Goal: Task Accomplishment & Management: Complete application form

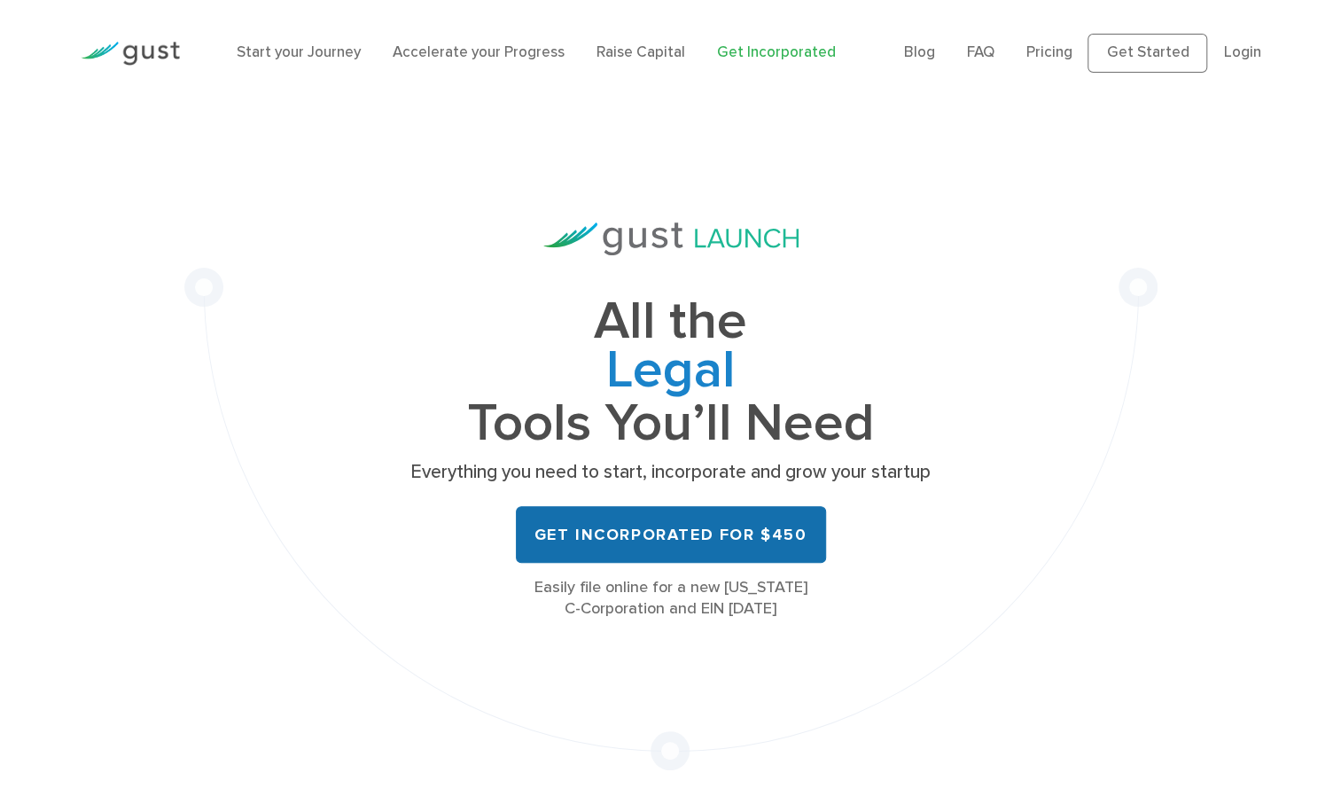
drag, startPoint x: 0, startPoint y: 0, endPoint x: 662, endPoint y: 539, distance: 853.4
click at [662, 539] on link "Get Incorporated for $450" at bounding box center [671, 534] width 310 height 57
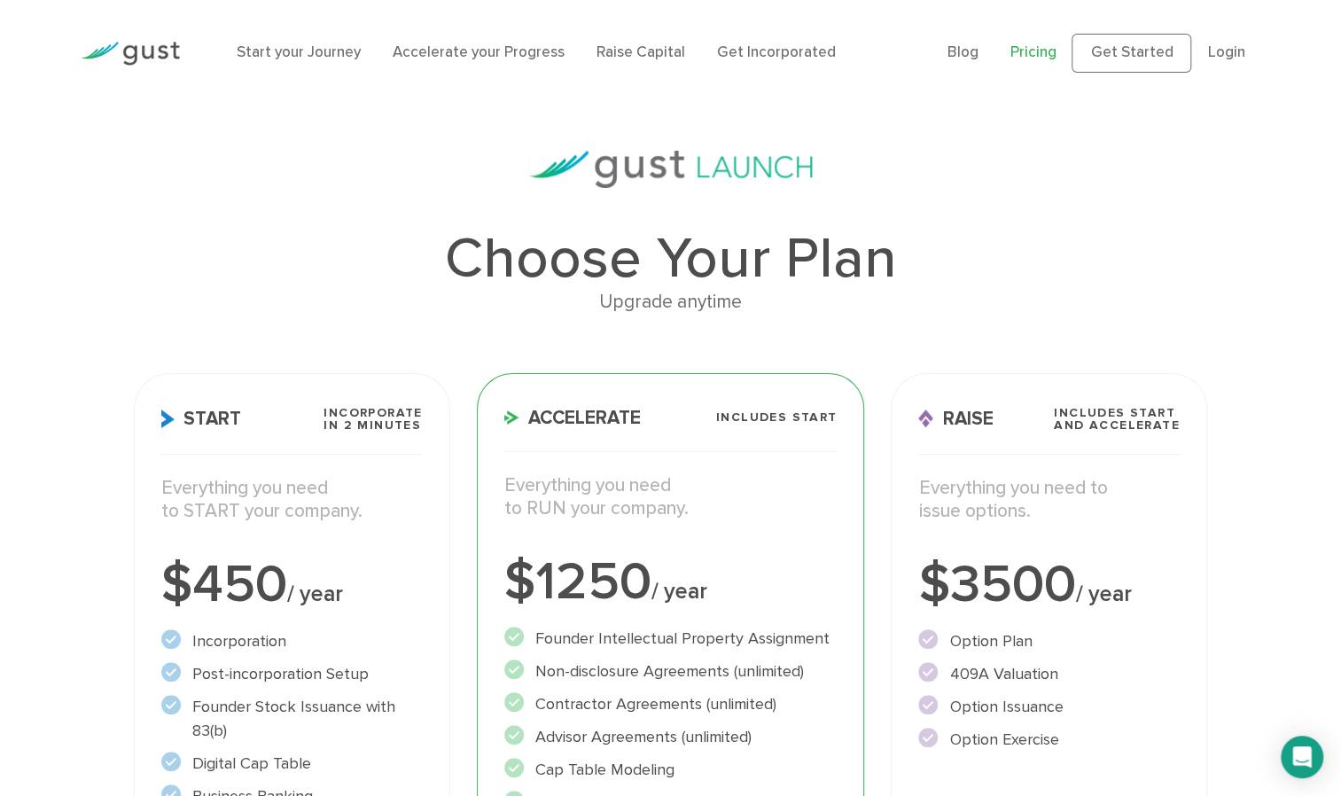
click at [349, 569] on div "$450 / year" at bounding box center [291, 584] width 260 height 53
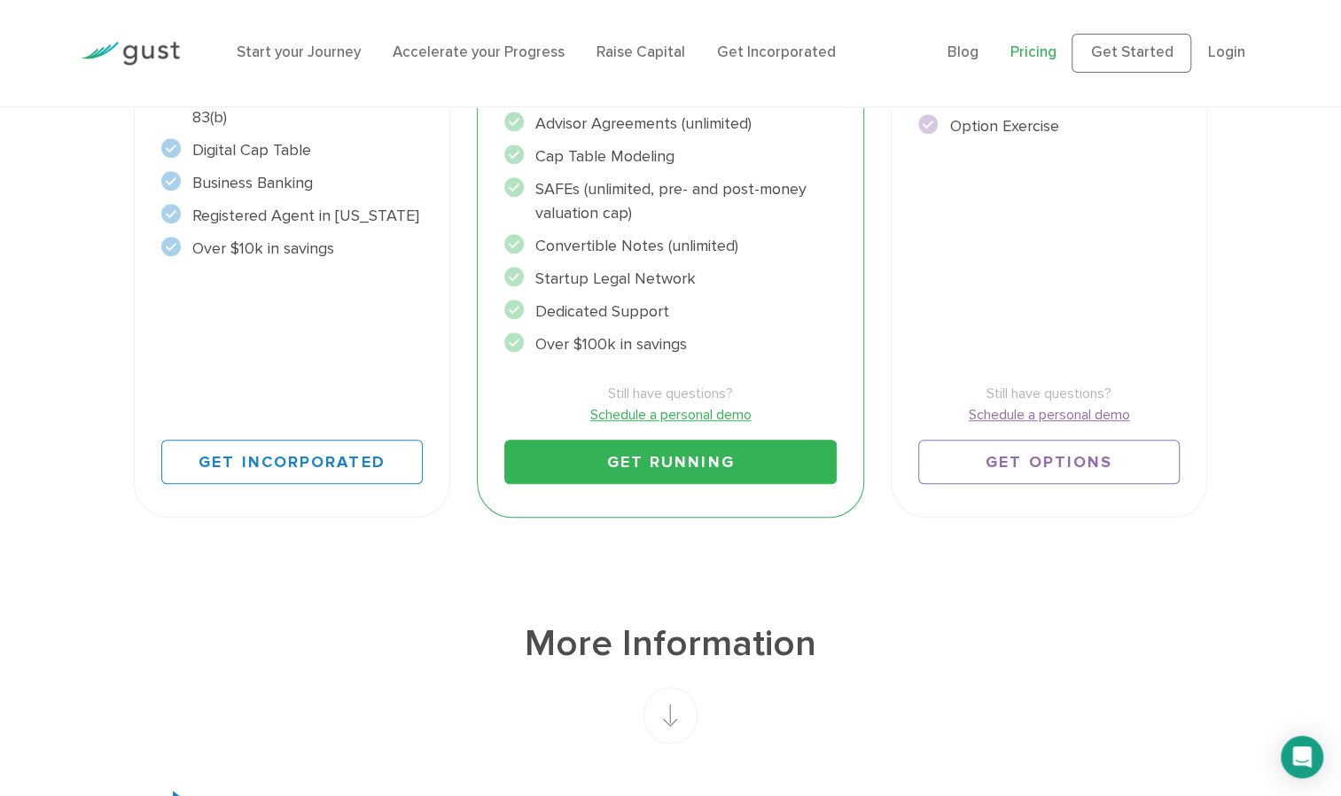
scroll to position [625, 0]
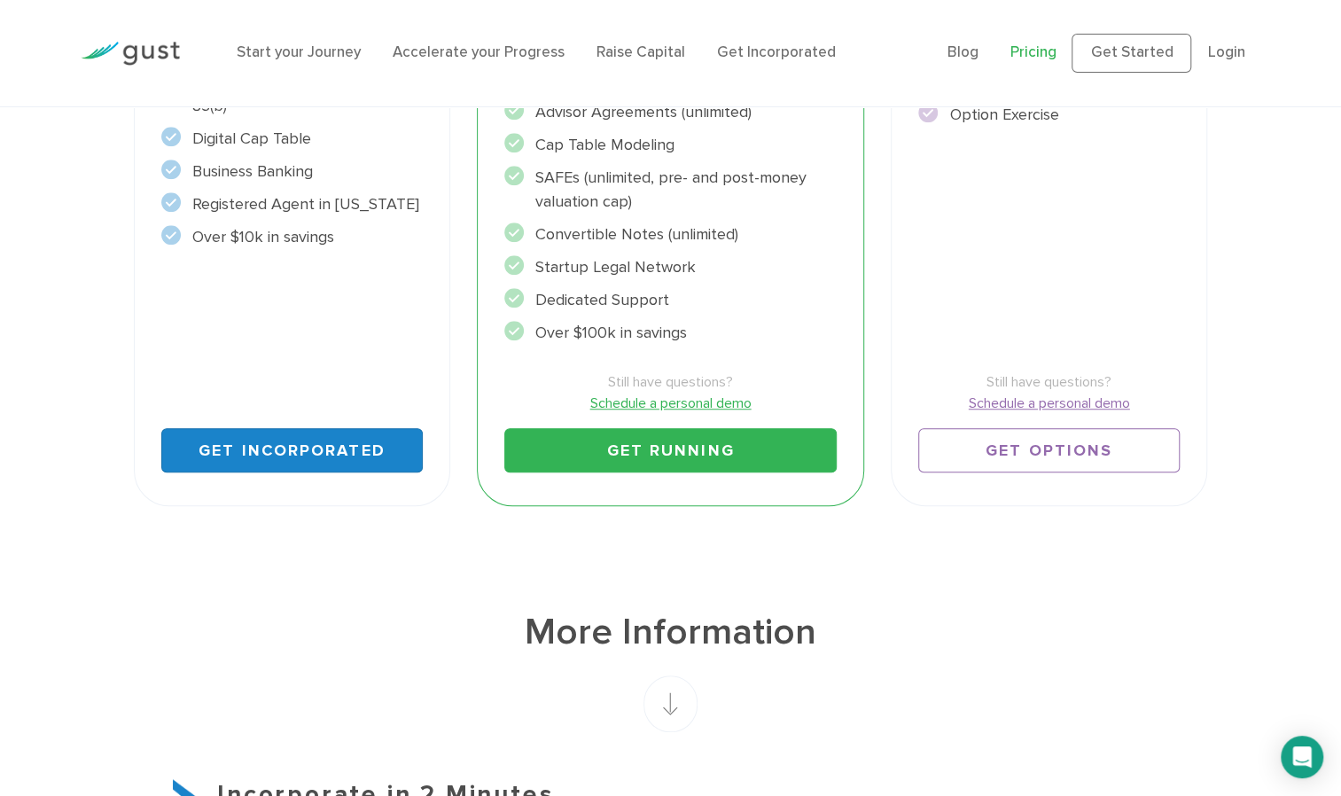
click at [284, 453] on link "Get Incorporated" at bounding box center [291, 450] width 260 height 44
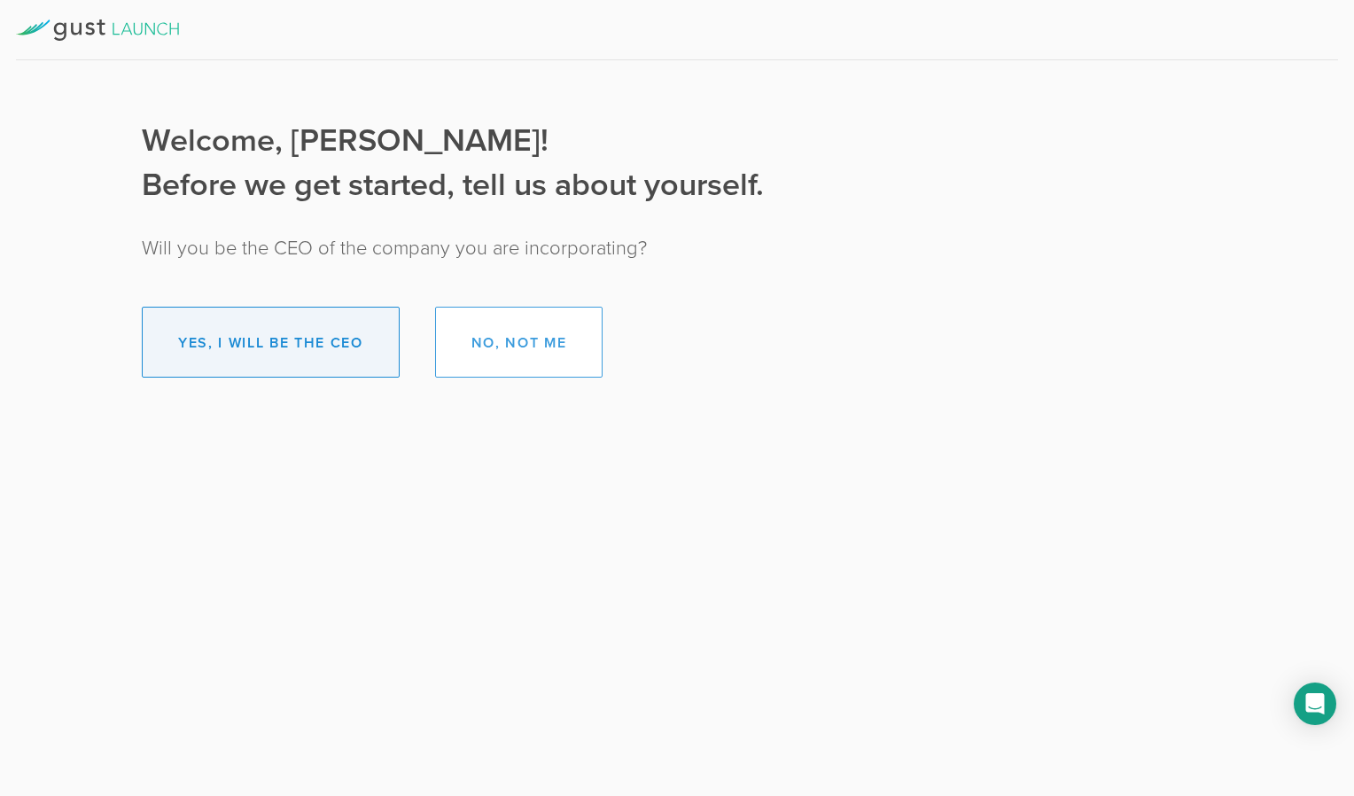
click at [292, 352] on button "Yes, I will be the CEO" at bounding box center [271, 342] width 258 height 71
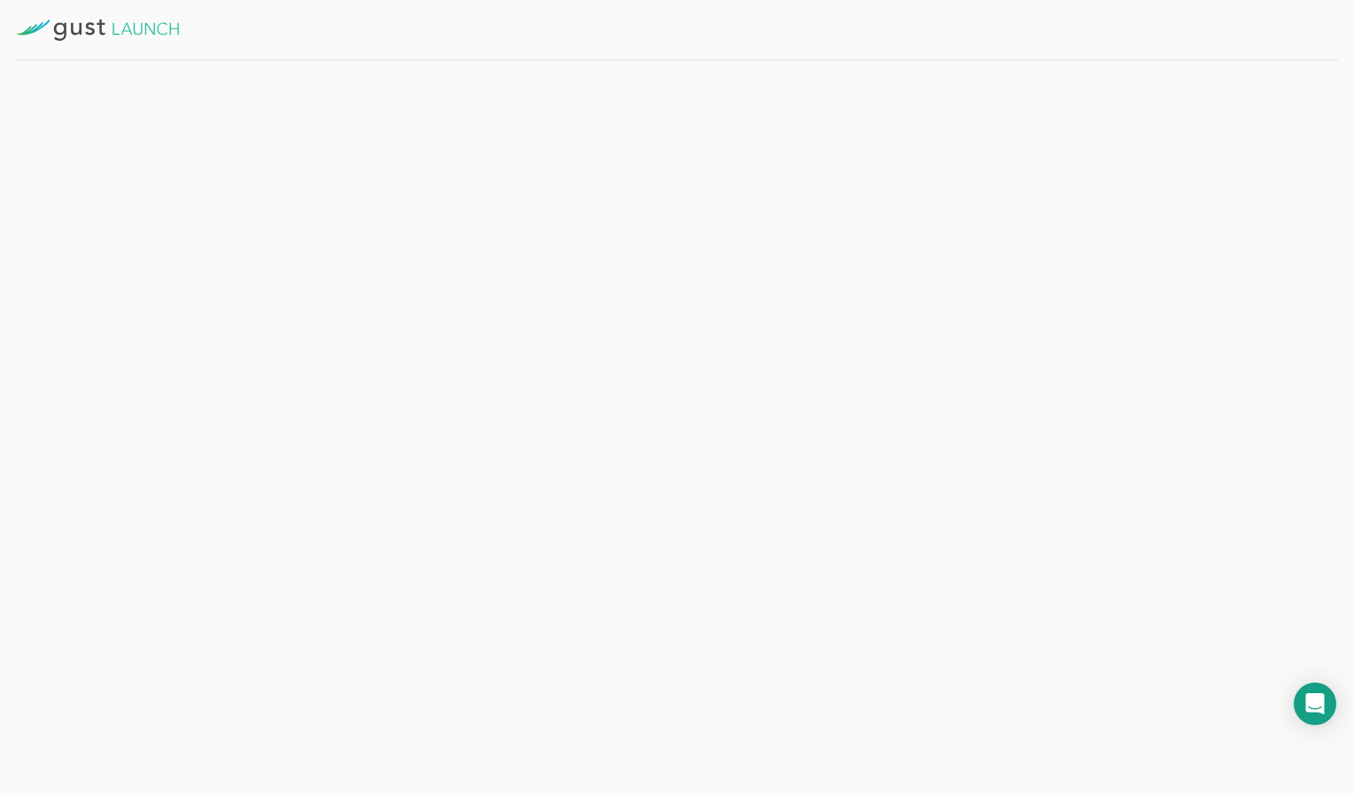
click at [438, 380] on button "Get Started" at bounding box center [455, 387] width 137 height 44
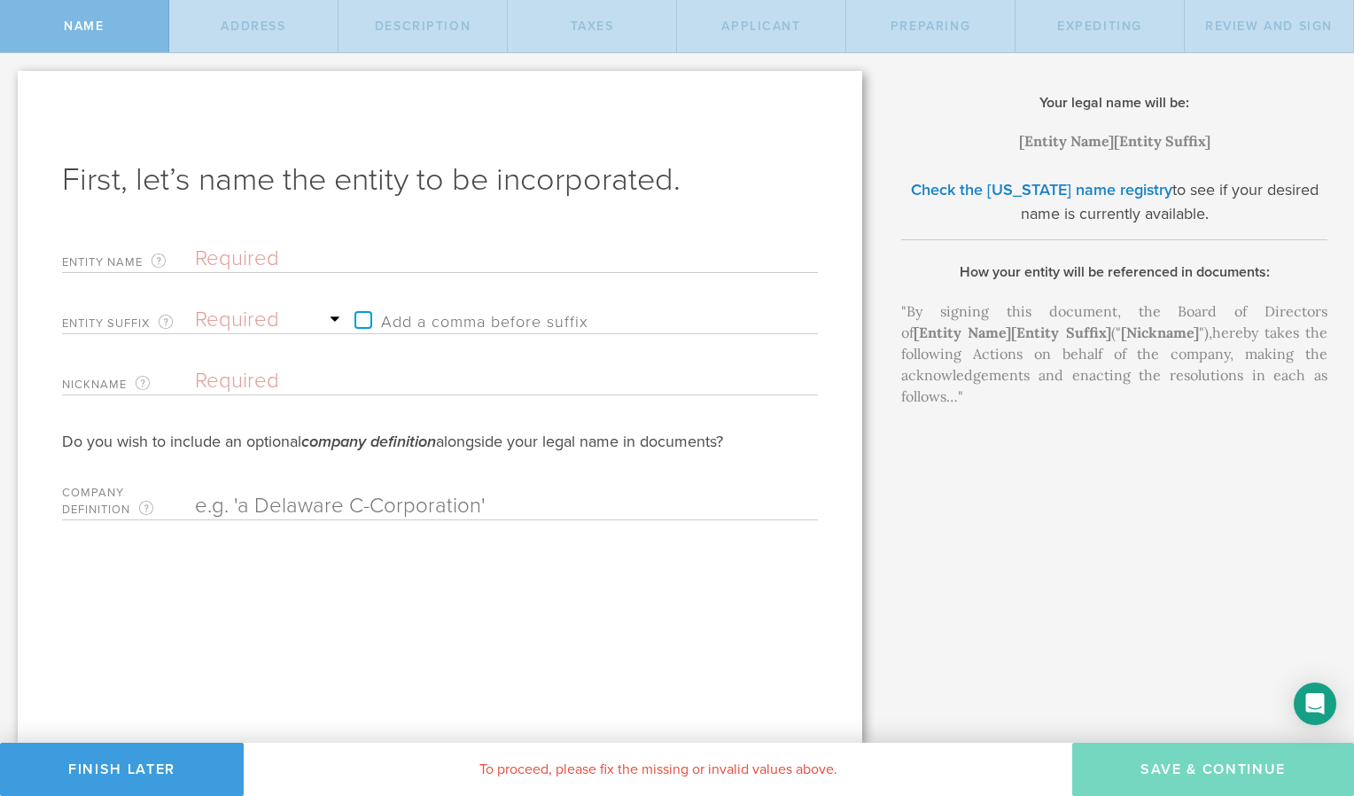
click at [285, 260] on input "text" at bounding box center [475, 258] width 561 height 27
type input "S"
type input "Sa"
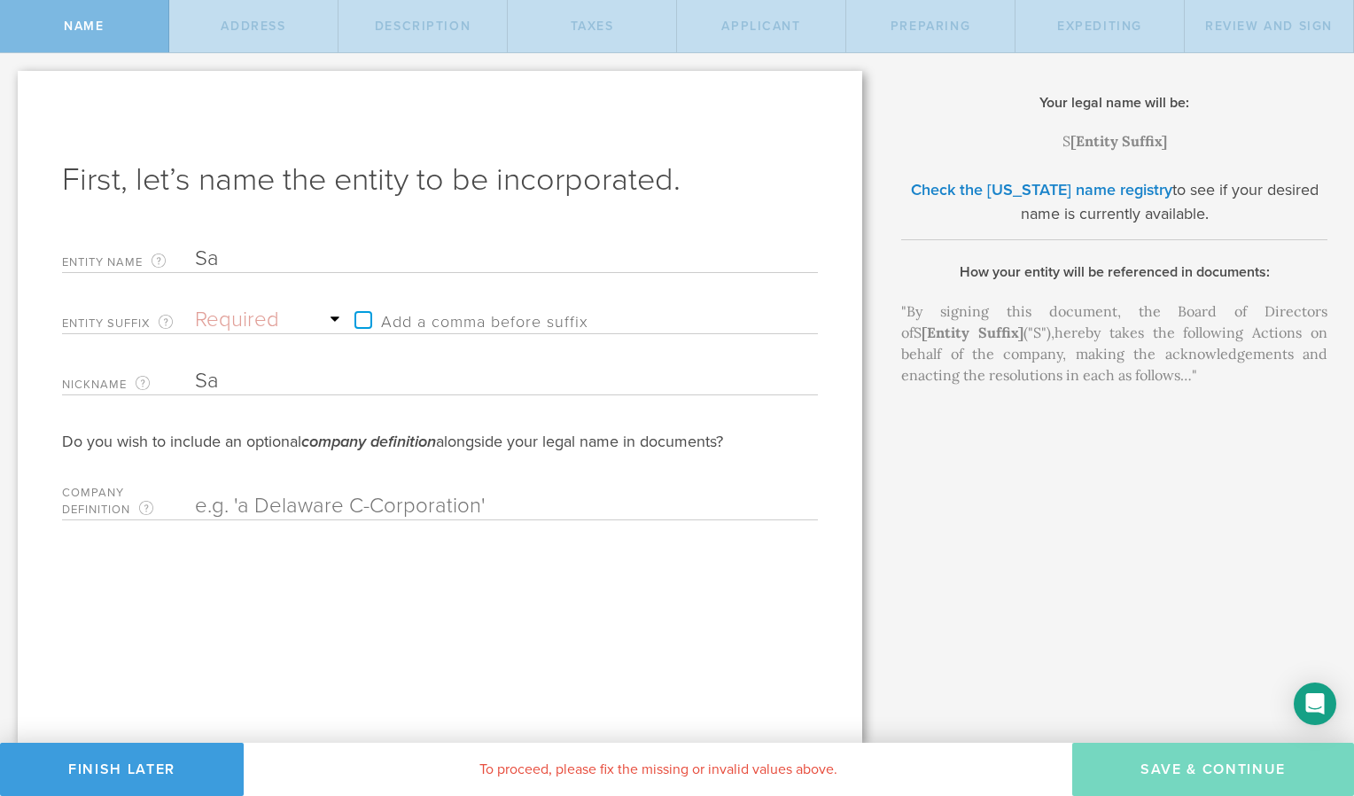
type input "[PERSON_NAME]"
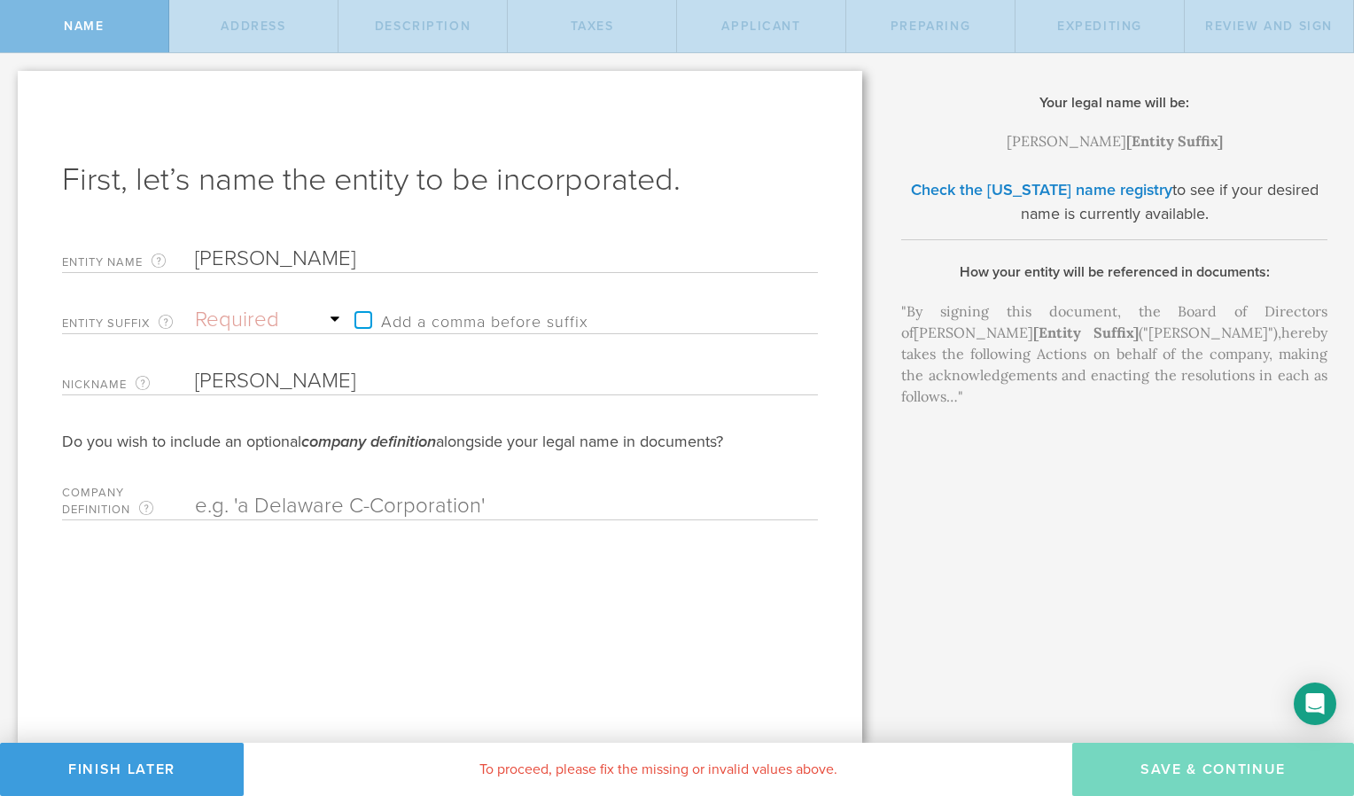
type input "Sale"
type input "SaleR"
type input "SaleRi"
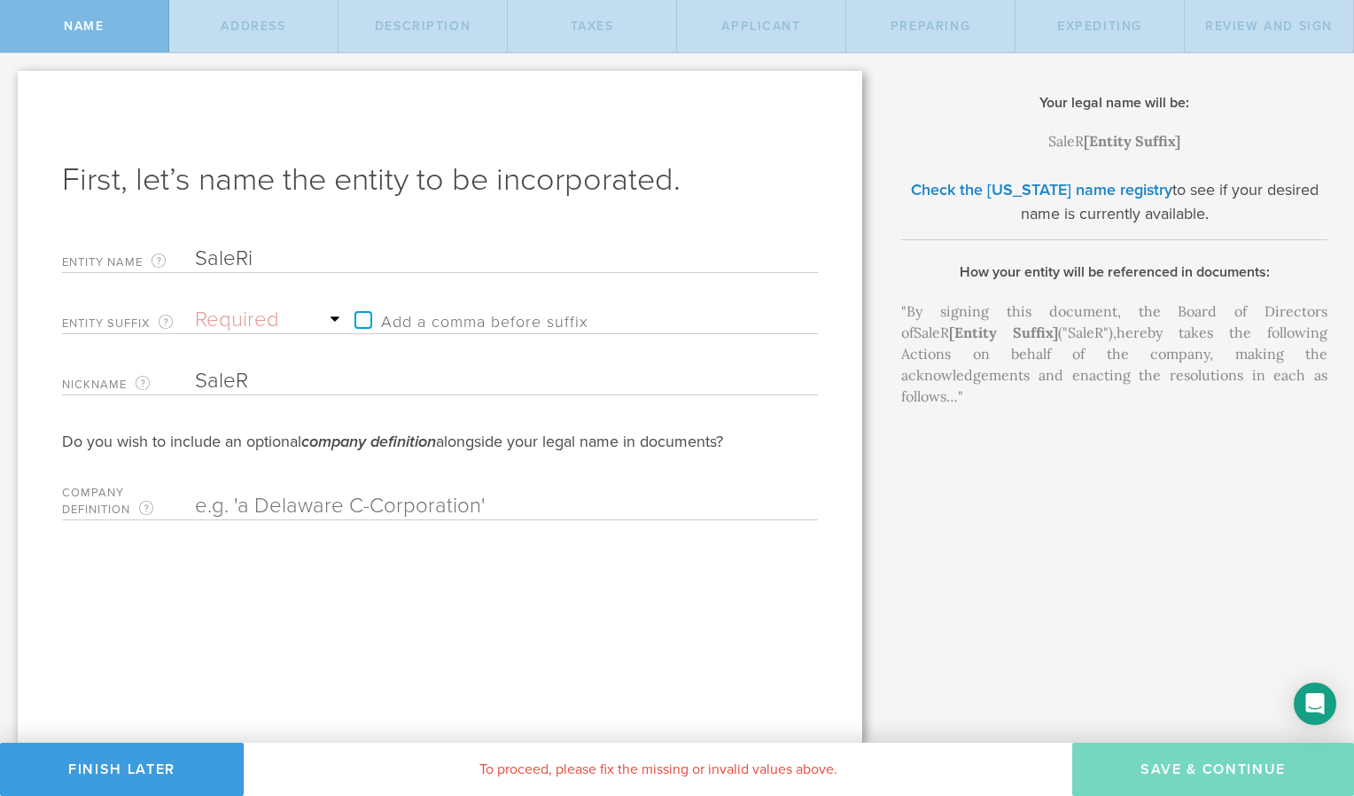
type input "SaleRi"
type input "SaleRin"
type input "SaleRing"
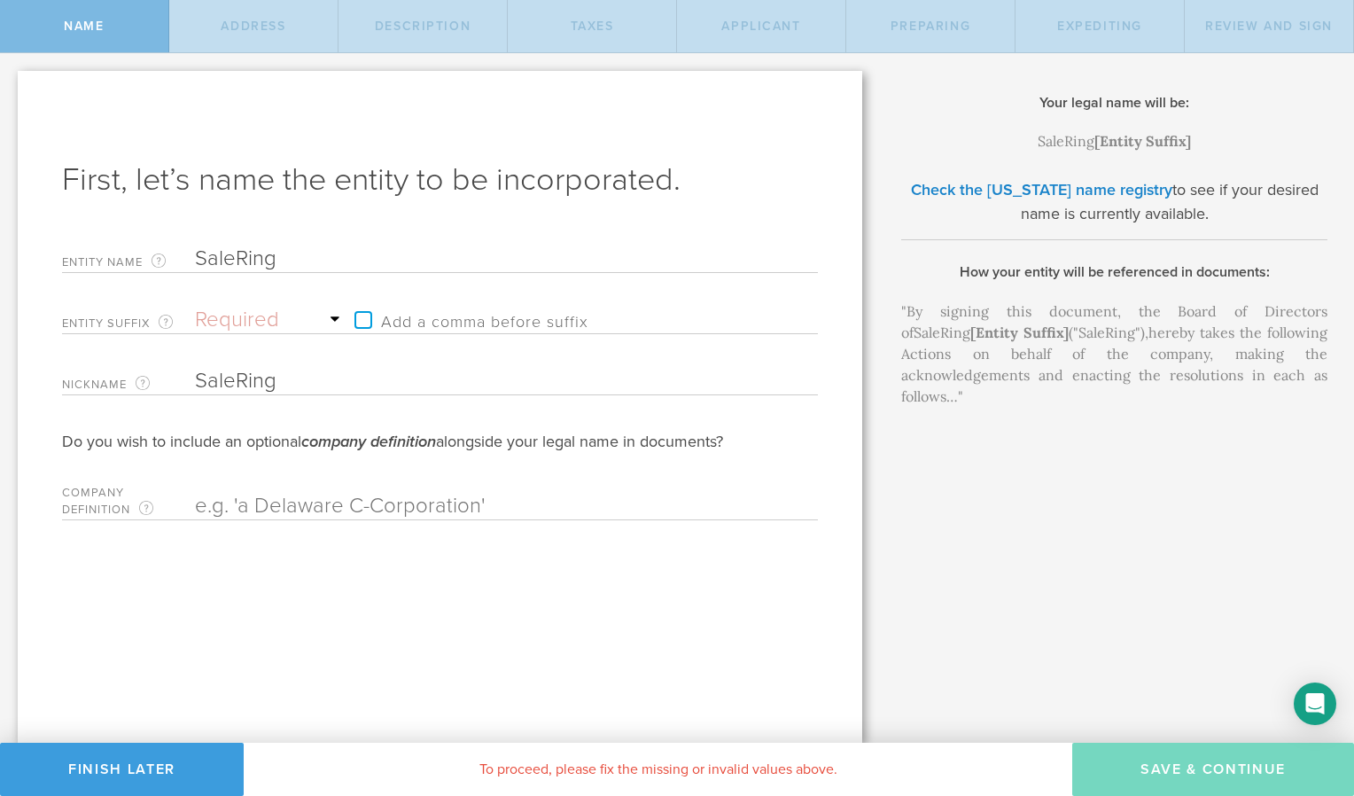
type input "SaleRin"
type input "SaleRi"
type input "SaleR"
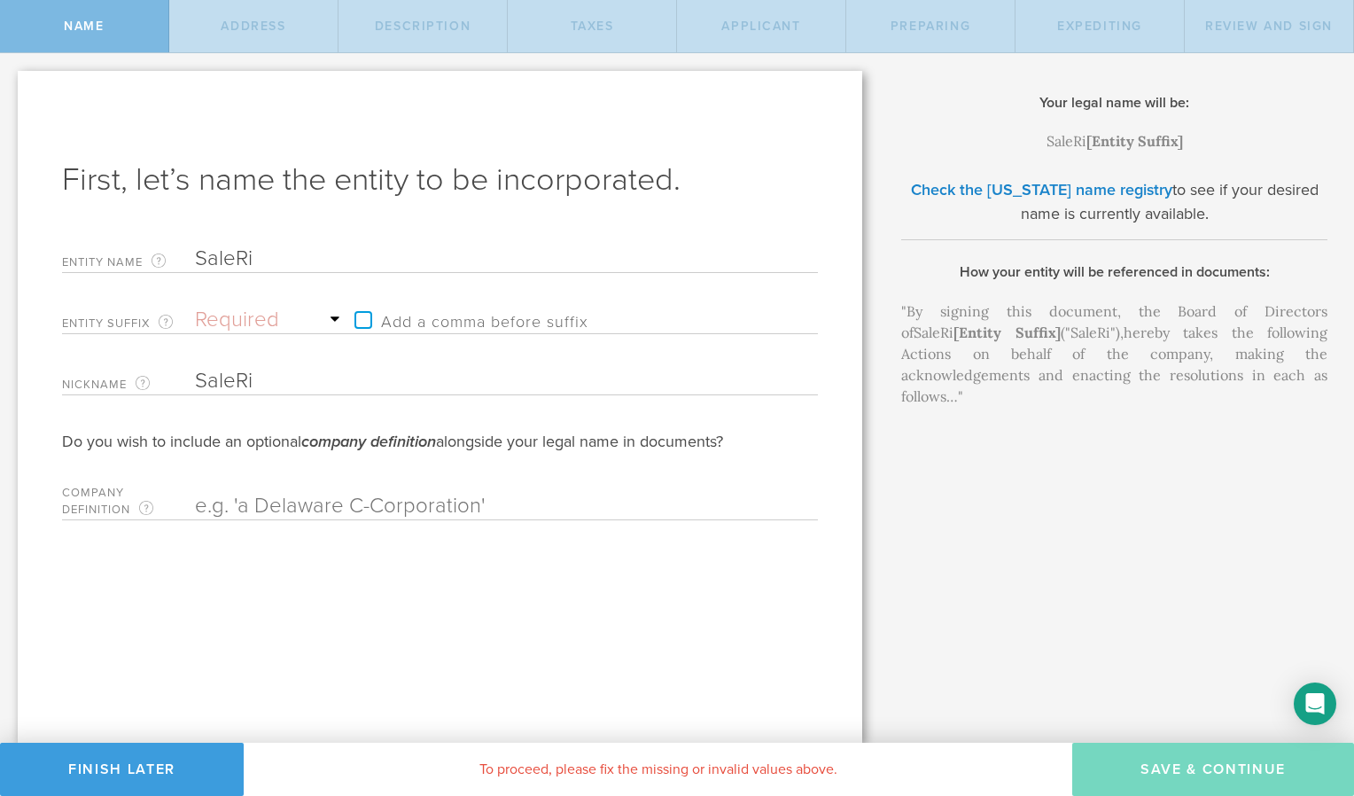
type input "SaleR"
type input "Sale"
type input "Sale R"
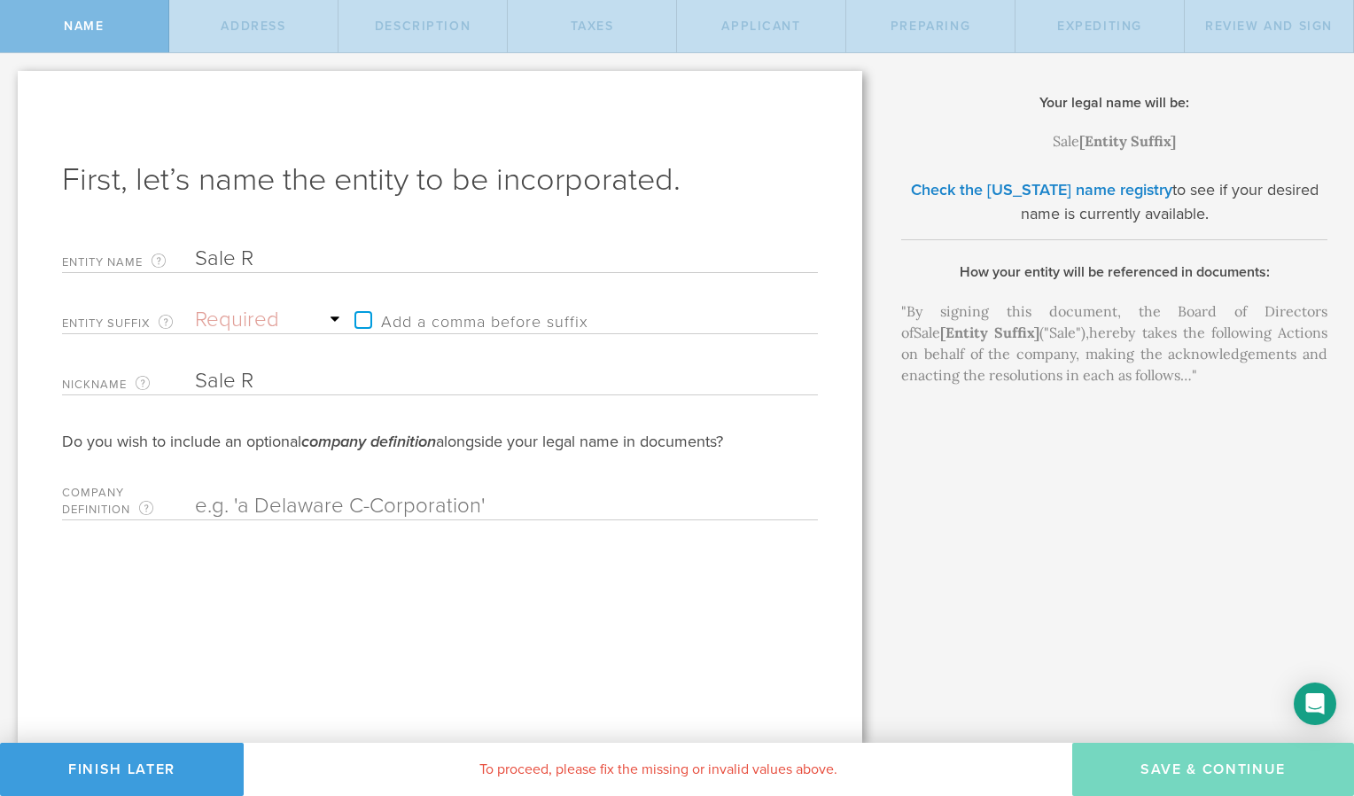
type input "Sale Ri"
type input "Sale Rin"
type input "Sale Ring"
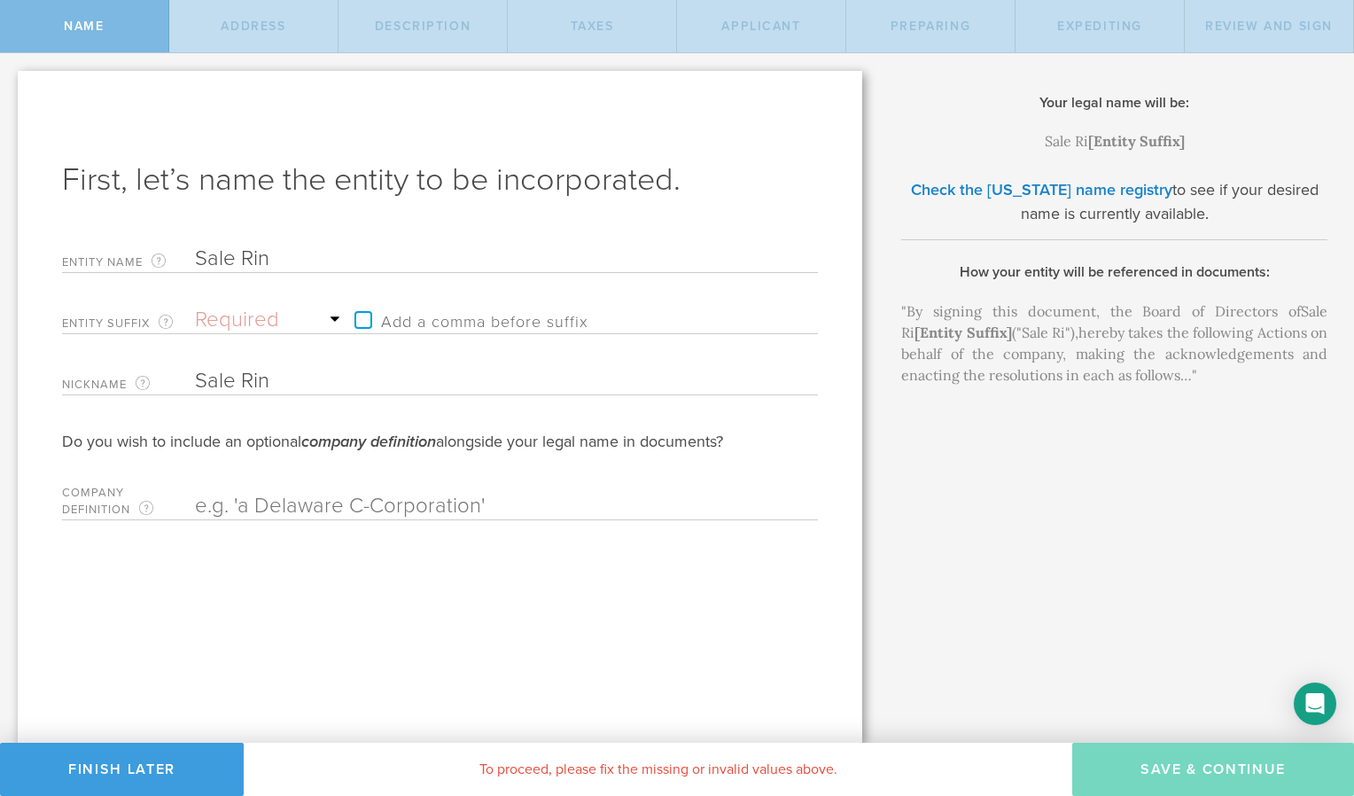
type input "Sale Ring"
type input "Sale Rin"
type input "Sale Ri"
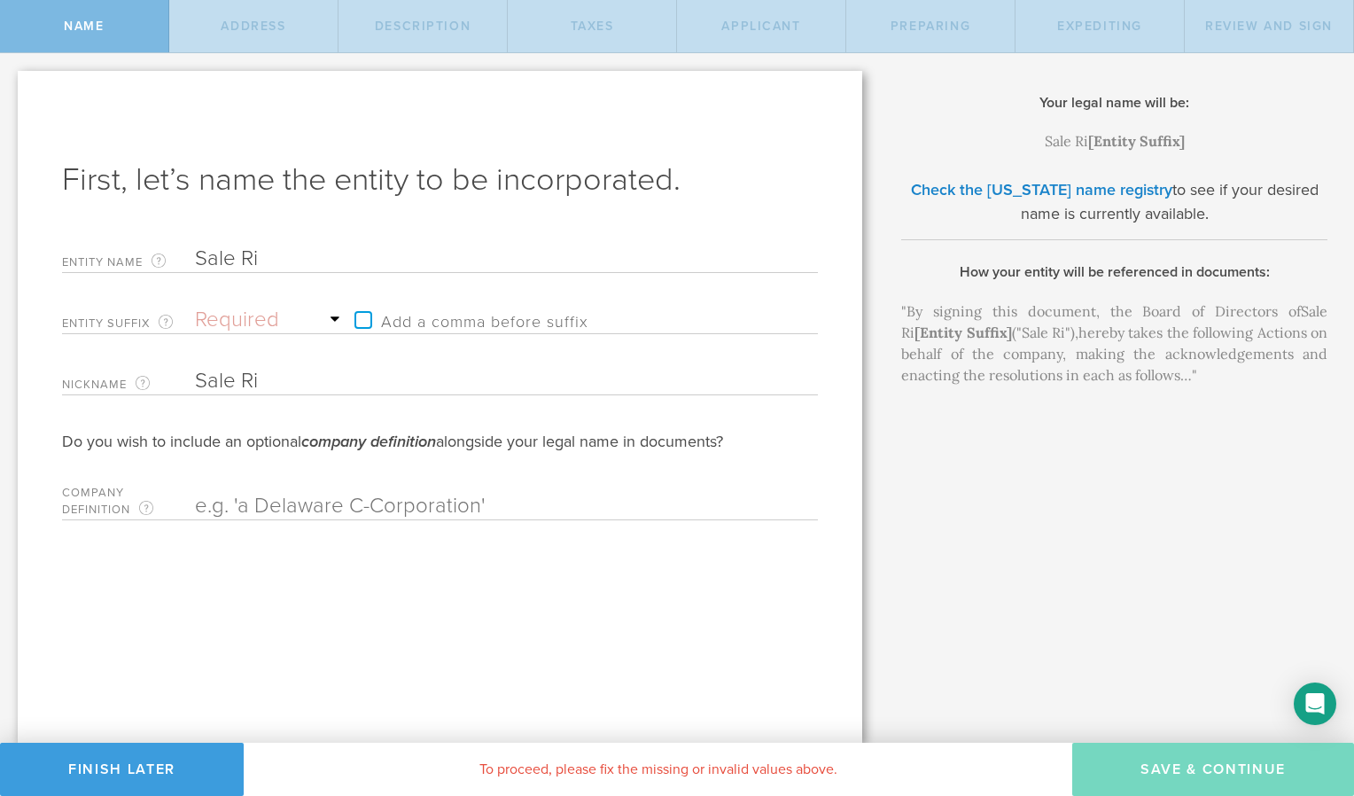
type input "Sale R"
type input "Sale"
type input "SaleR"
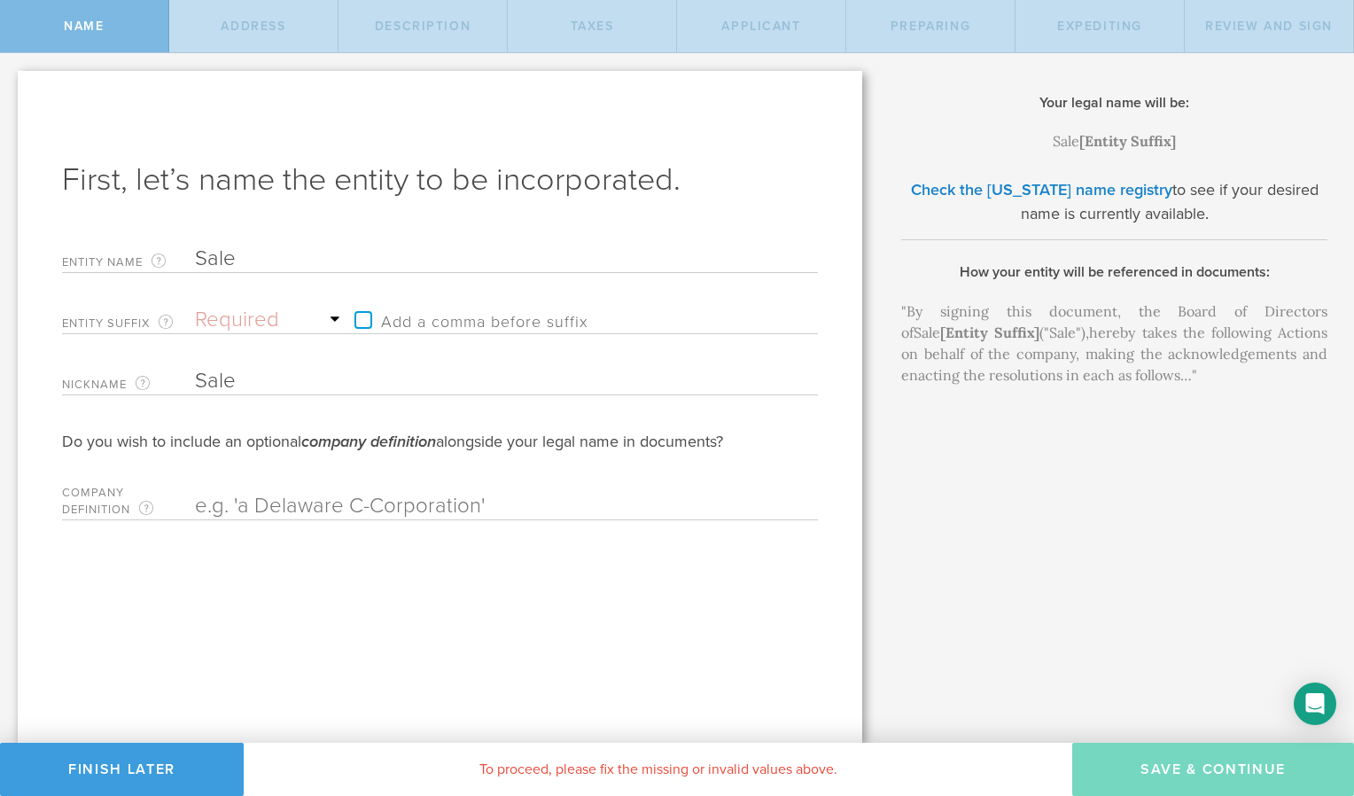
type input "SaleR"
type input "SaleRi"
type input "SaleRin"
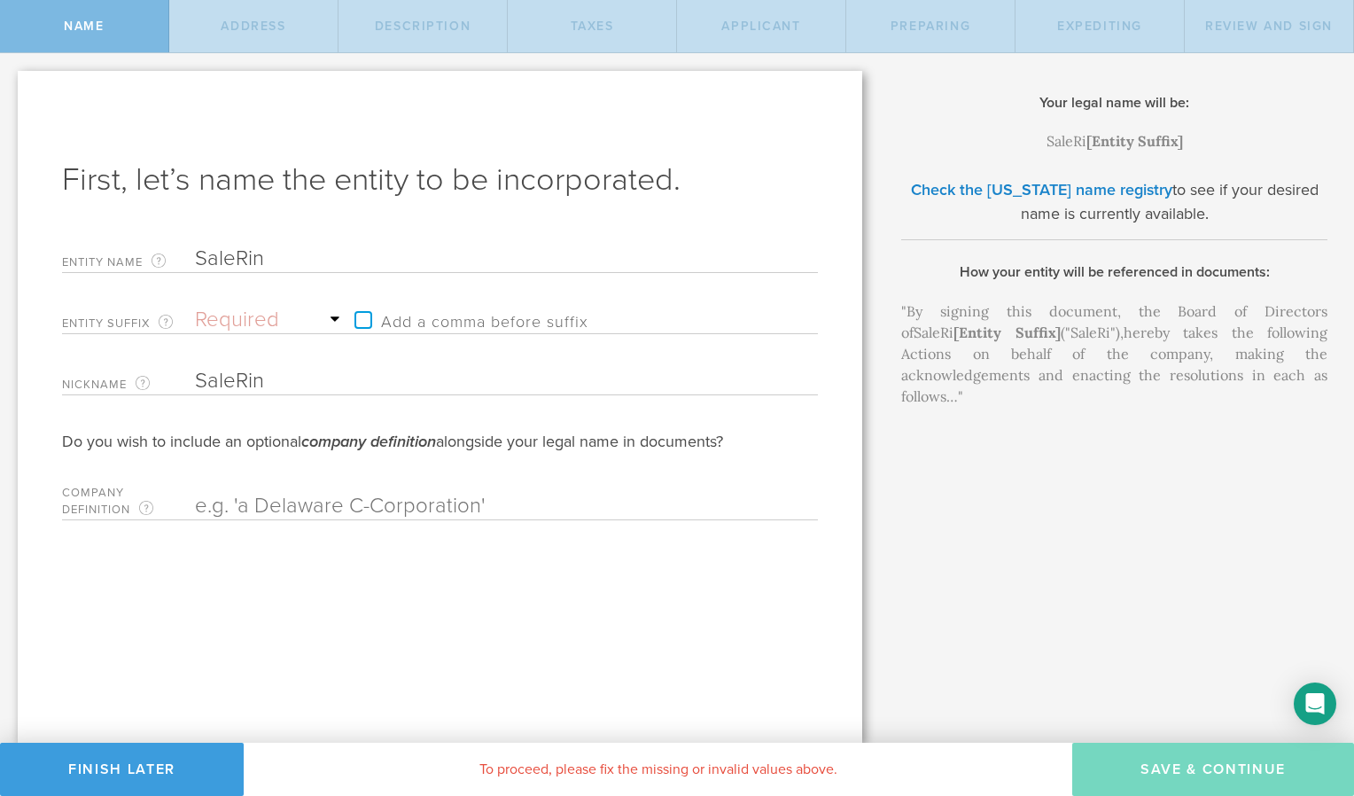
type input "SaleRing"
type input "SaleRing."
type input "SaleRing.N"
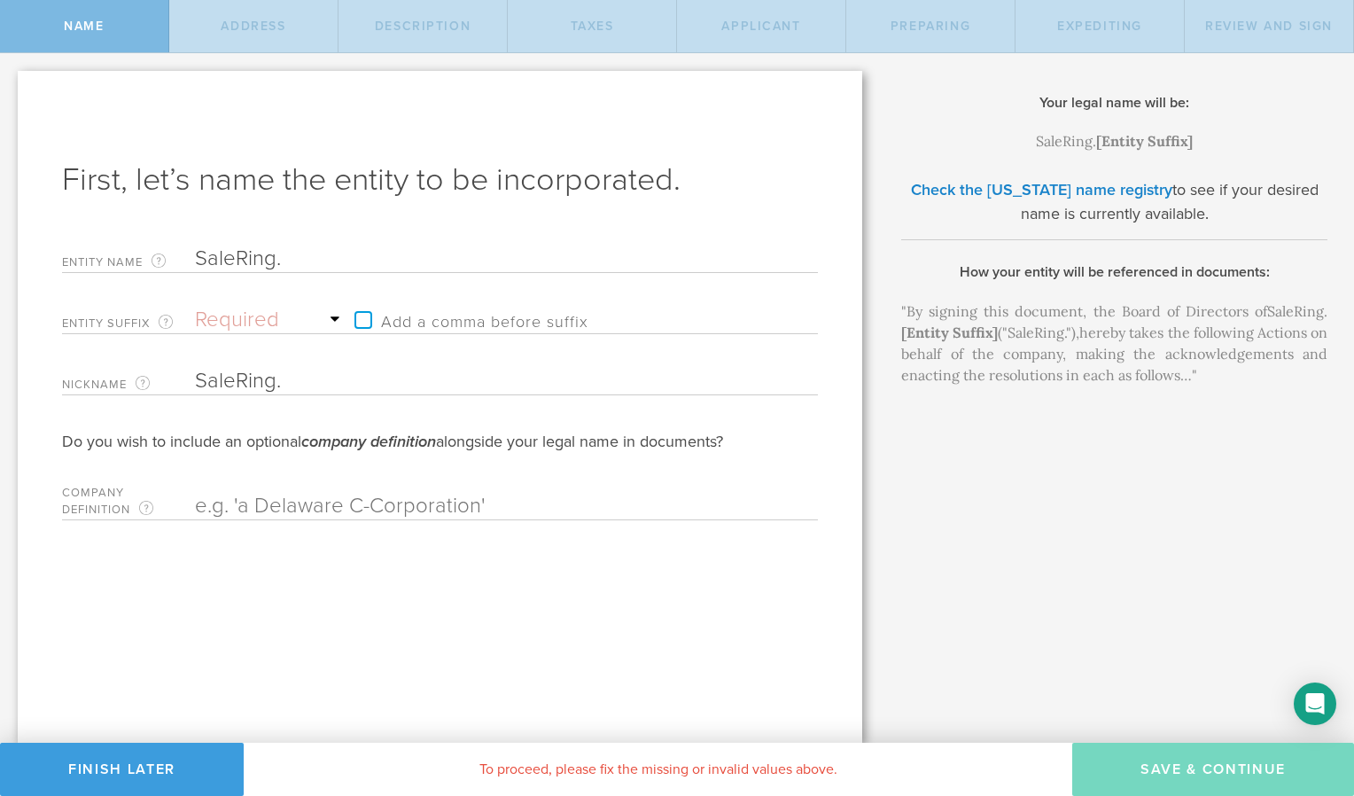
type input "SaleRing.N"
type input "[DOMAIN_NAME]"
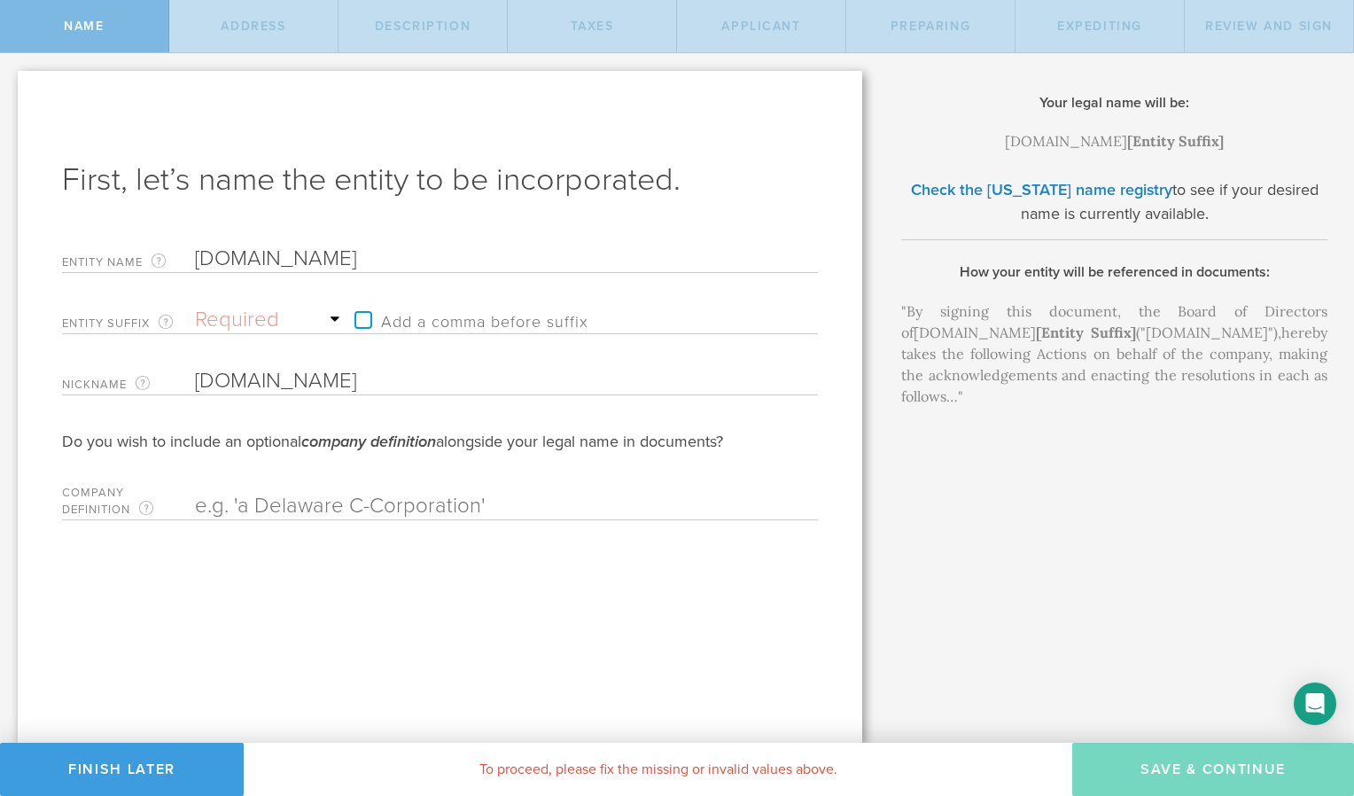
type input "[DOMAIN_NAME]"
type input "SaleRing.N"
type input "SaleRing."
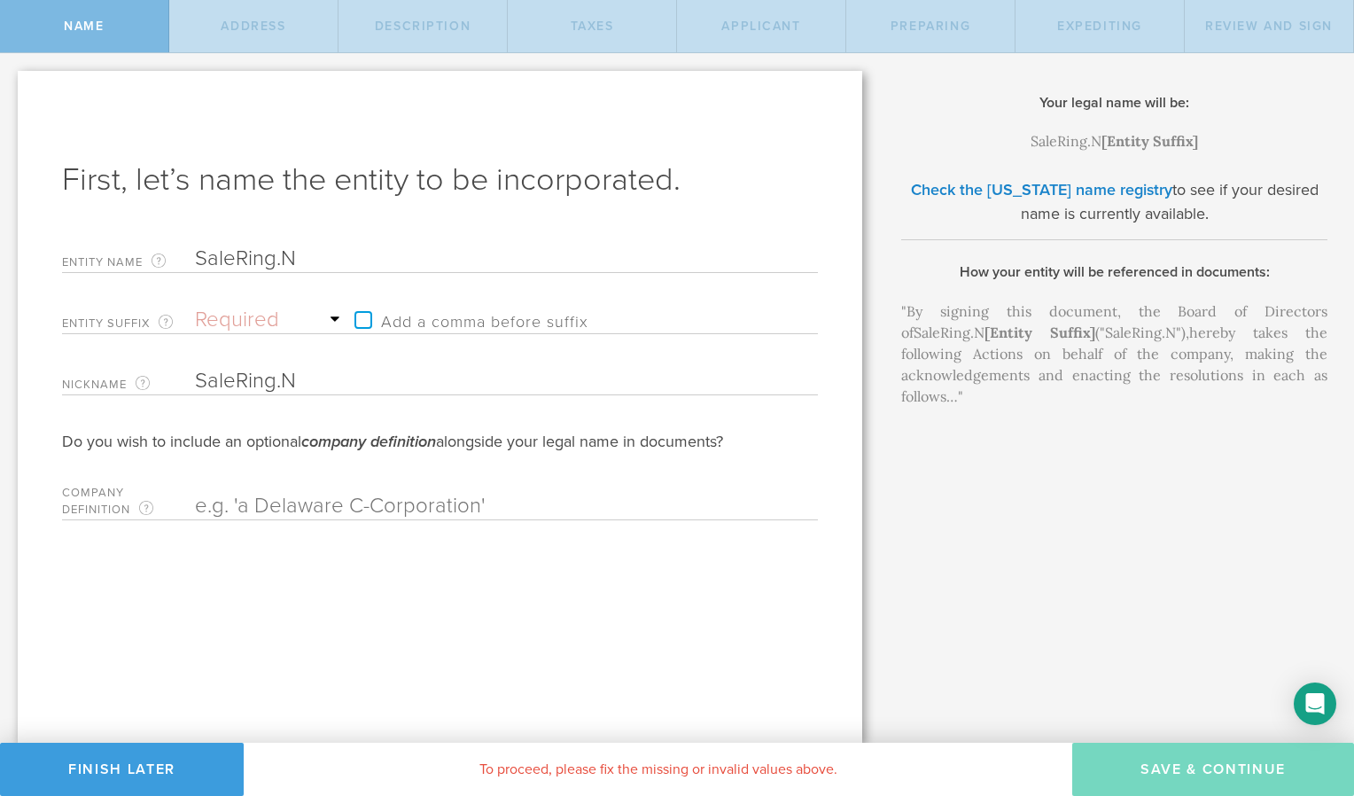
type input "SaleRing."
type input "SaleRing"
type input "SaleRin"
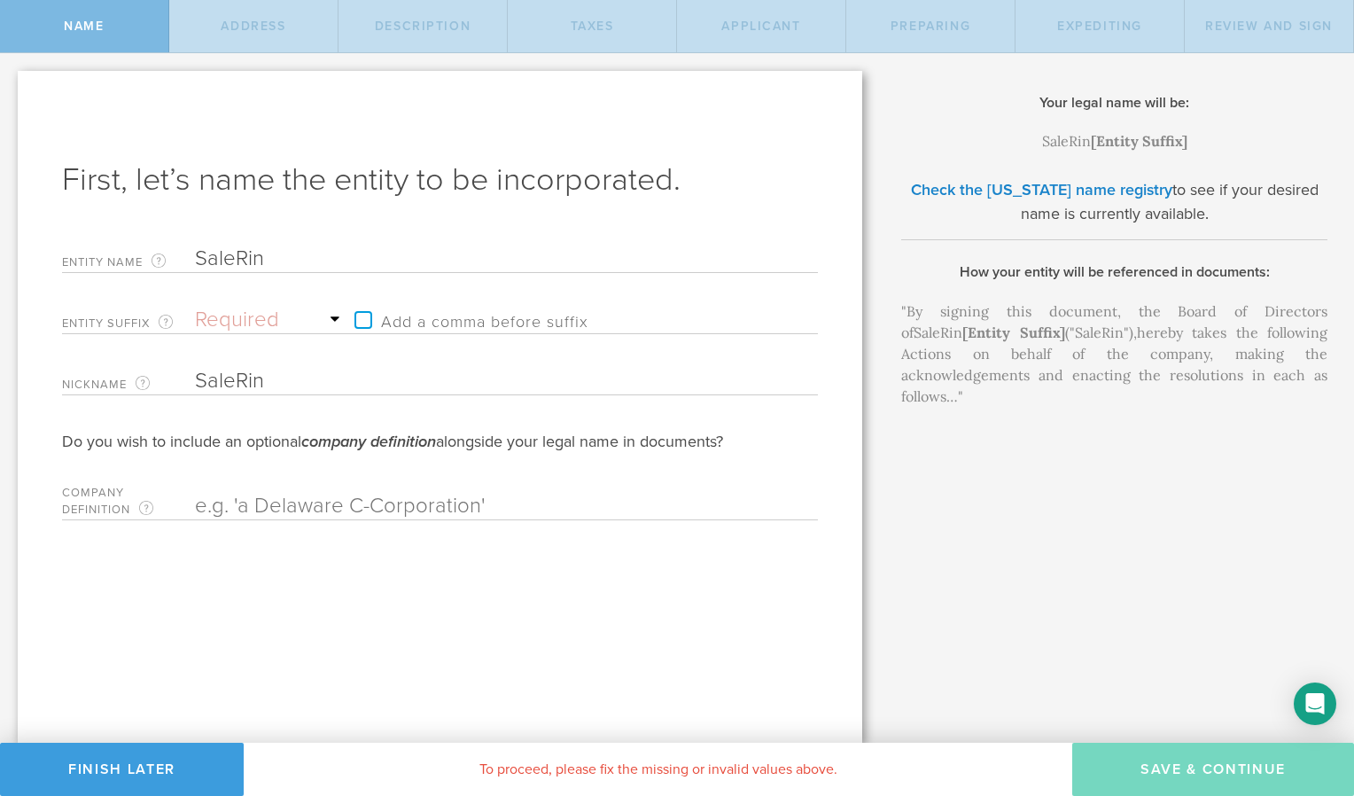
type input "SaleRi"
type input "SaleR"
type input "Sale"
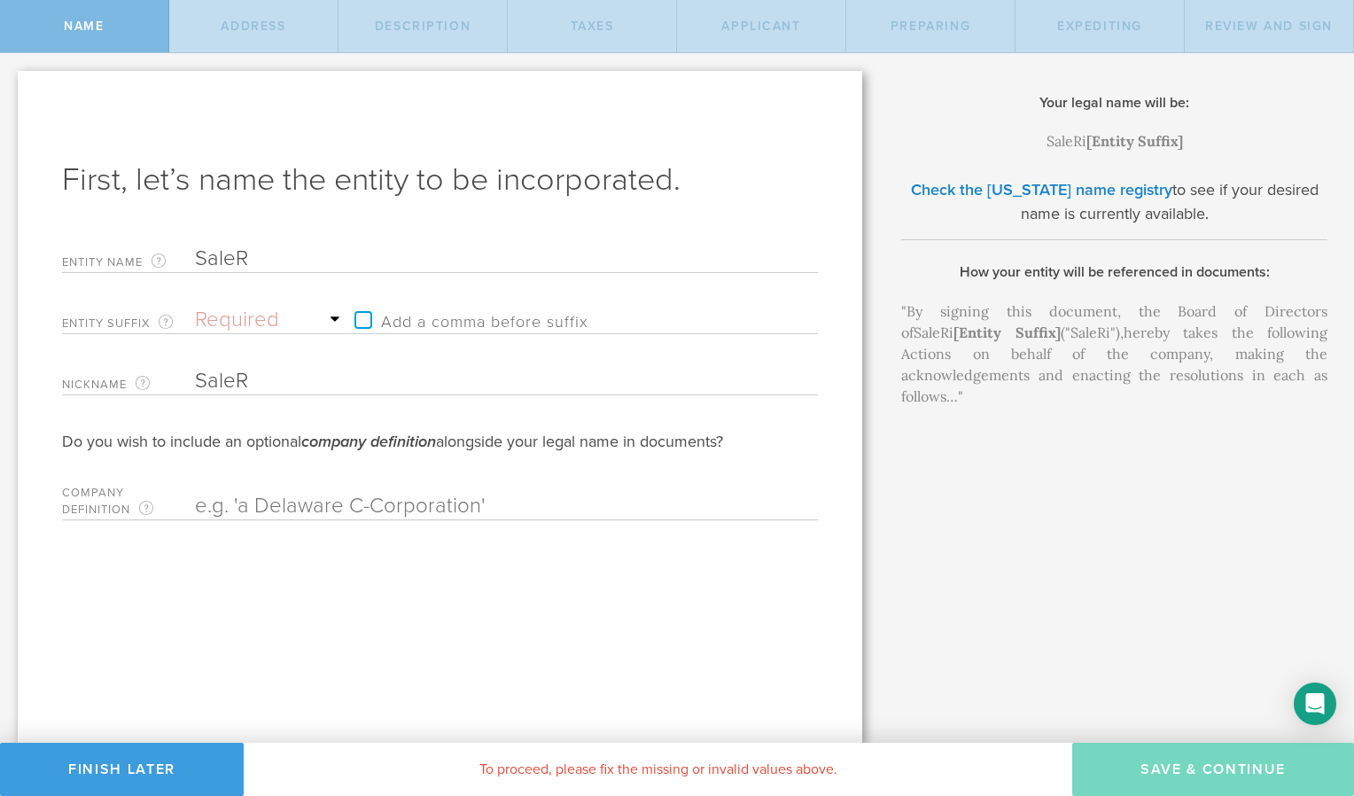
type input "Sale"
type input "Sale R"
type input "Sale Ri"
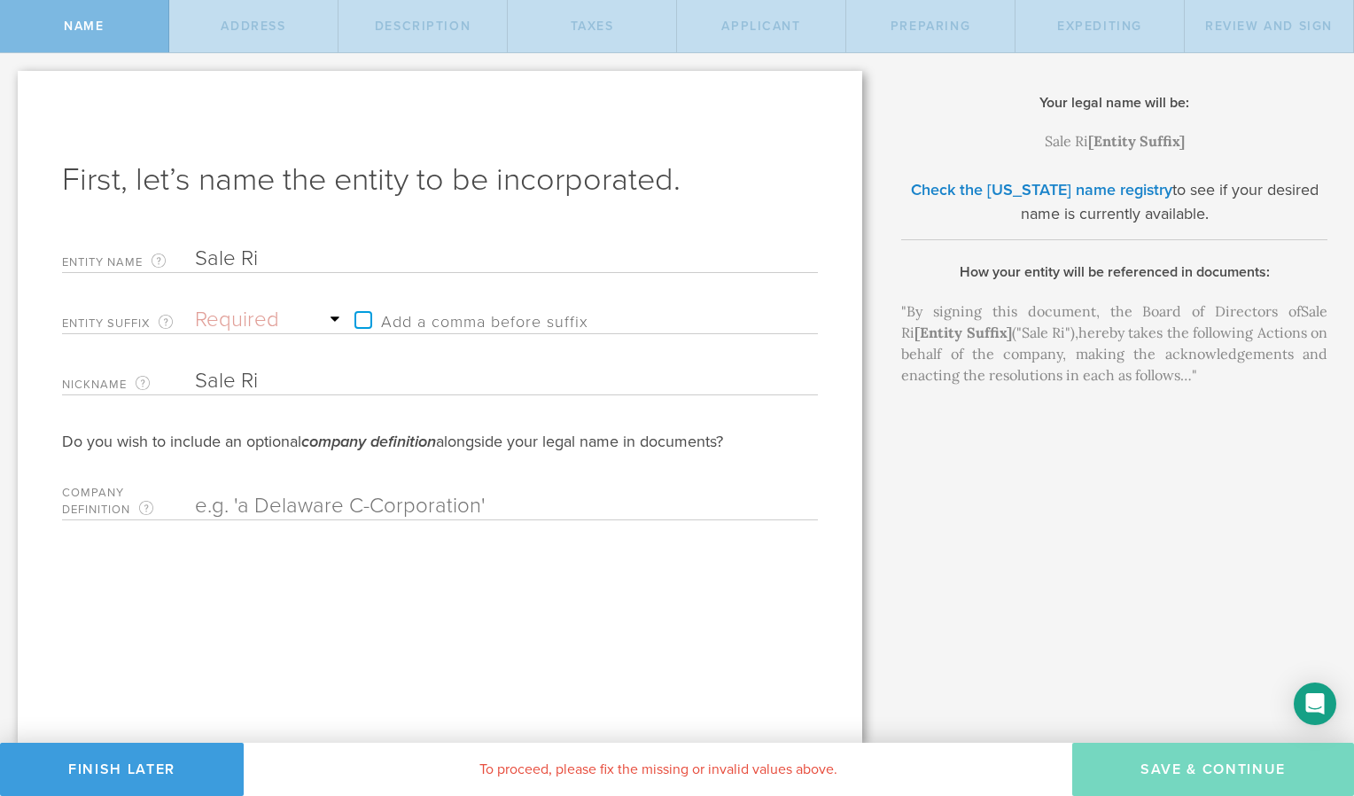
type input "Sale Rin"
type input "Sale Ring"
type input "Sale Ring I"
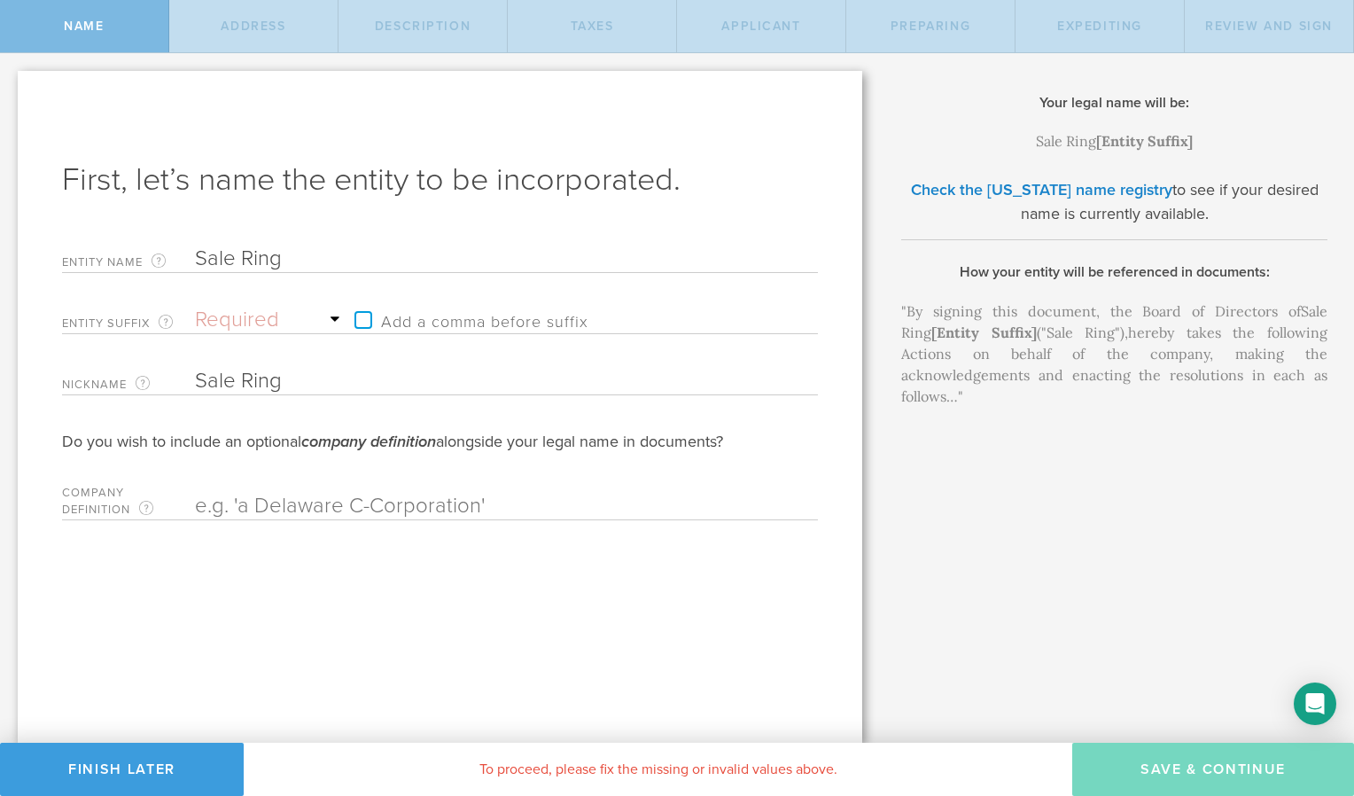
type input "Sale Ring I"
type input "Sale Ring In"
type input "Sale Ring Inc"
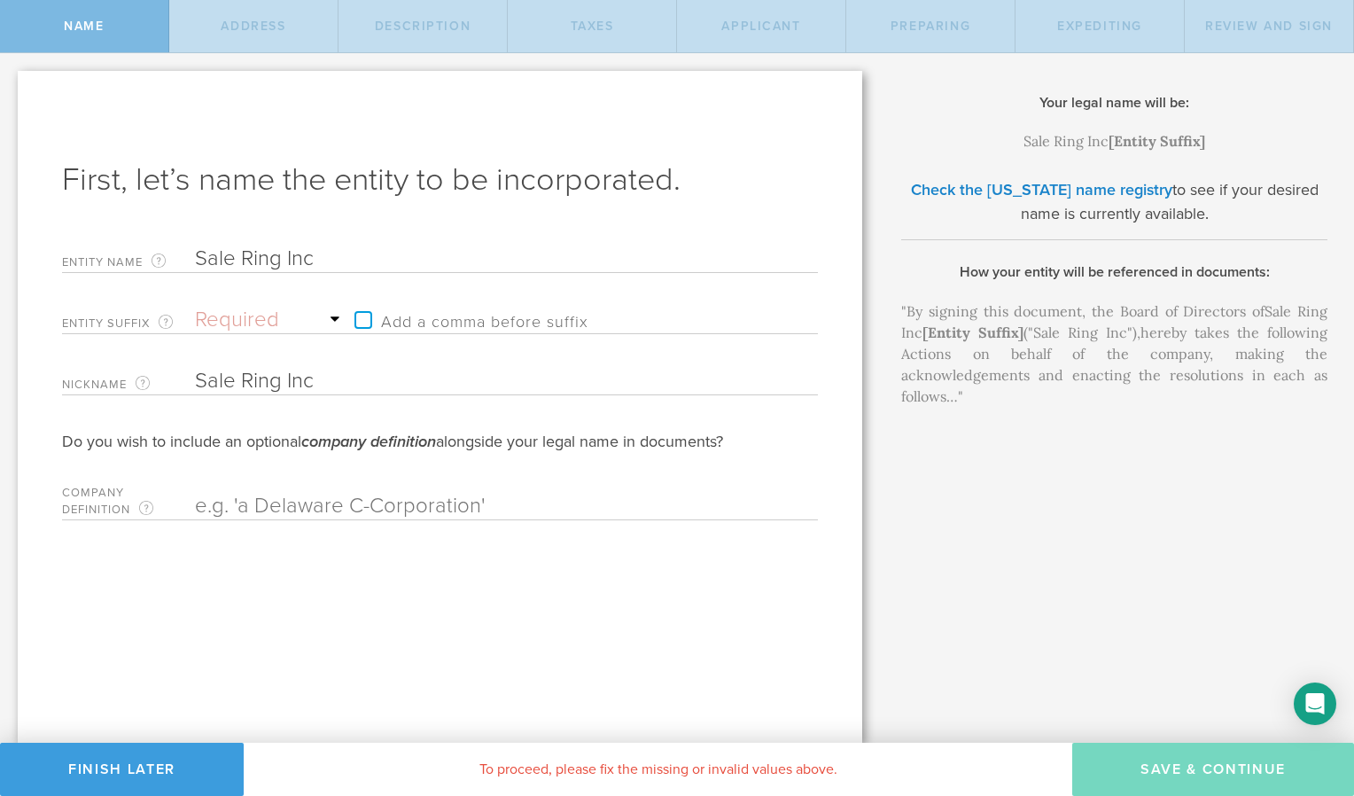
type input "Sale Ring Inc"
click at [330, 379] on input "Sale Ring Inc" at bounding box center [475, 381] width 561 height 27
type input "Sale Ring"
click at [291, 502] on input "text" at bounding box center [475, 506] width 561 height 27
click at [363, 321] on label "Add a comma before suffix" at bounding box center [467, 320] width 243 height 27
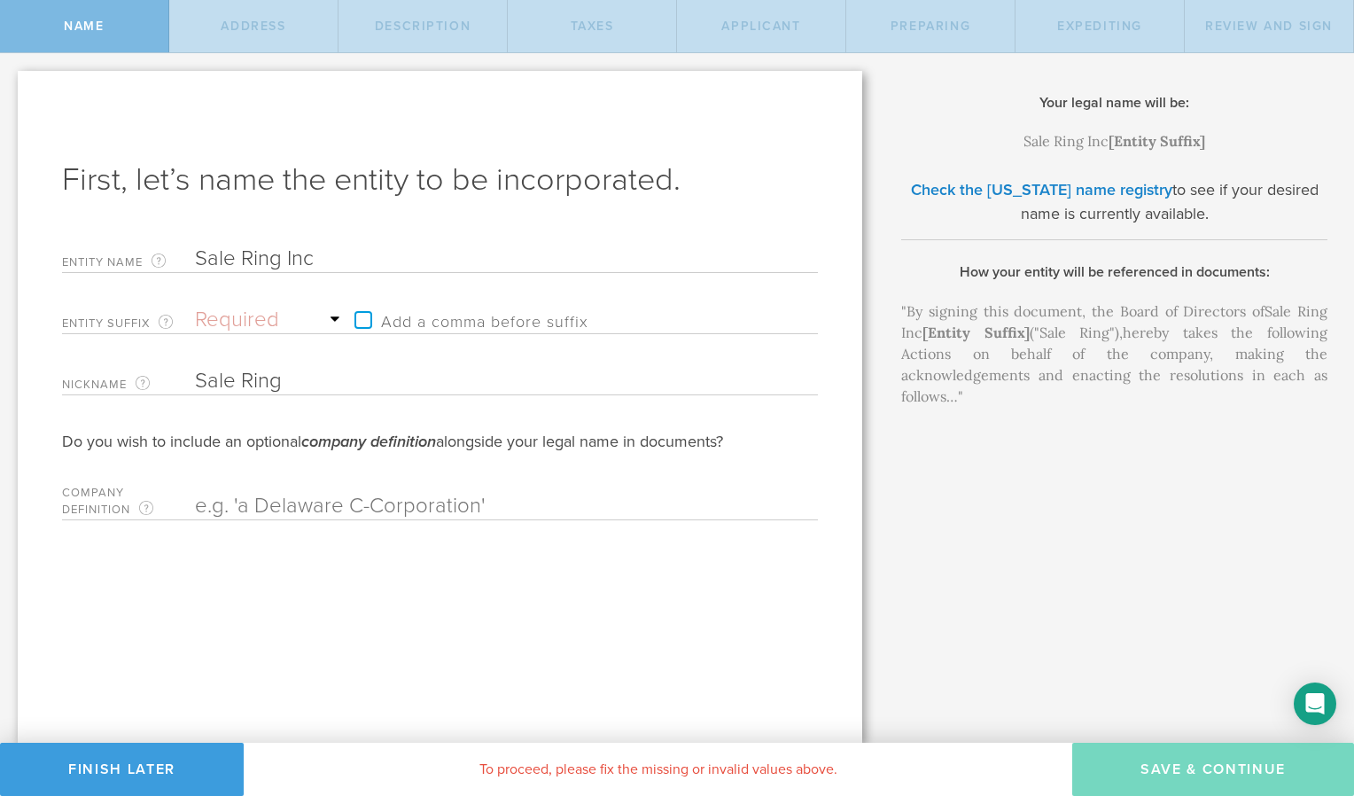
click at [363, 321] on input "Add a comma before suffix" at bounding box center [511, 311] width 330 height 27
checkbox input "true"
click at [315, 310] on select "Required Association Club Co. Company Corp. Corporation Foundation Fund Inc. In…" at bounding box center [270, 320] width 151 height 27
click at [214, 318] on select "Required Association Club Co. Company Corp. Corporation Foundation Fund Inc. In…" at bounding box center [270, 320] width 151 height 27
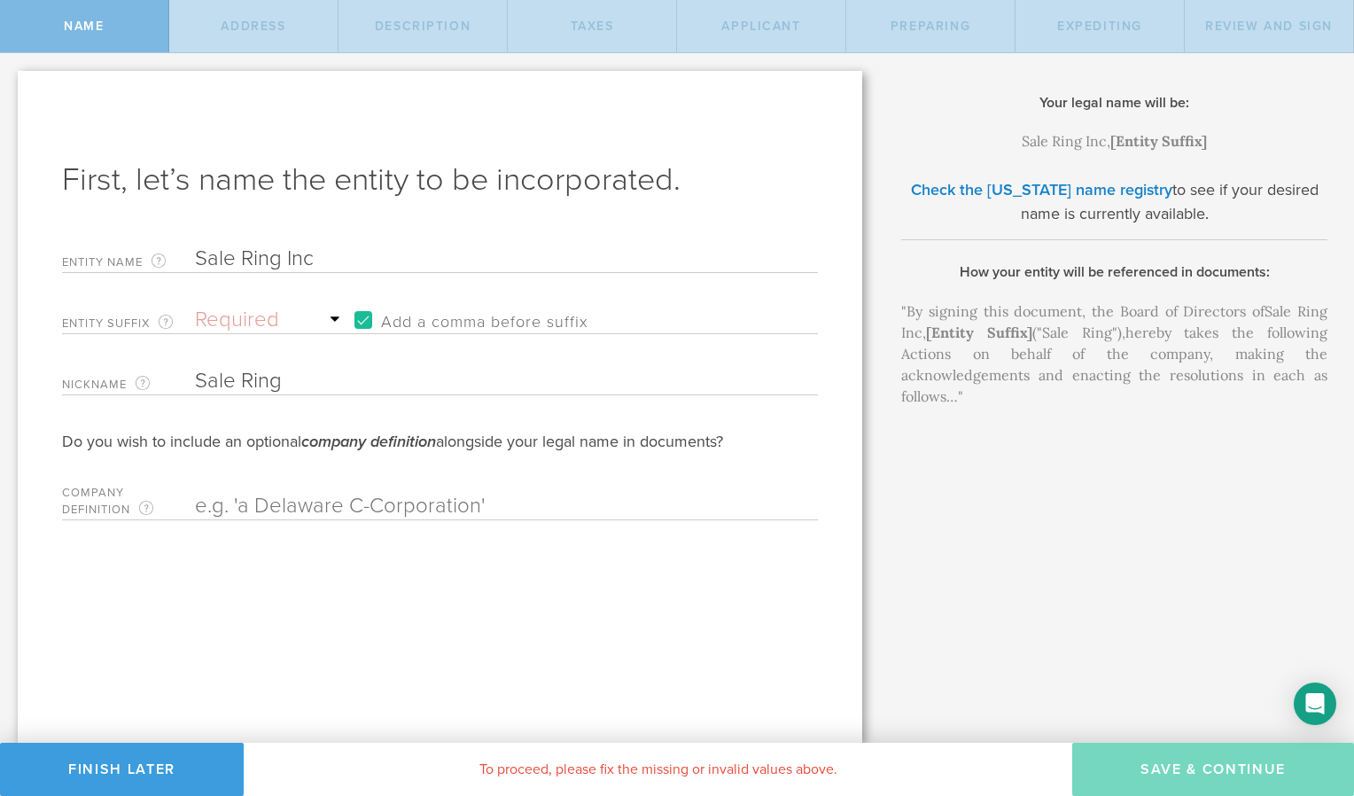
select select "corp."
click at [195, 307] on select "Required Association Club Co. Company Corp. Corporation Foundation Fund Inc. In…" at bounding box center [270, 320] width 151 height 27
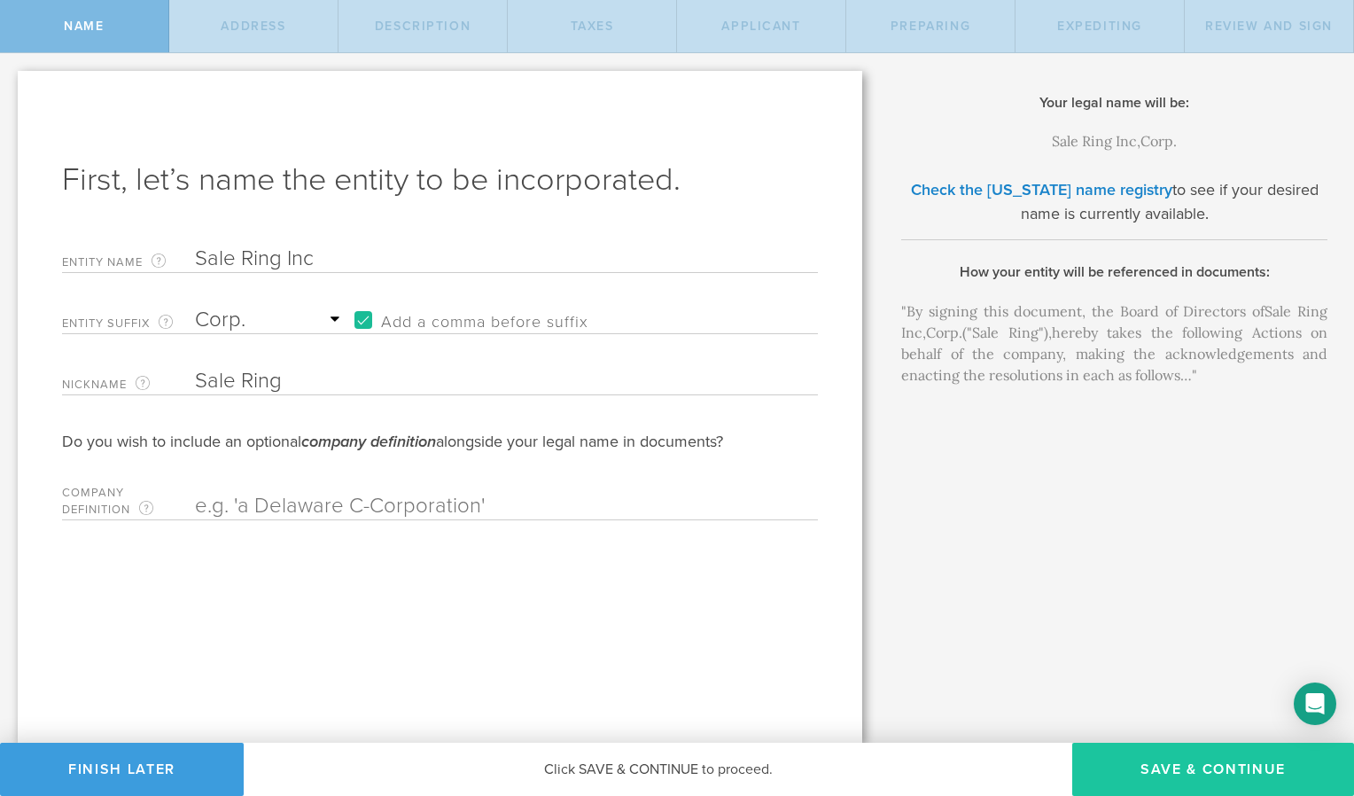
click at [1233, 767] on button "Save & Continue" at bounding box center [1213, 768] width 282 height 53
checkbox input "true"
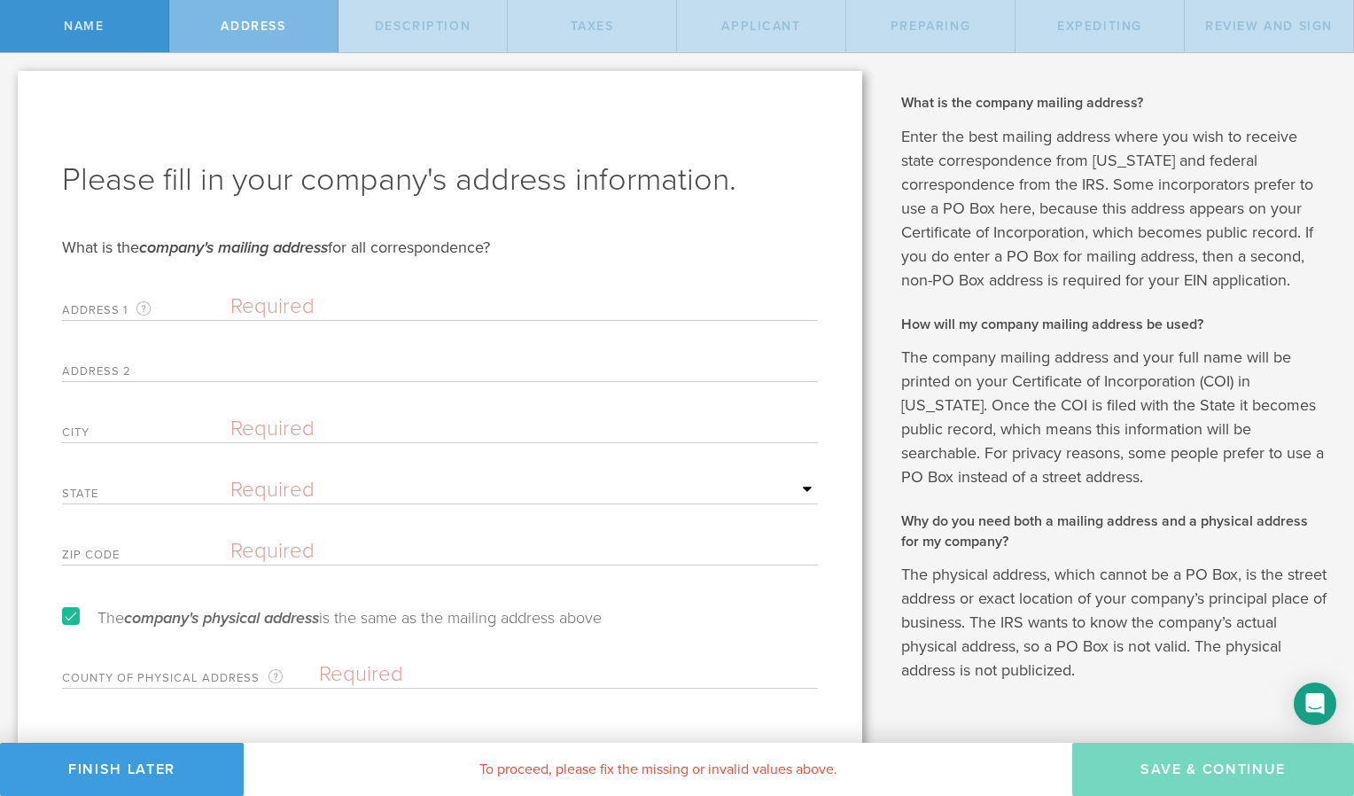
click at [303, 301] on input "text" at bounding box center [523, 306] width 587 height 27
type input "[GEOGRAPHIC_DATA]"
type input "7131 [PERSON_NAME]"
type input "[GEOGRAPHIC_DATA]"
select select "FL"
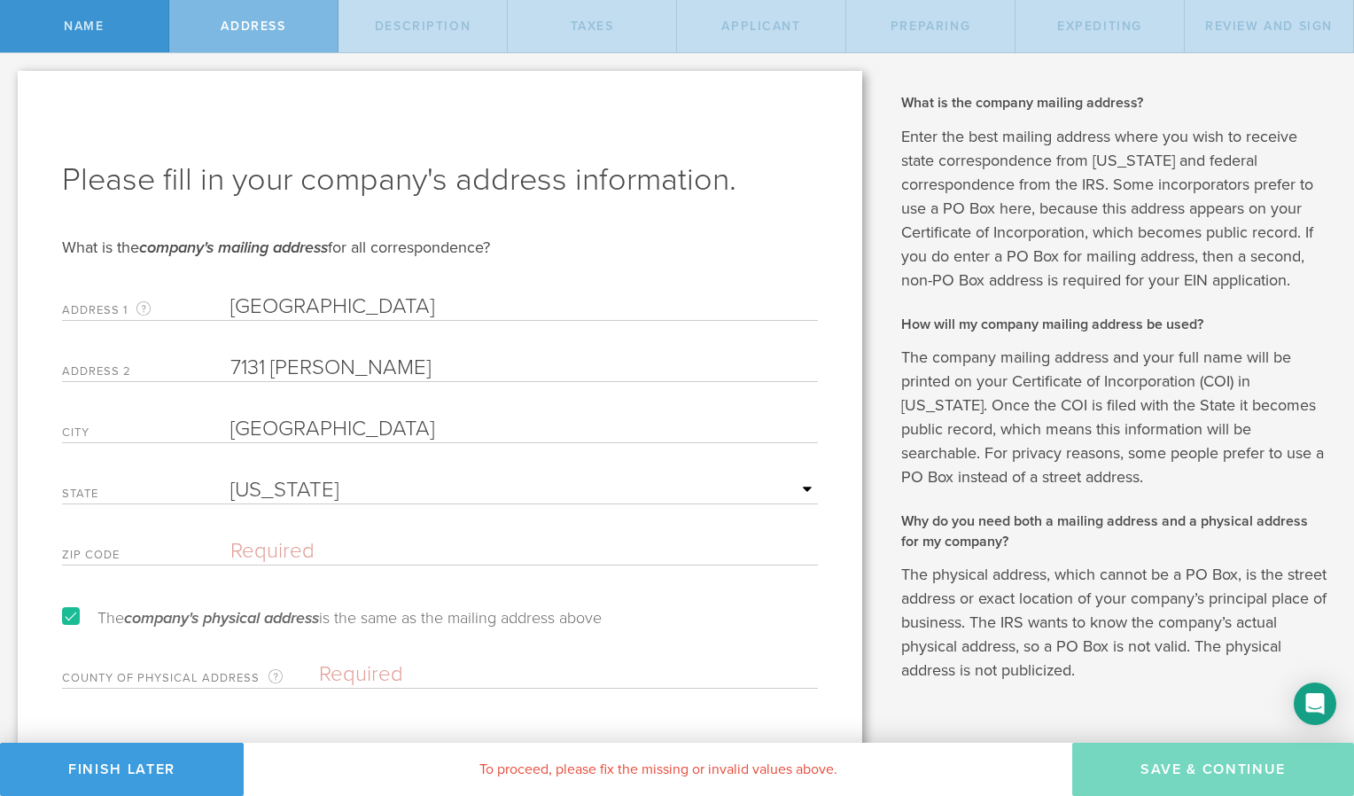
type input "40383"
type input "Ocean Reef Racing"
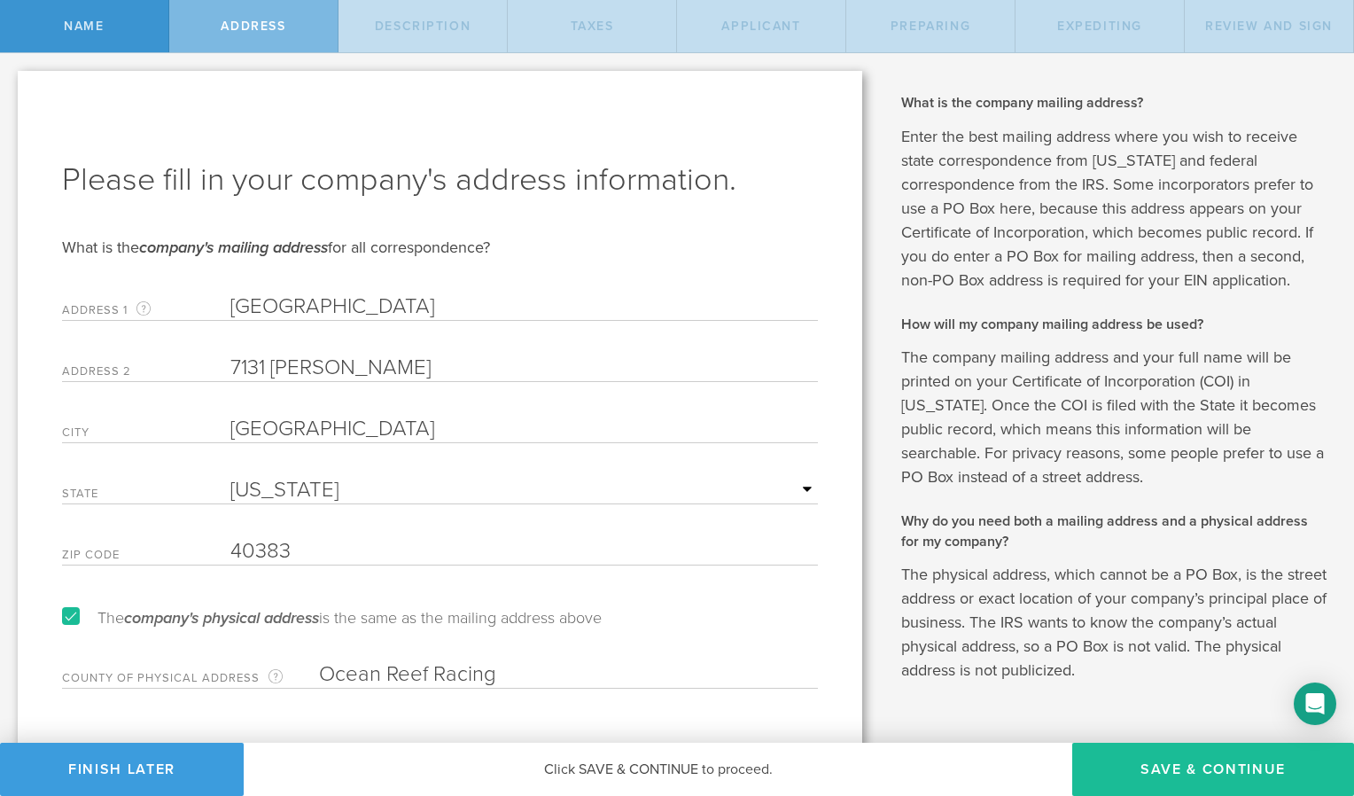
type input "[STREET_ADDRESS]"
click at [298, 592] on form "Please fill in your company's address information. What is the company's mailin…" at bounding box center [440, 424] width 756 height 530
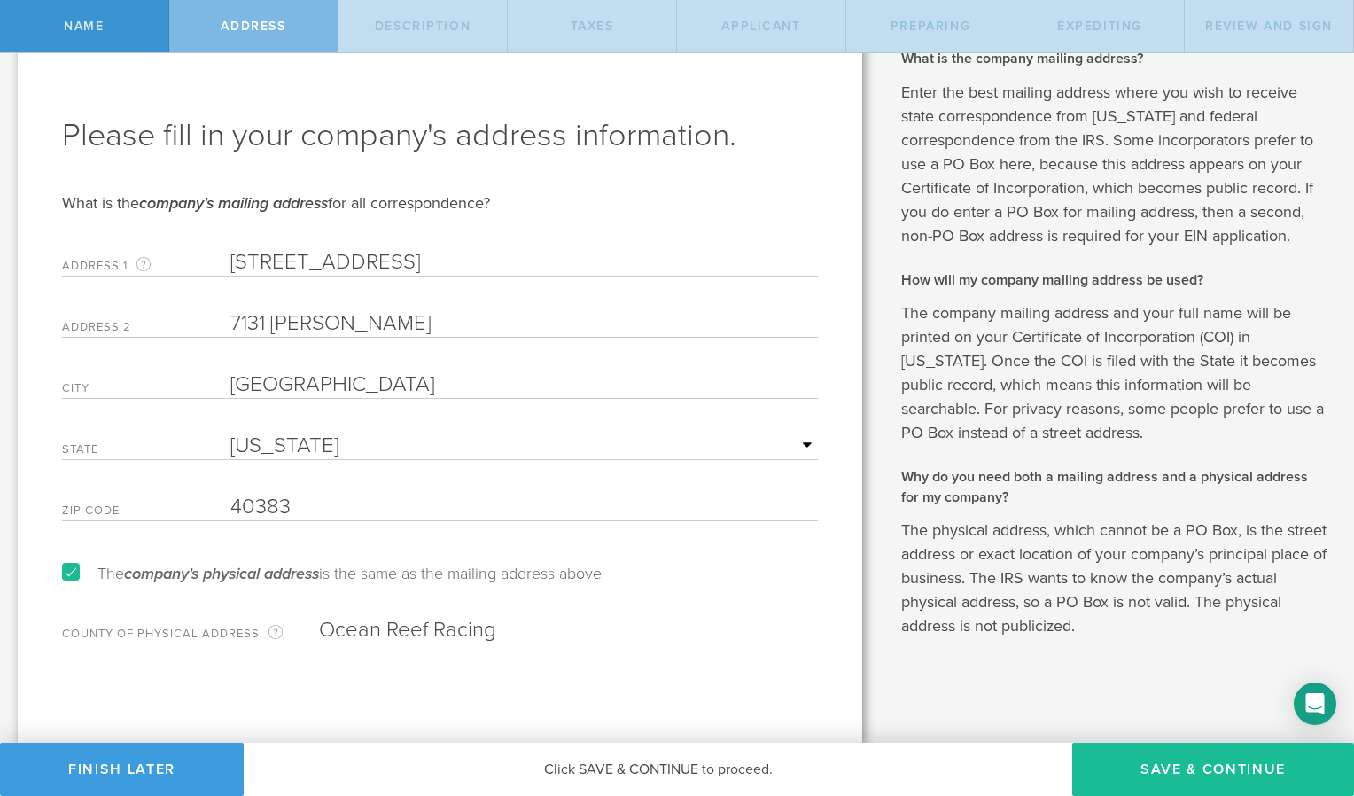
drag, startPoint x: 506, startPoint y: 624, endPoint x: 302, endPoint y: 627, distance: 203.8
click at [302, 627] on div "County of physical address Enter the county in which the principal place of bus…" at bounding box center [440, 626] width 756 height 36
type input "Woodford"
drag, startPoint x: 325, startPoint y: 431, endPoint x: 313, endPoint y: 394, distance: 38.4
click at [313, 394] on form "Please fill in your company's address information. What is the company's mailin…" at bounding box center [440, 379] width 756 height 530
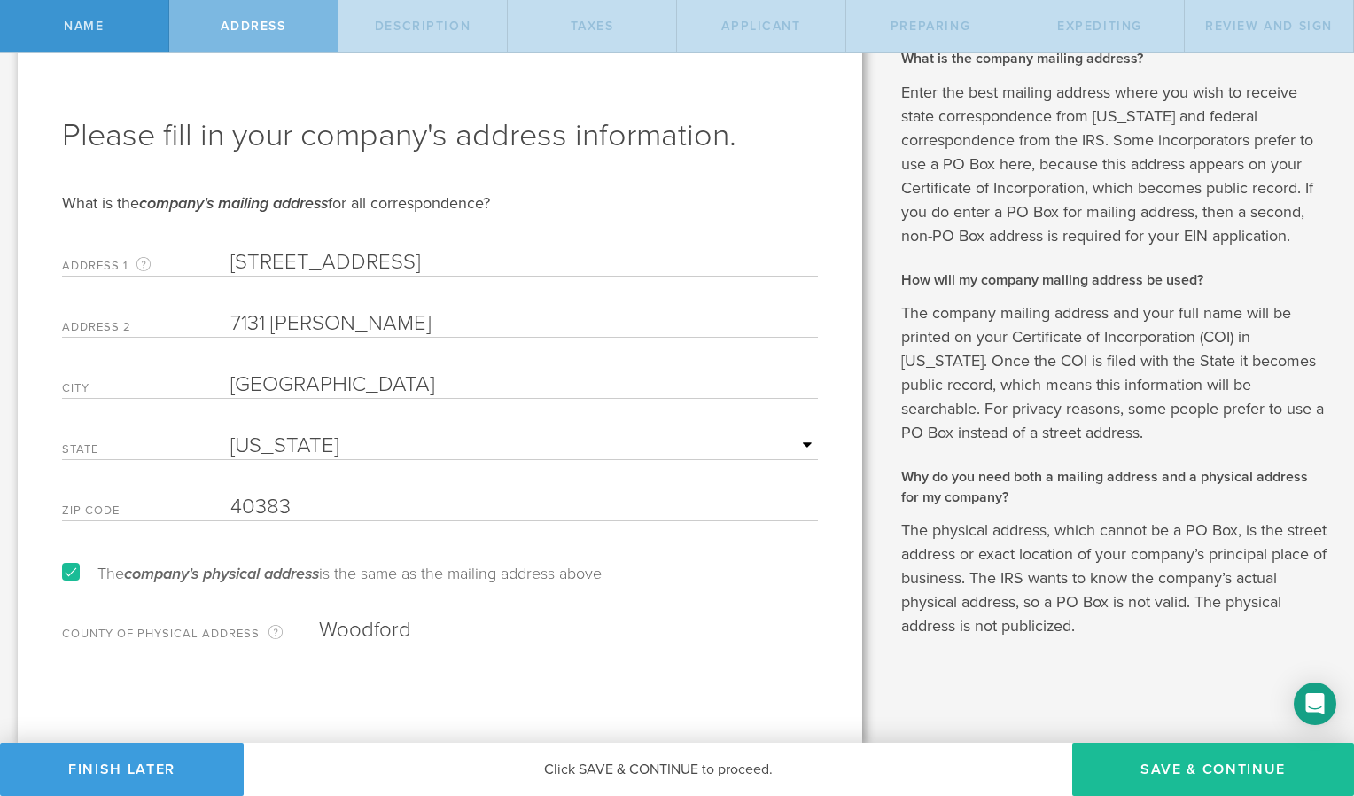
select select "KY"
click at [230, 432] on select "Required [US_STATE] [US_STATE] [US_STATE] [US_STATE] [US_STATE] [US_STATE] [US_…" at bounding box center [523, 445] width 587 height 27
drag, startPoint x: 400, startPoint y: 260, endPoint x: 154, endPoint y: 255, distance: 246.4
click at [154, 255] on div "Address [STREET_ADDRESS] mailing address for your company that is current as of…" at bounding box center [440, 258] width 756 height 36
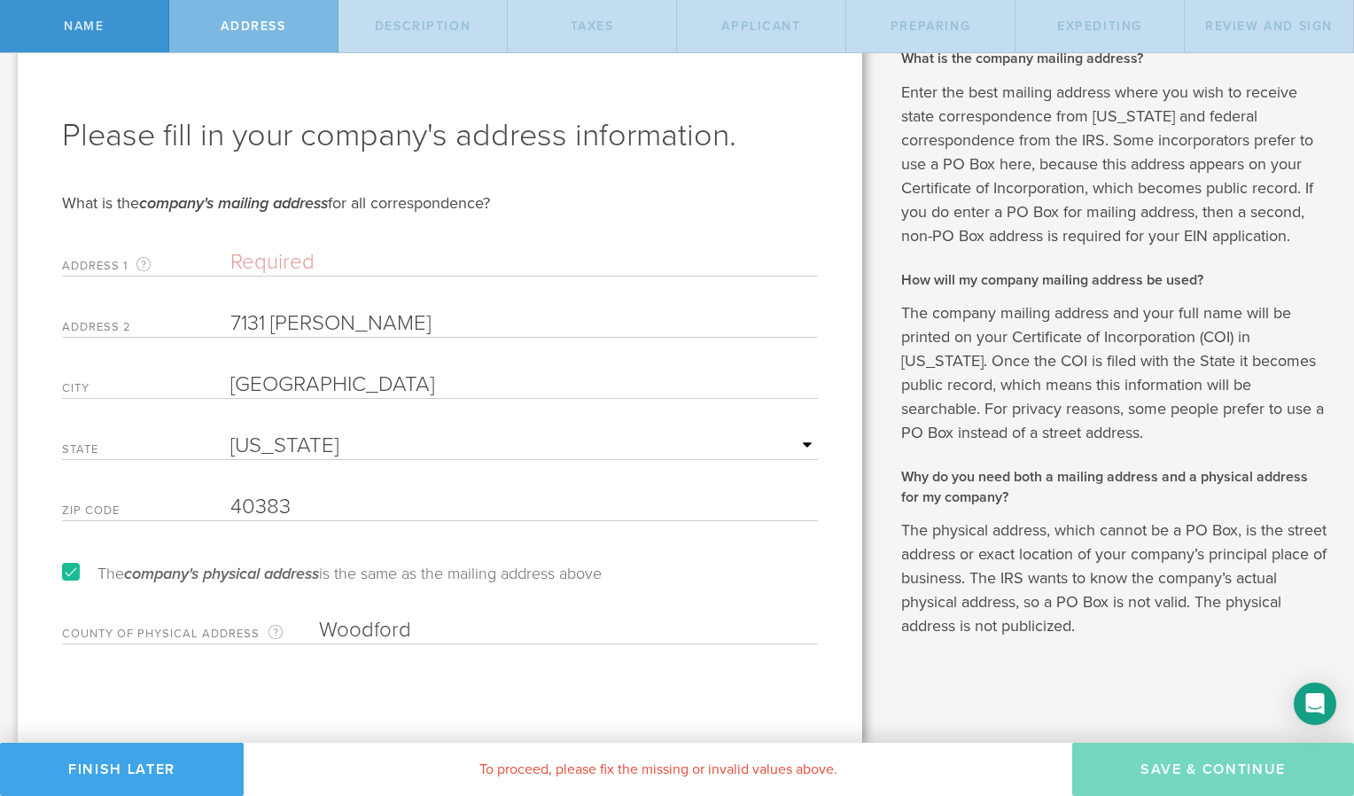
click at [123, 769] on button "Finish Later" at bounding box center [122, 768] width 244 height 53
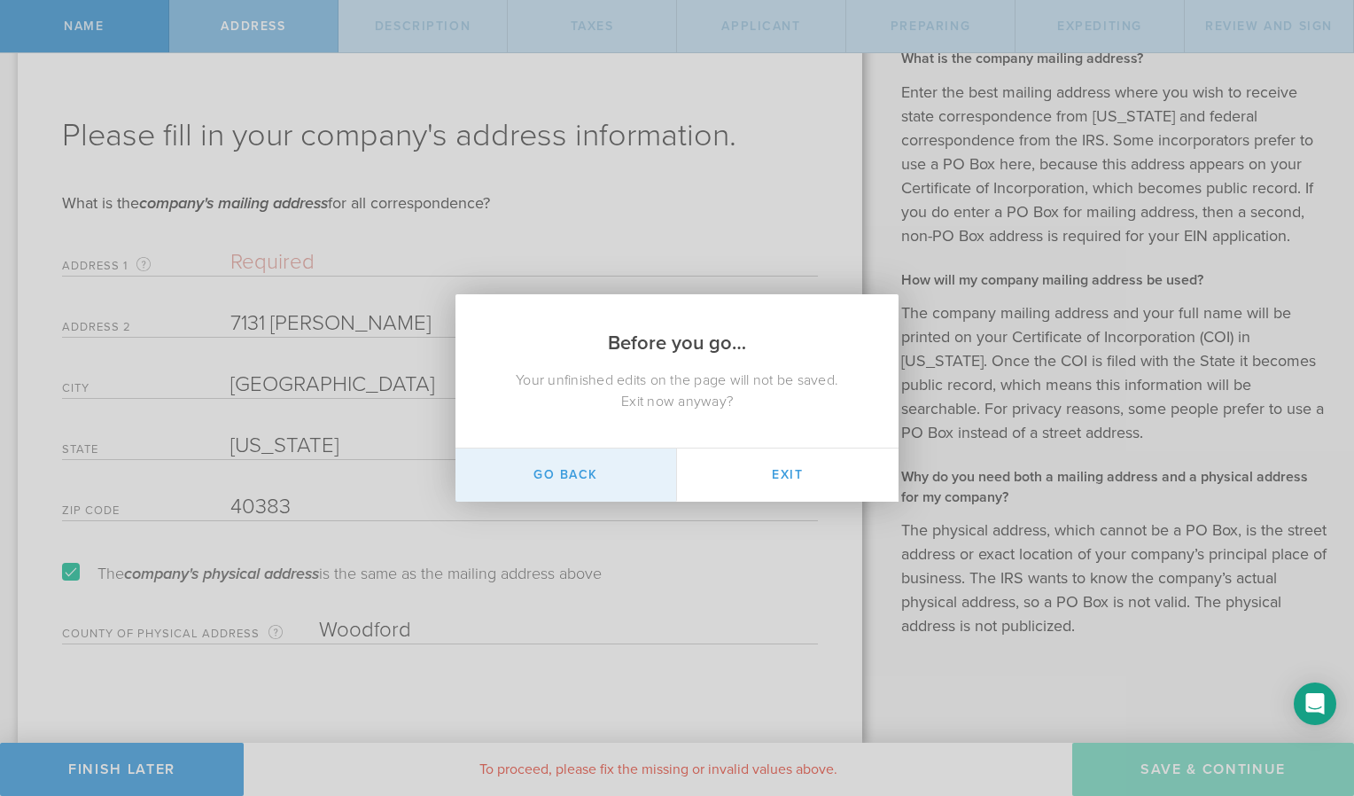
click at [600, 476] on button "Go Back" at bounding box center [566, 474] width 222 height 53
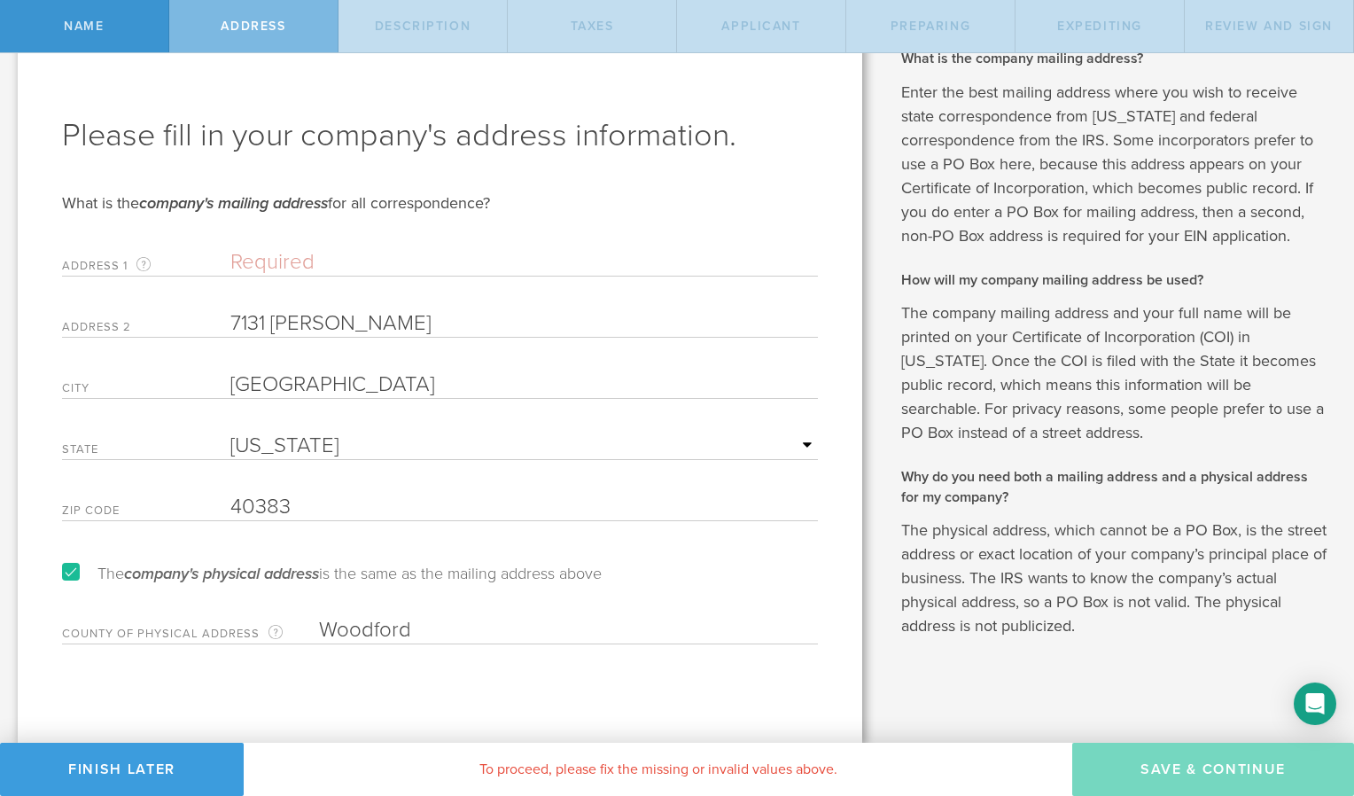
drag, startPoint x: 369, startPoint y: 323, endPoint x: 148, endPoint y: 309, distance: 221.0
click at [148, 309] on div "Address 2 [GEOGRAPHIC_DATA][PERSON_NAME]" at bounding box center [440, 319] width 756 height 36
click at [271, 262] on input "text" at bounding box center [523, 262] width 587 height 27
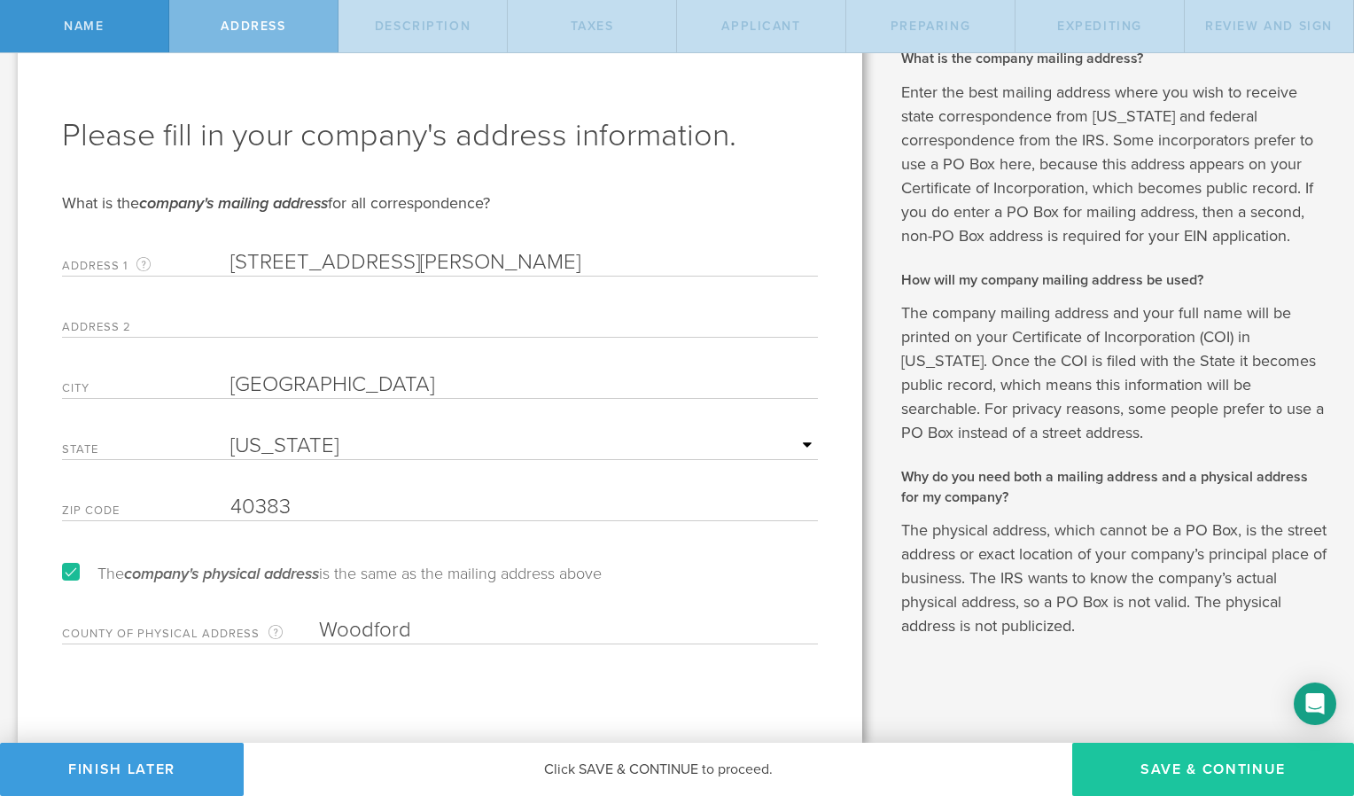
type input "[STREET_ADDRESS][PERSON_NAME]"
click at [1155, 777] on button "Save & Continue" at bounding box center [1213, 768] width 282 height 53
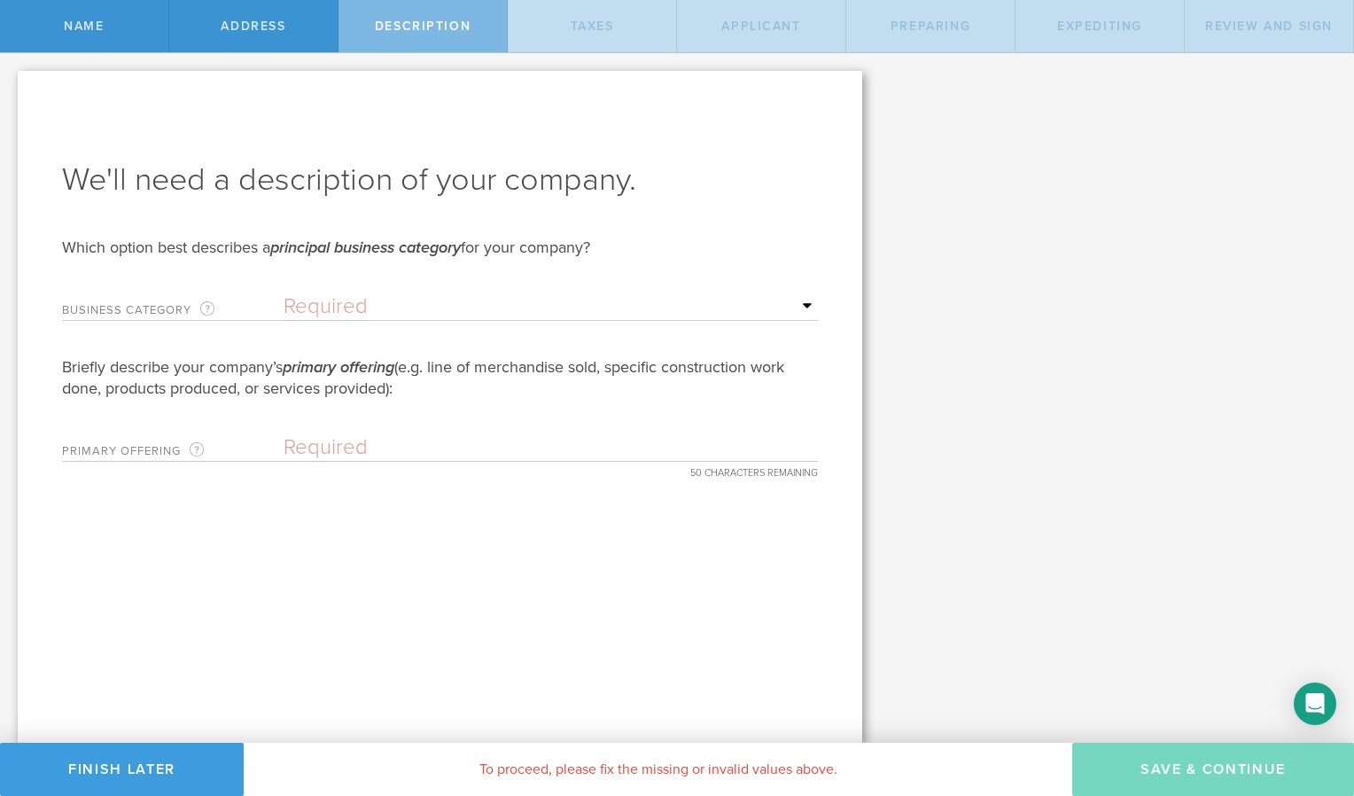
scroll to position [0, 0]
click at [390, 307] on select "Required Accommodation & food service Construction Finance & insurance Health c…" at bounding box center [551, 306] width 534 height 27
select select "wholesale-broker-agent"
click at [284, 293] on select "Required Accommodation & food service Construction Finance & insurance Health c…" at bounding box center [551, 306] width 534 height 27
click at [409, 441] on input "text" at bounding box center [551, 447] width 534 height 27
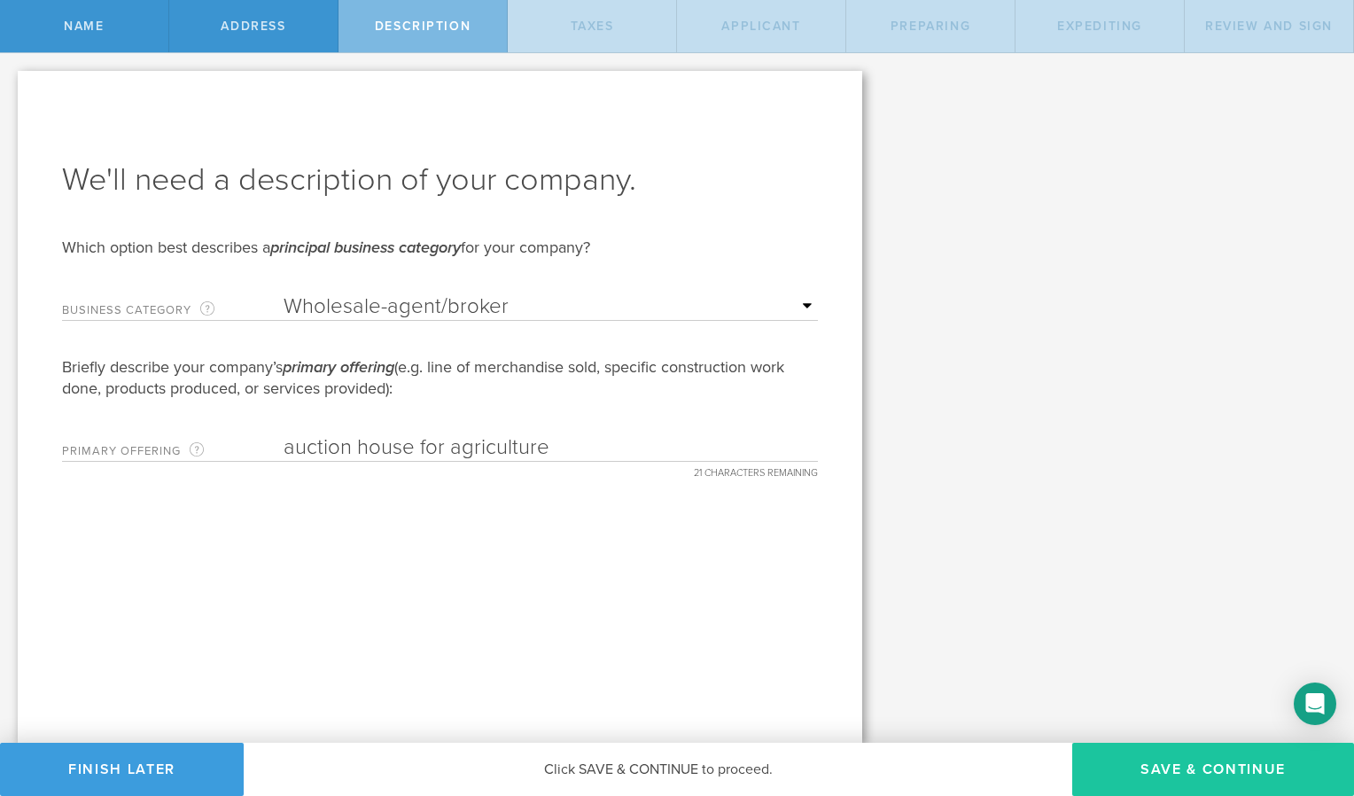
type input "auction house for agriculture"
click at [1161, 771] on button "Save & Continue" at bounding box center [1213, 768] width 282 height 53
type input "0"
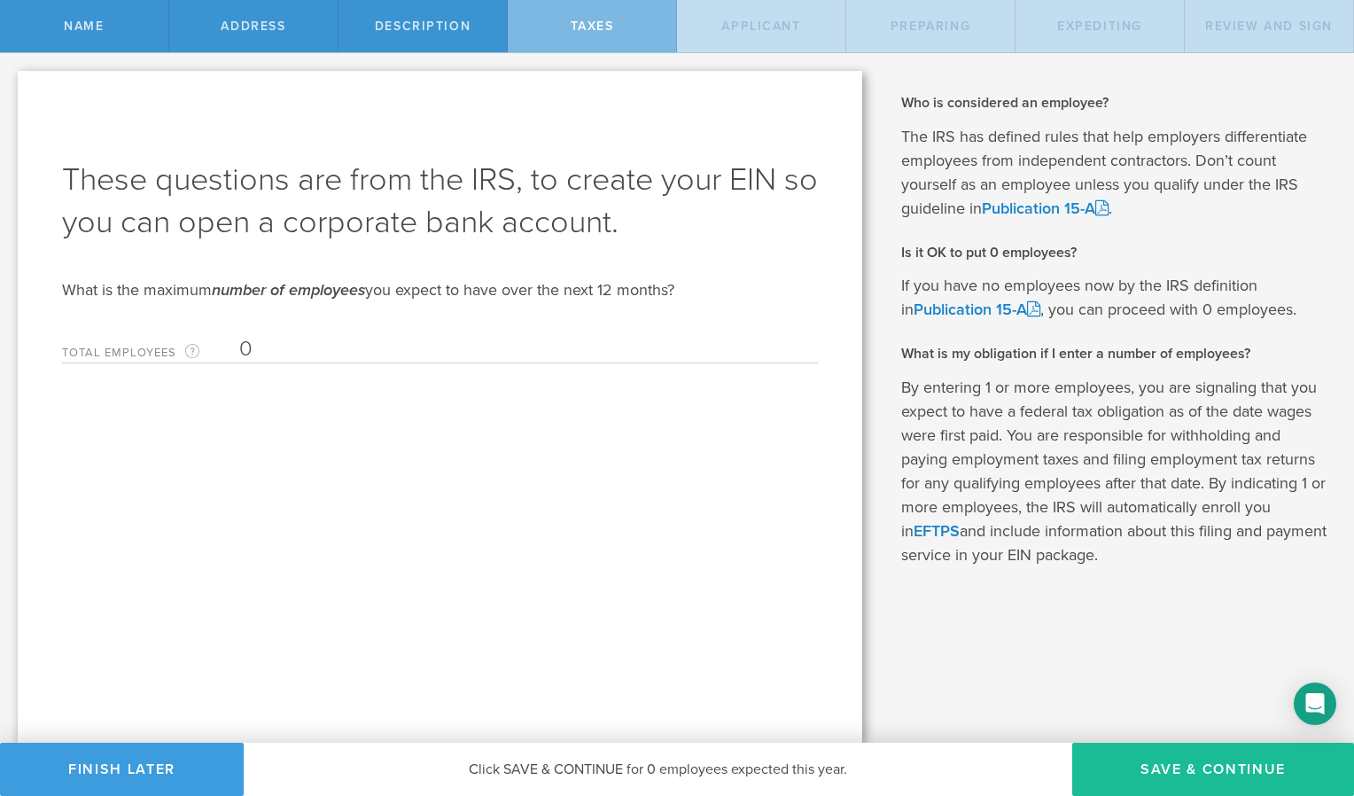
click at [266, 349] on input "0" at bounding box center [524, 349] width 570 height 27
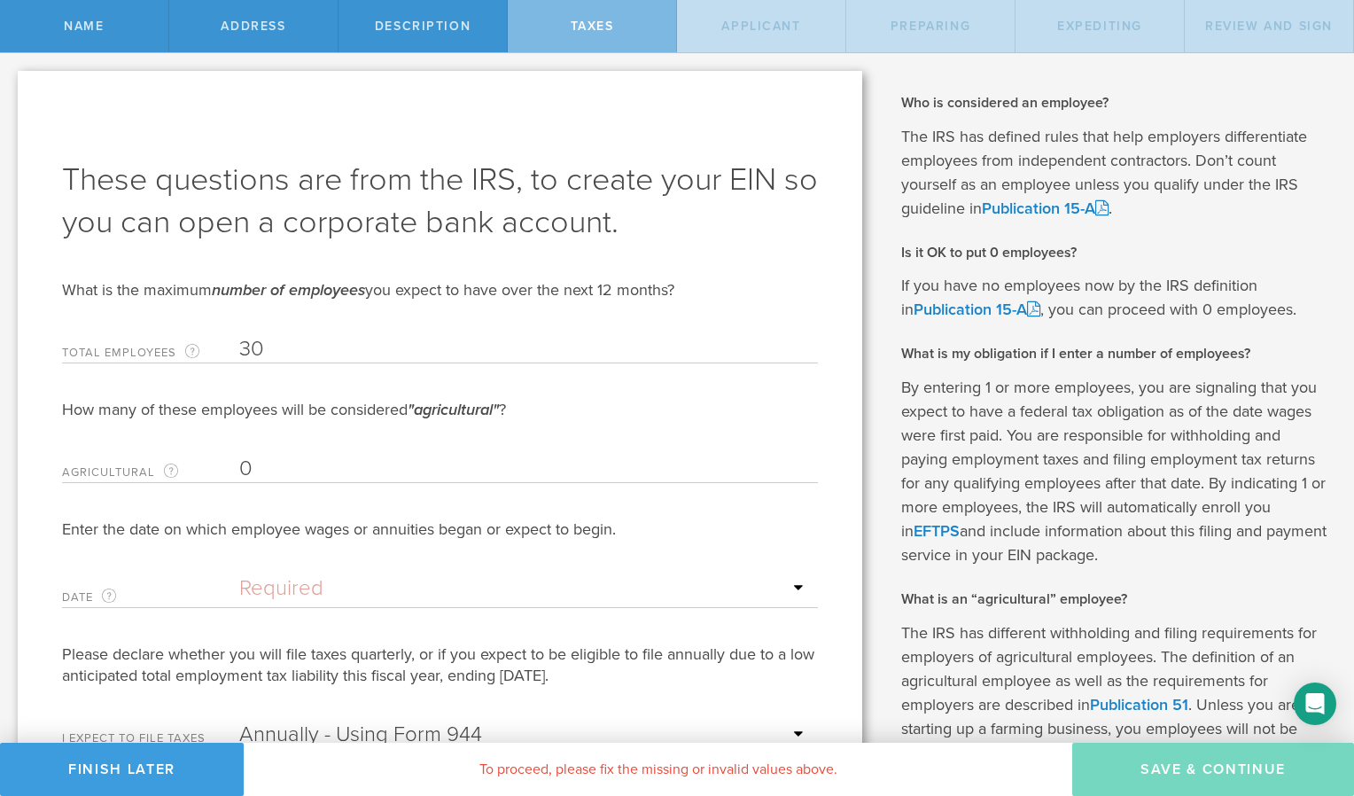
type input "30"
click at [274, 470] on input "0" at bounding box center [524, 468] width 570 height 27
type input "25"
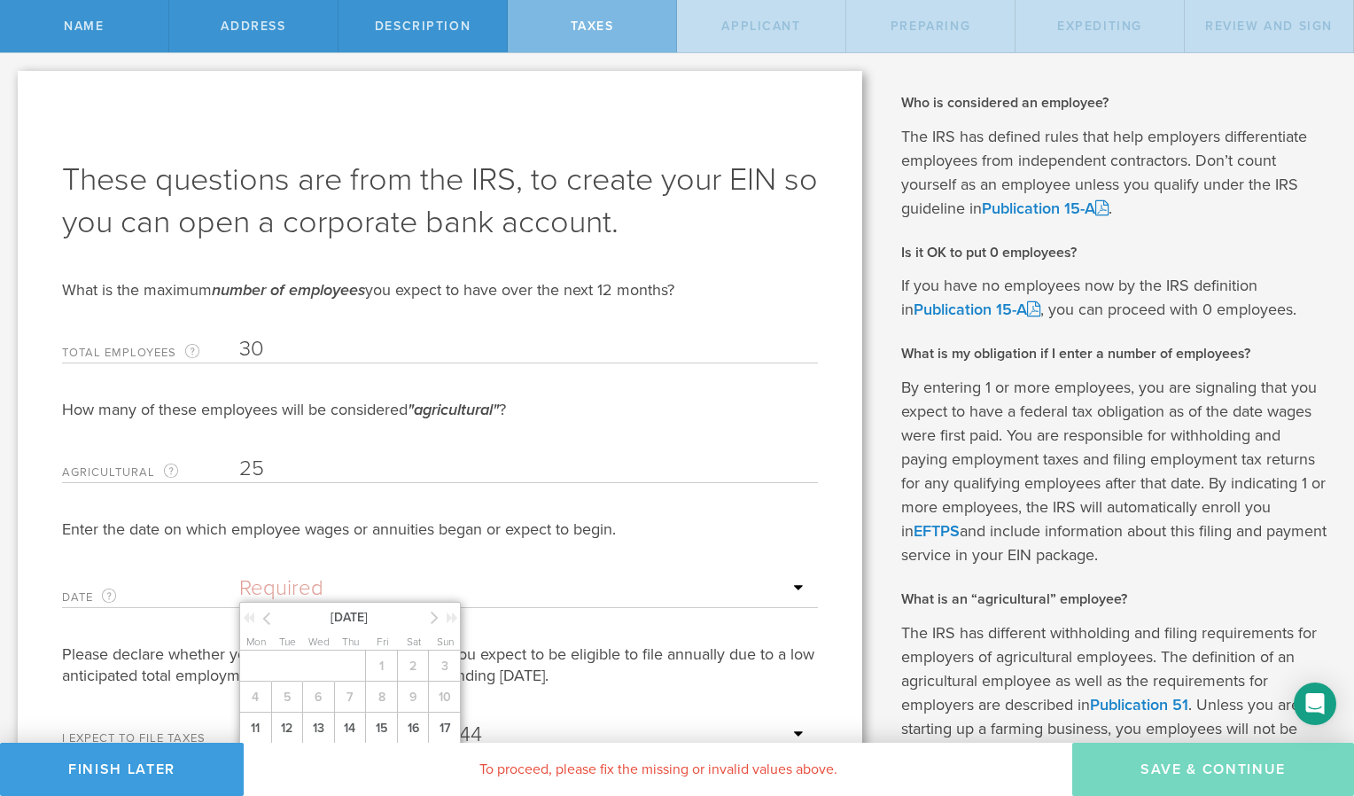
click at [273, 587] on input "text" at bounding box center [524, 588] width 570 height 27
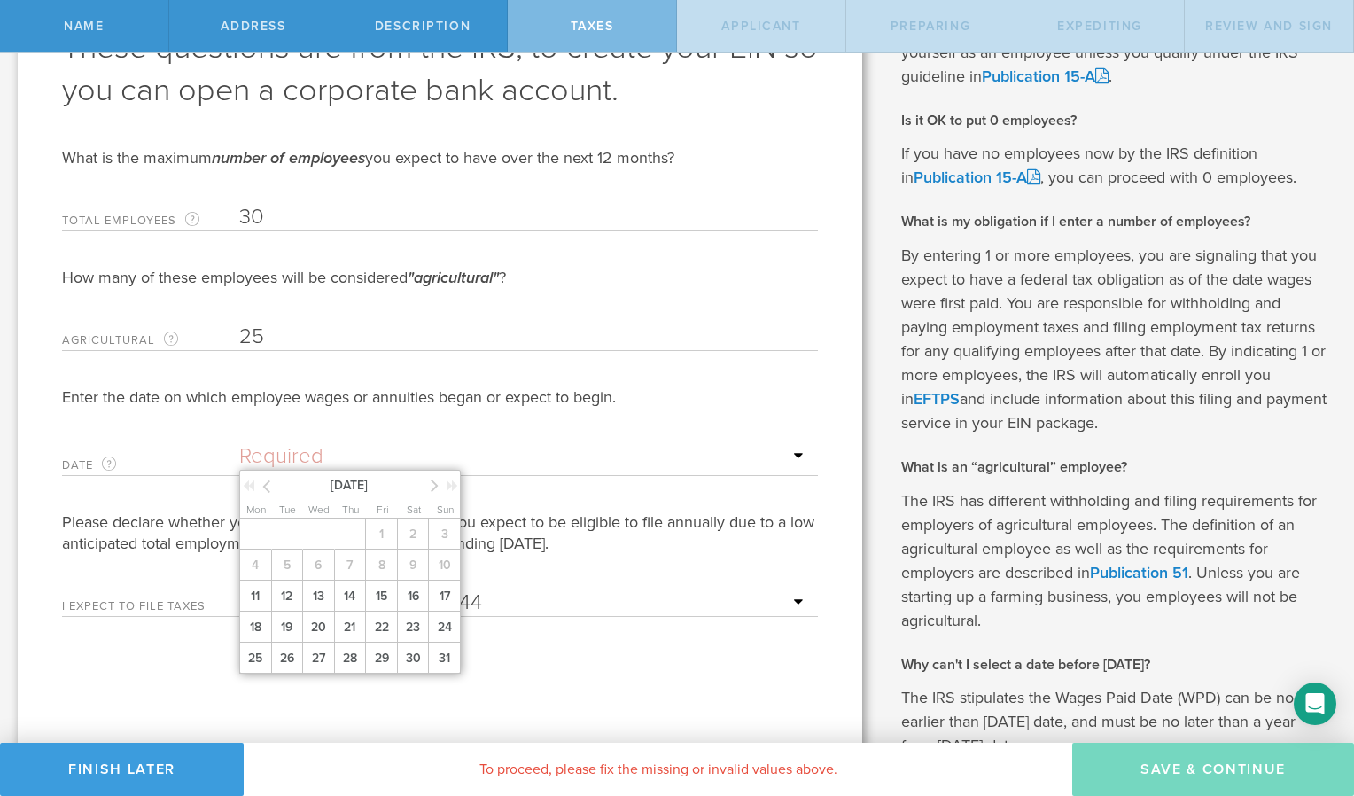
scroll to position [139, 0]
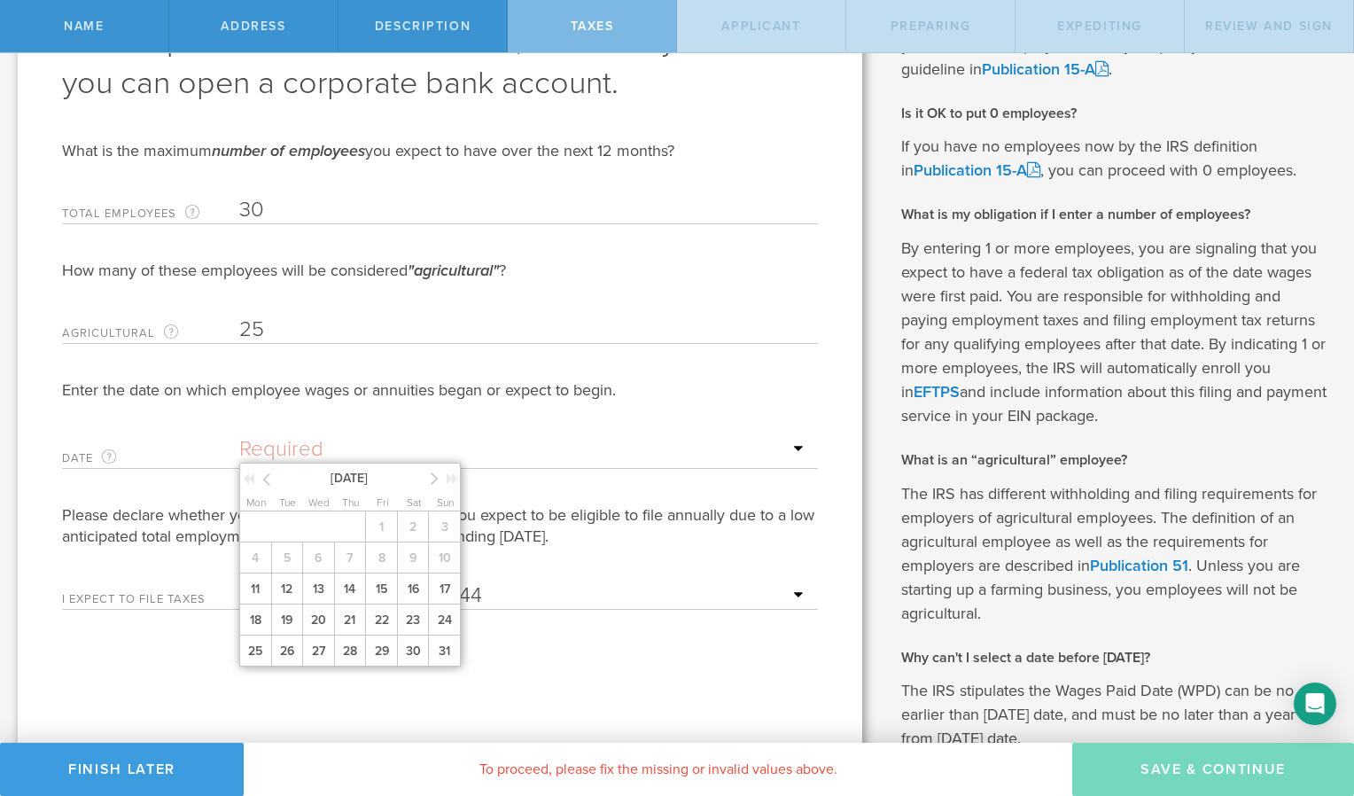
click at [432, 477] on icon at bounding box center [435, 478] width 8 height 22
click at [263, 533] on span "1" at bounding box center [255, 526] width 32 height 31
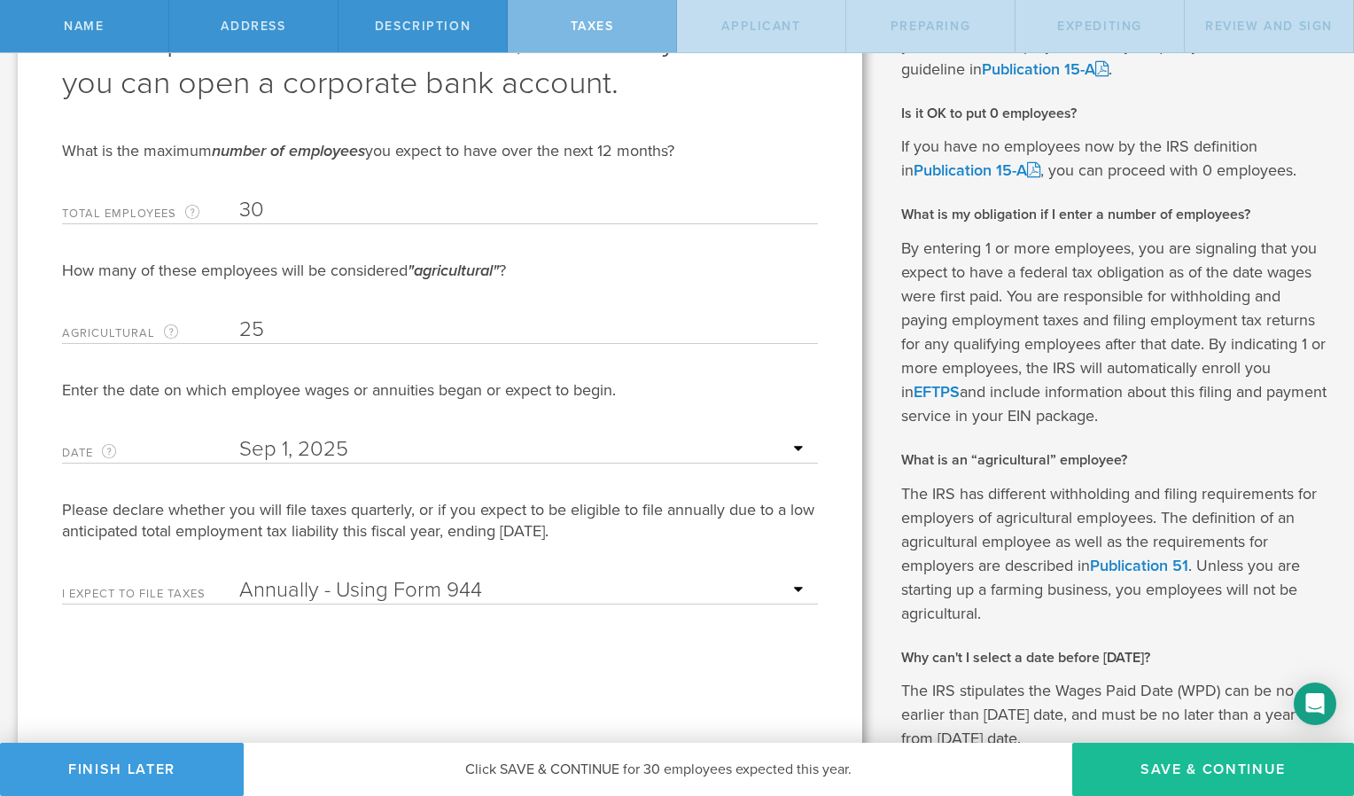
click at [742, 594] on select "Annually - Using Form 944 Quarterly - Using Form 941" at bounding box center [524, 590] width 570 height 27
click at [239, 577] on select "Annually - Using Form 944 Quarterly - Using Form 941" at bounding box center [524, 590] width 570 height 27
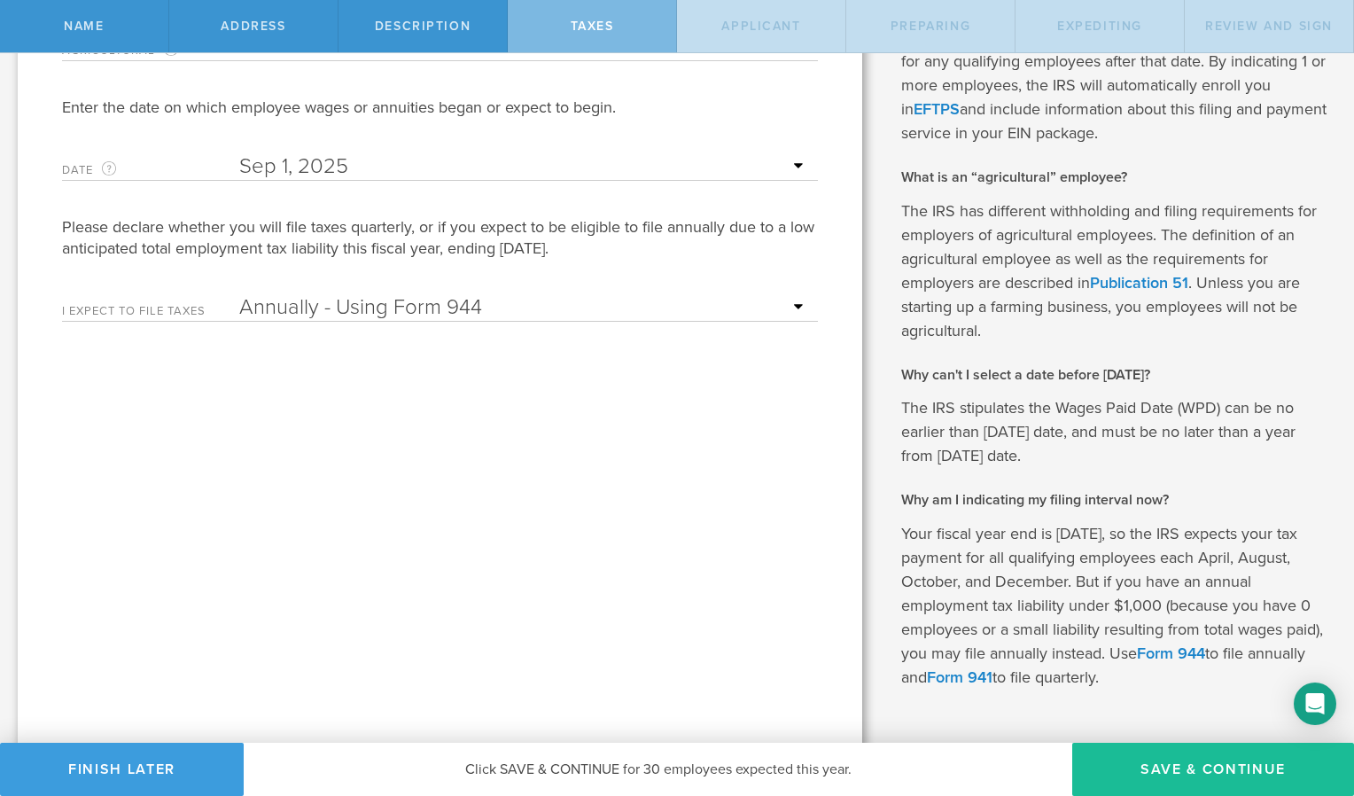
scroll to position [473, 0]
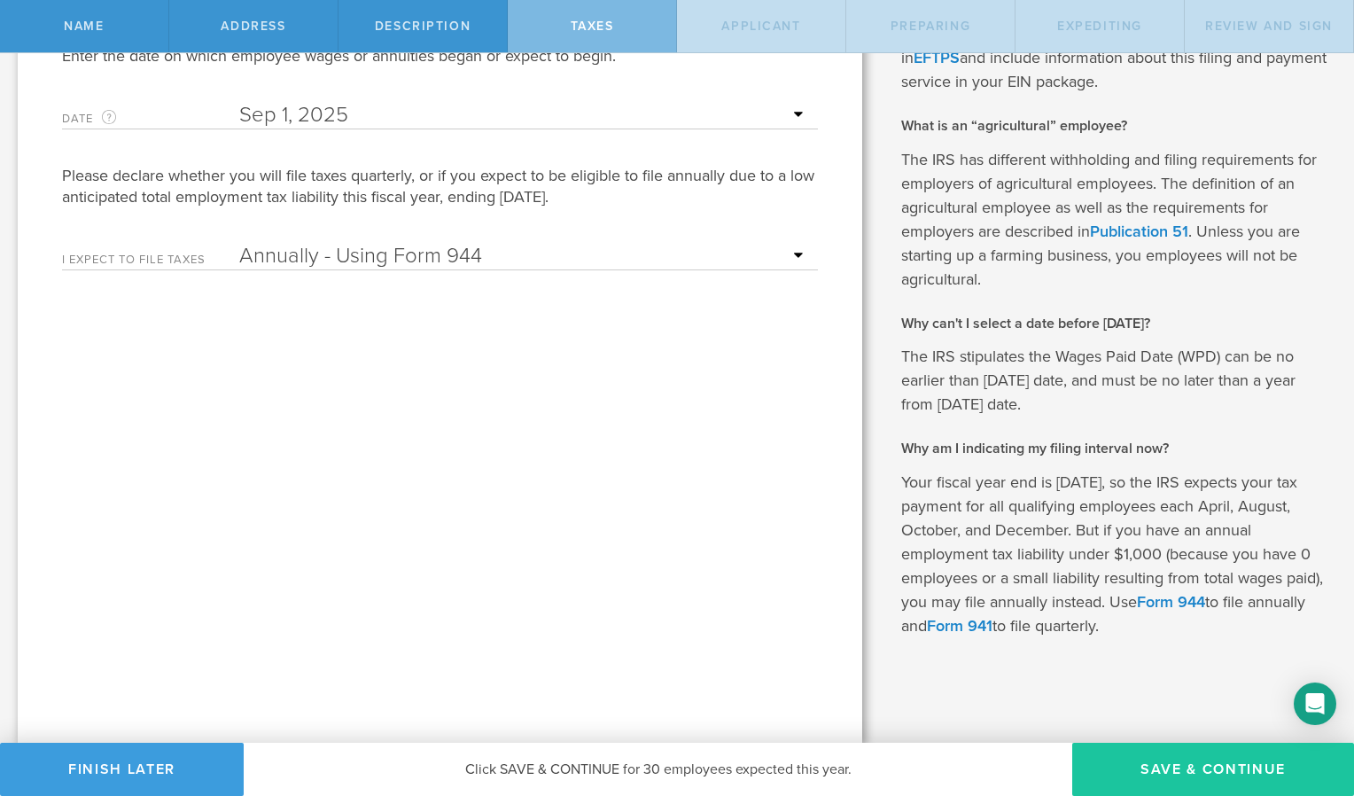
click at [1169, 774] on button "Save & Continue" at bounding box center [1213, 768] width 282 height 53
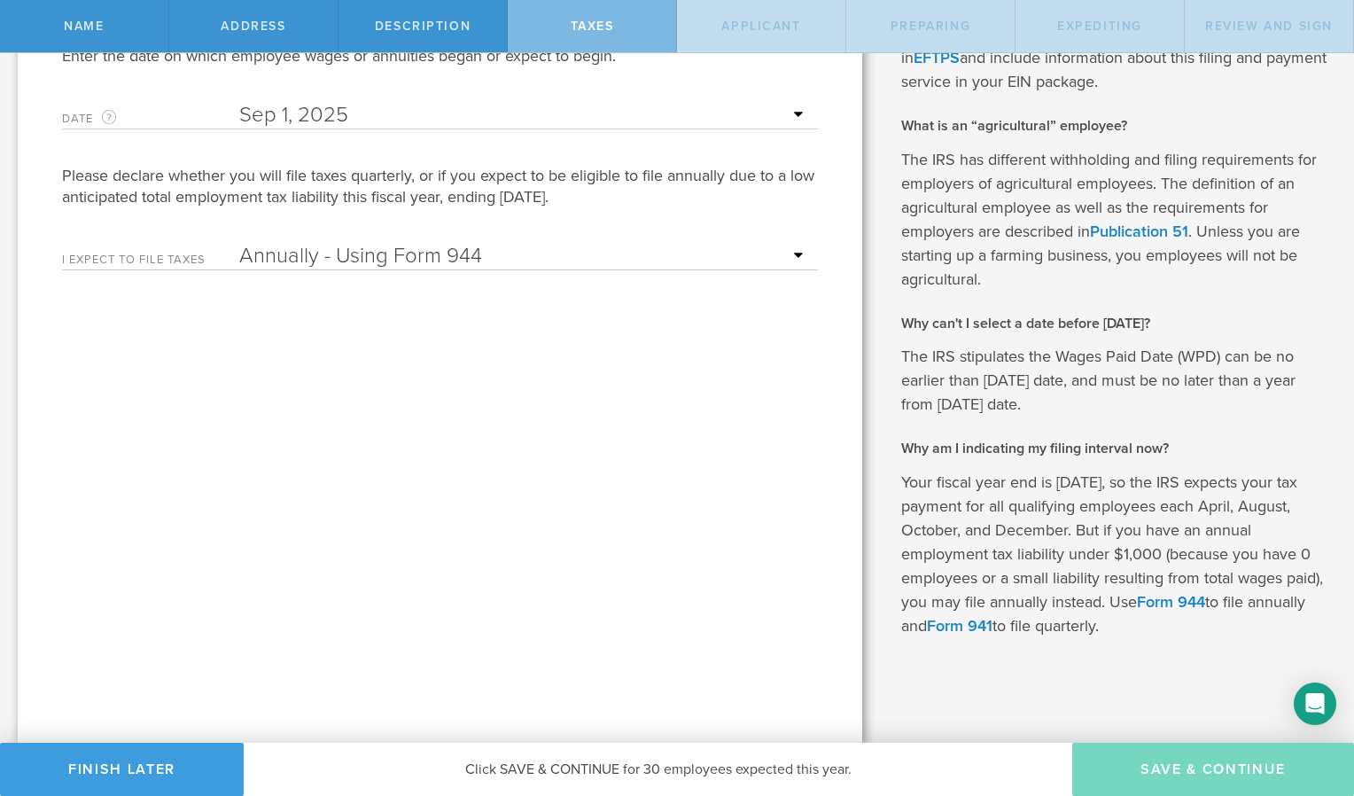
type input "CEO"
select select "US"
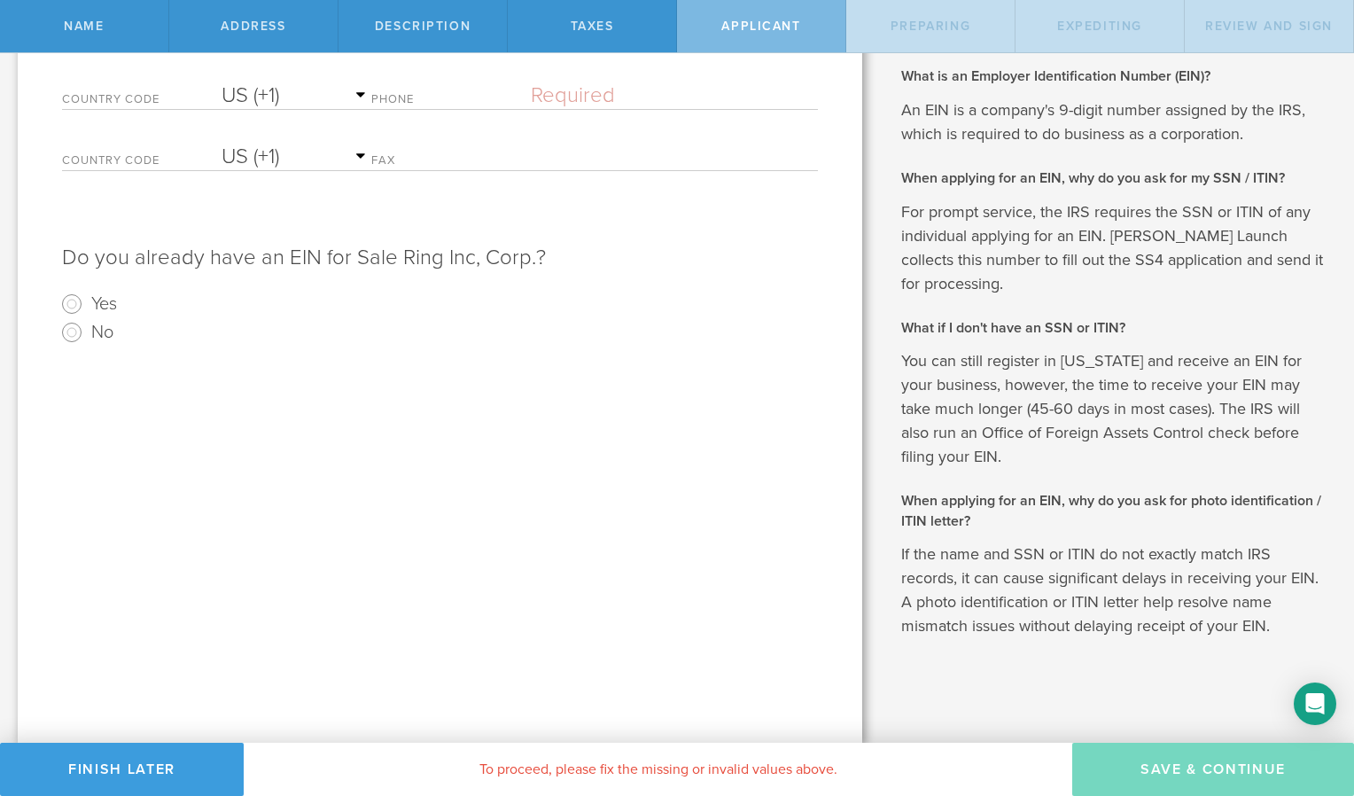
scroll to position [0, 0]
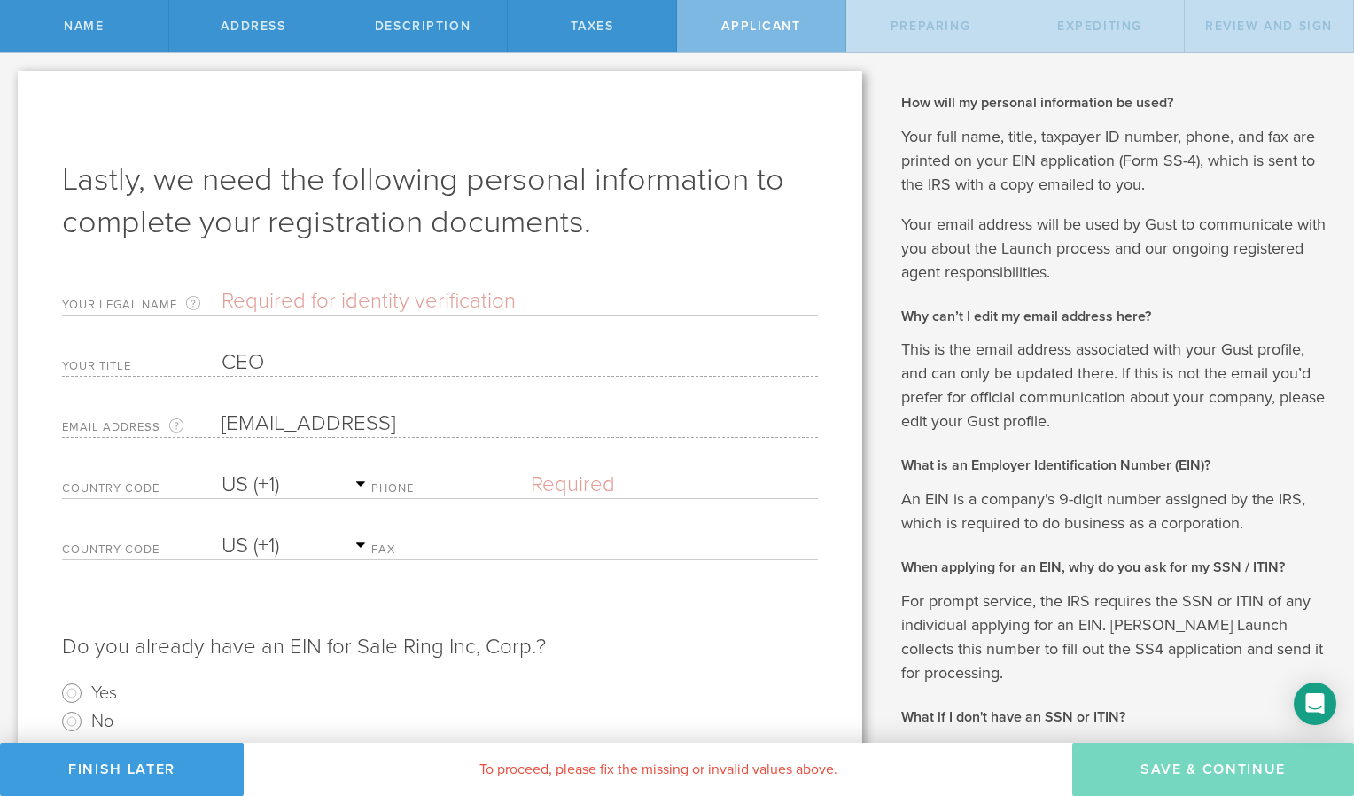
click at [295, 305] on input "text" at bounding box center [520, 301] width 596 height 27
type input "[PERSON_NAME]"
select select "AG"
type input "[PHONE_NUMBER]"
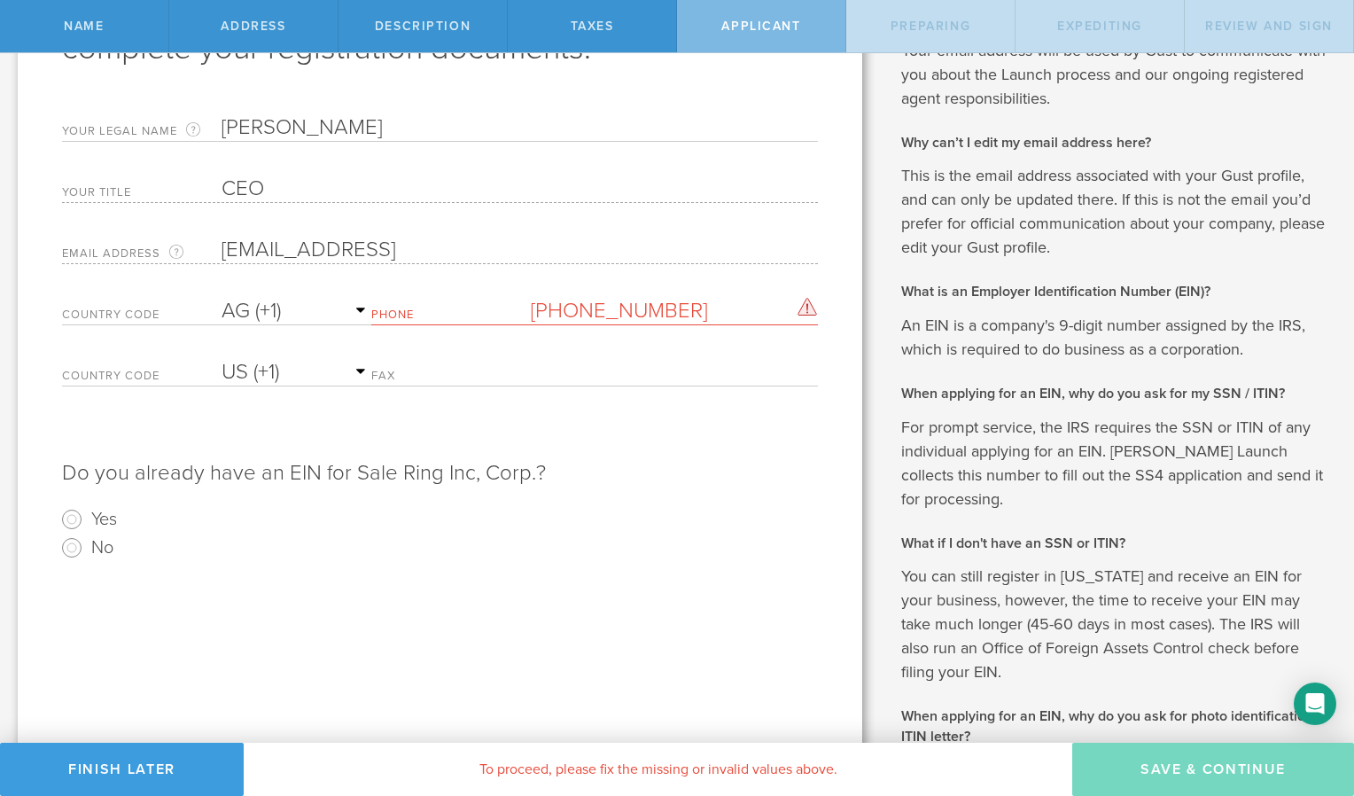
scroll to position [175, 0]
click at [69, 544] on input "No" at bounding box center [72, 546] width 28 height 28
radio input "true"
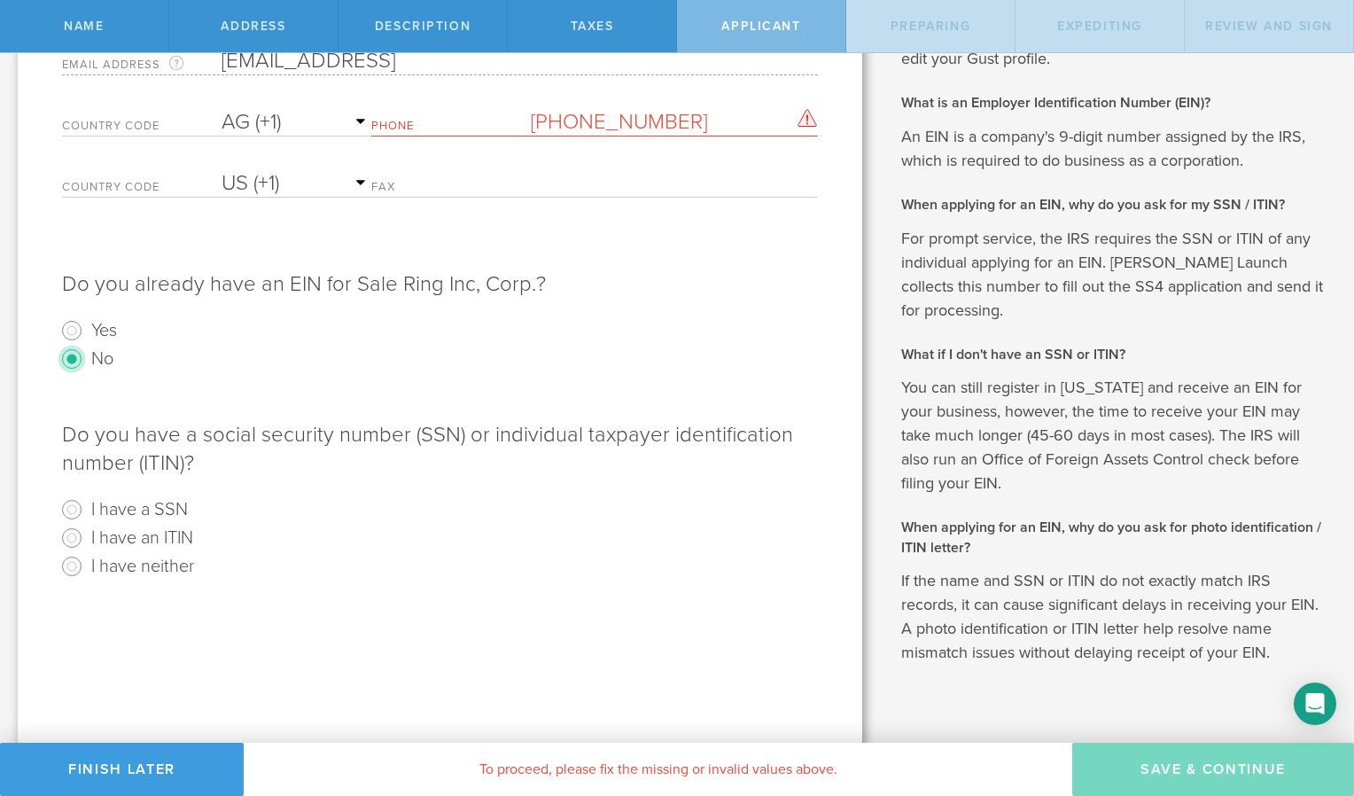
scroll to position [389, 0]
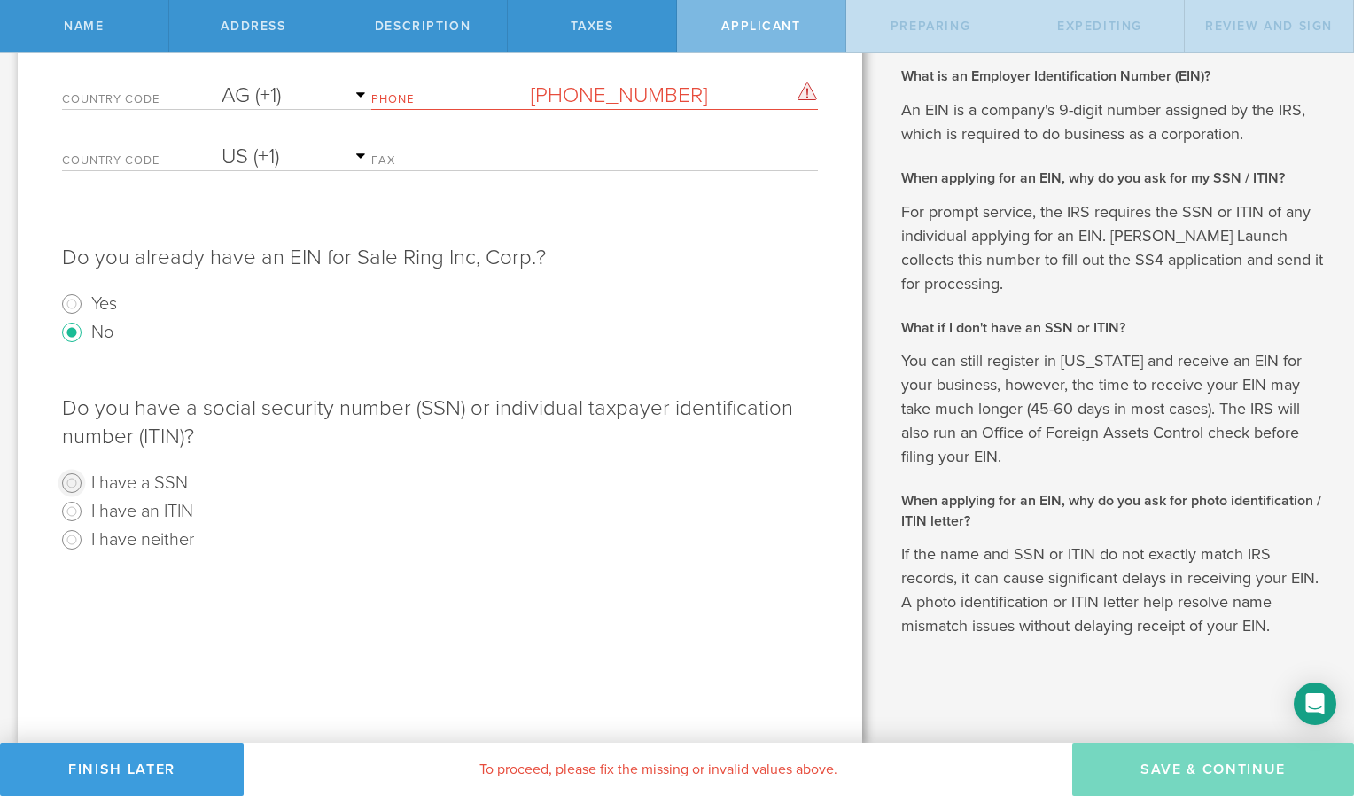
click at [75, 486] on input "I have a SSN" at bounding box center [72, 483] width 28 height 28
radio input "true"
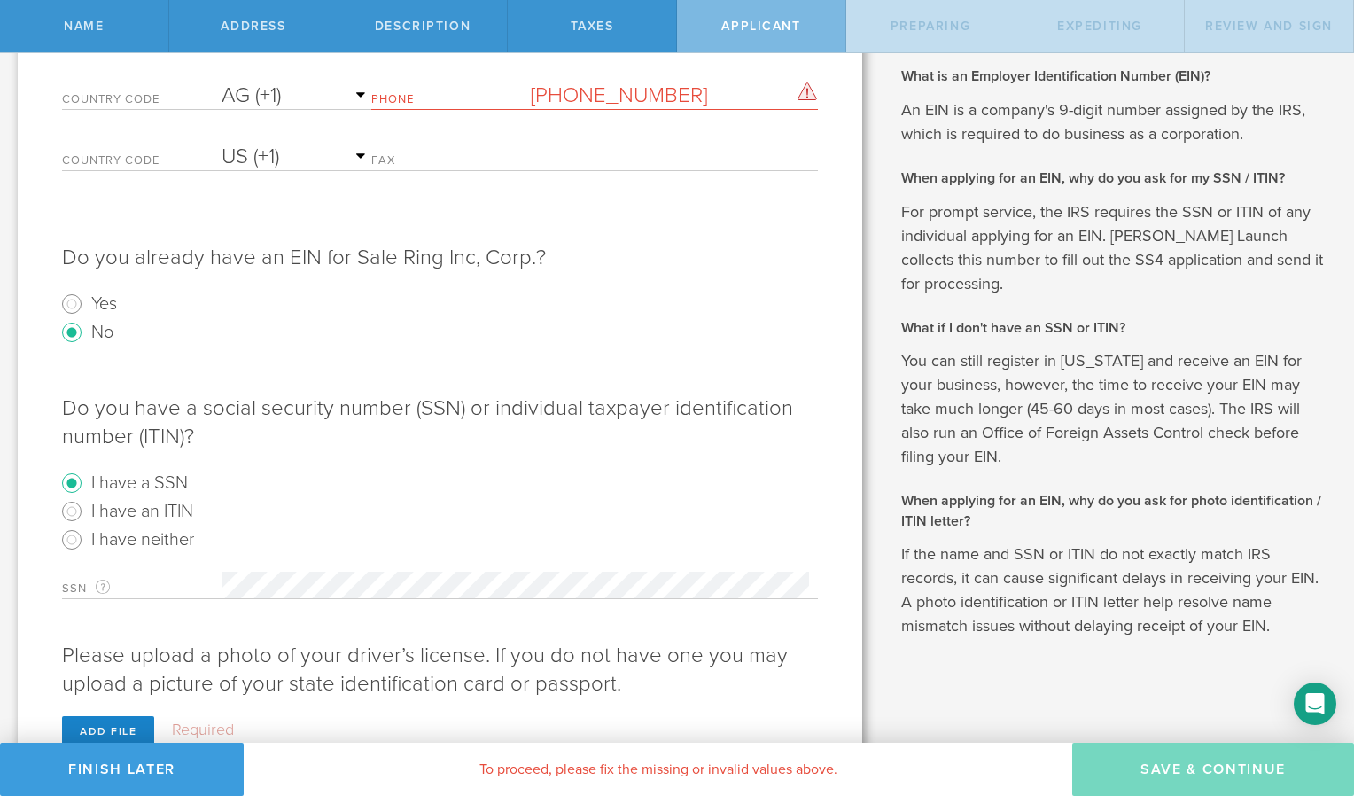
scroll to position [458, 0]
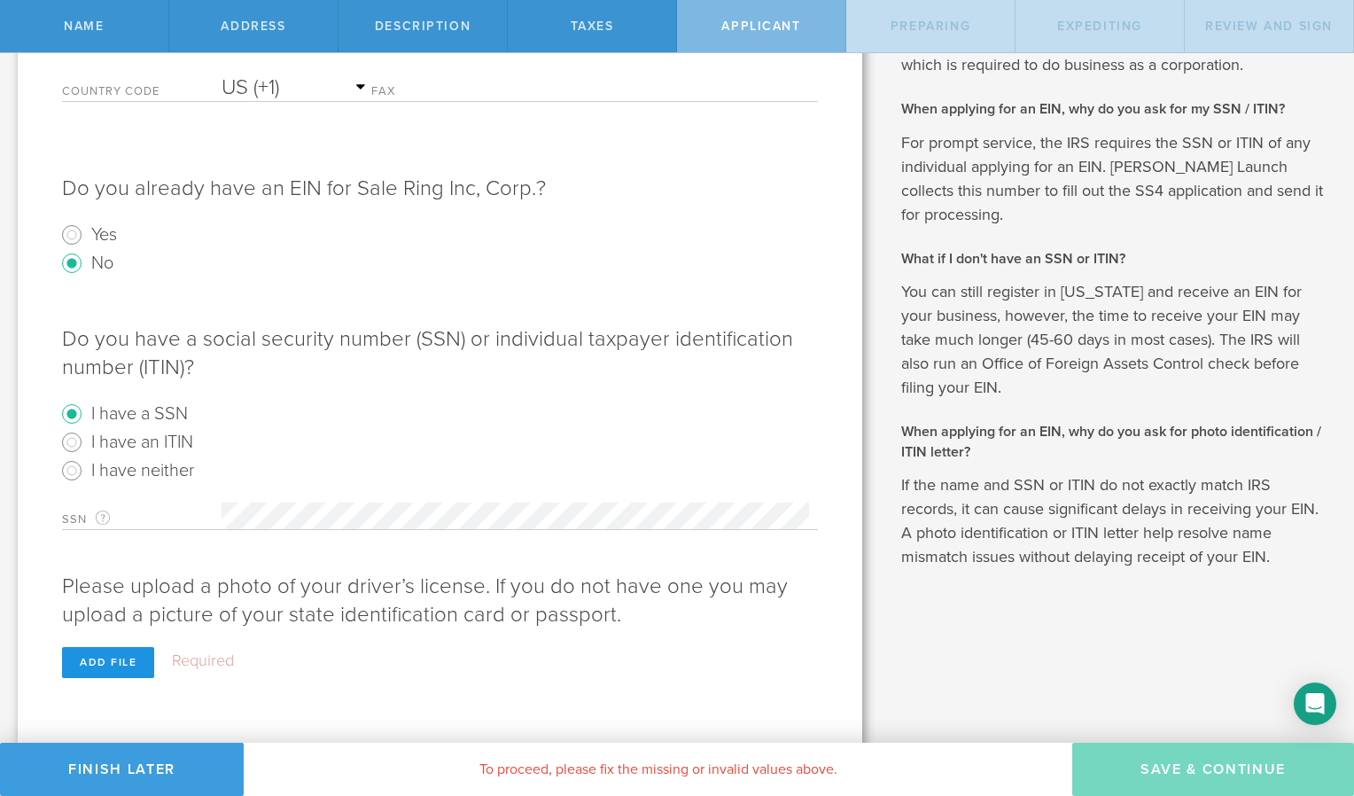
click at [98, 660] on div "Add file" at bounding box center [108, 662] width 92 height 31
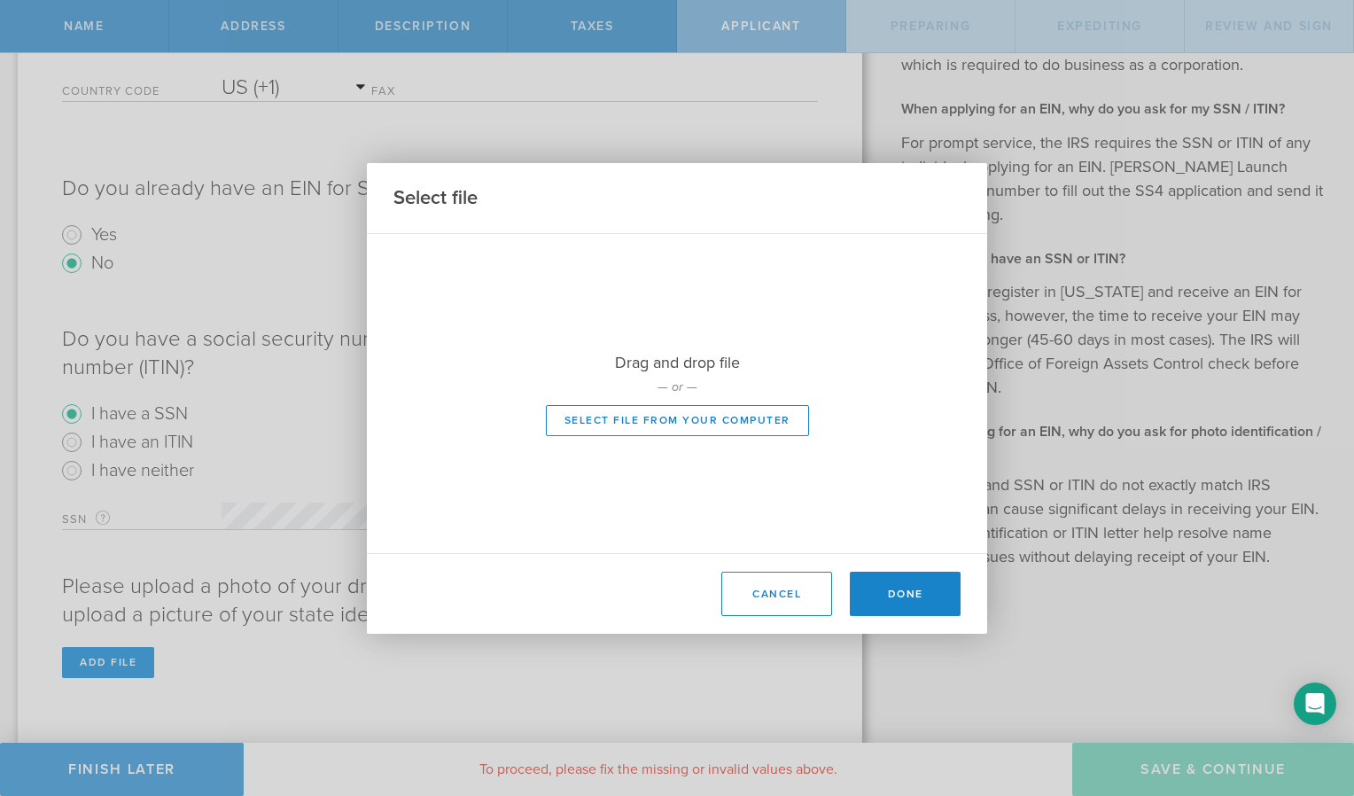
scroll to position [427, 0]
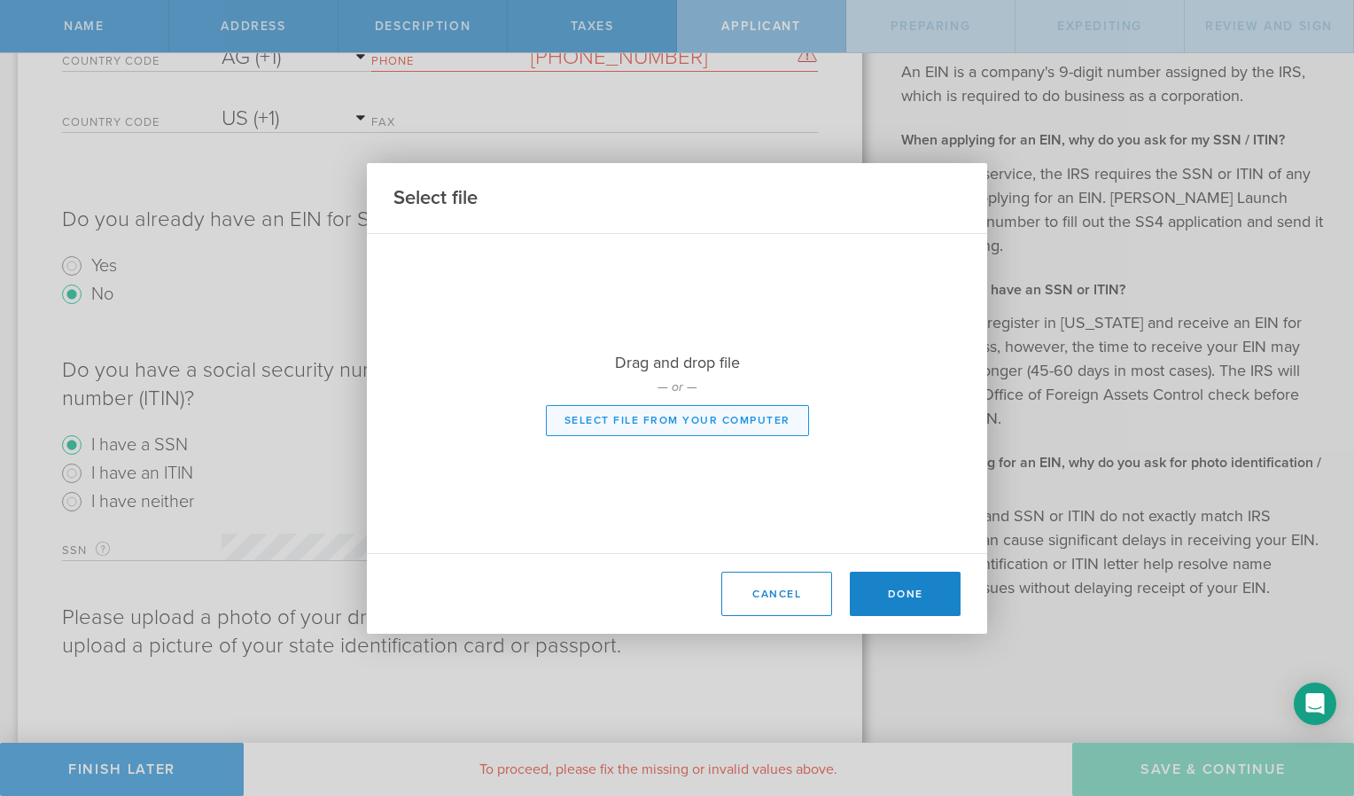
click at [665, 432] on button "Select file from your computer" at bounding box center [677, 420] width 263 height 31
type input "C:\fakepath\Drivers License.jpg"
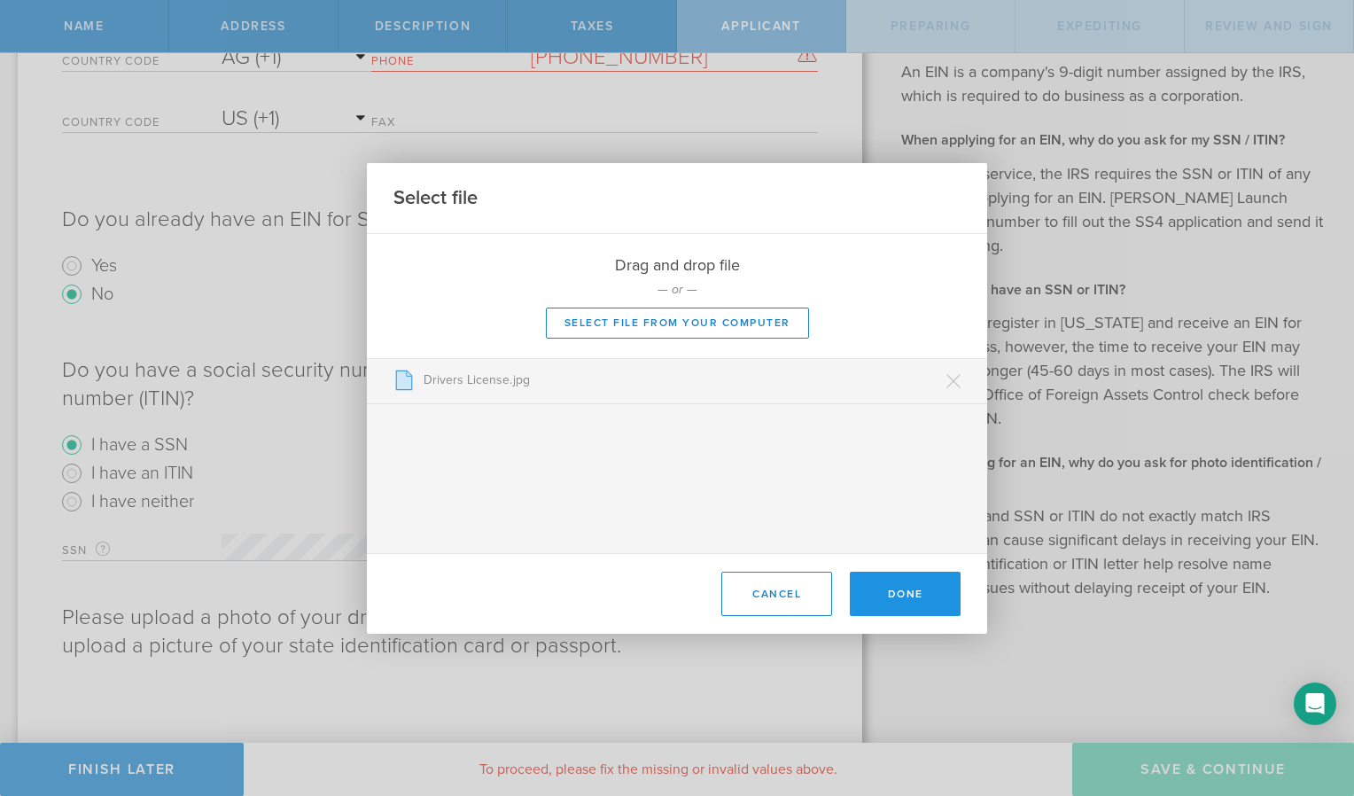
click at [909, 597] on button "Done" at bounding box center [905, 593] width 111 height 44
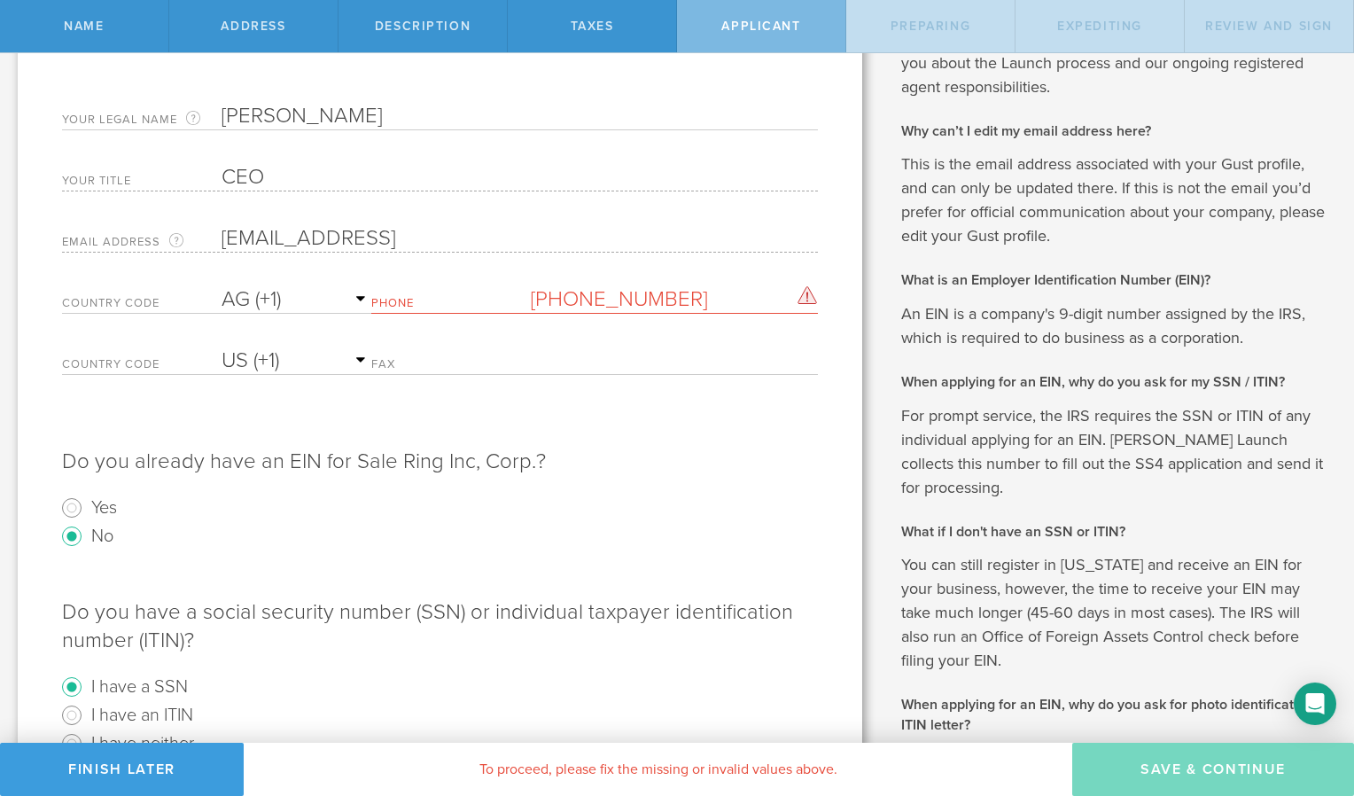
scroll to position [0, 0]
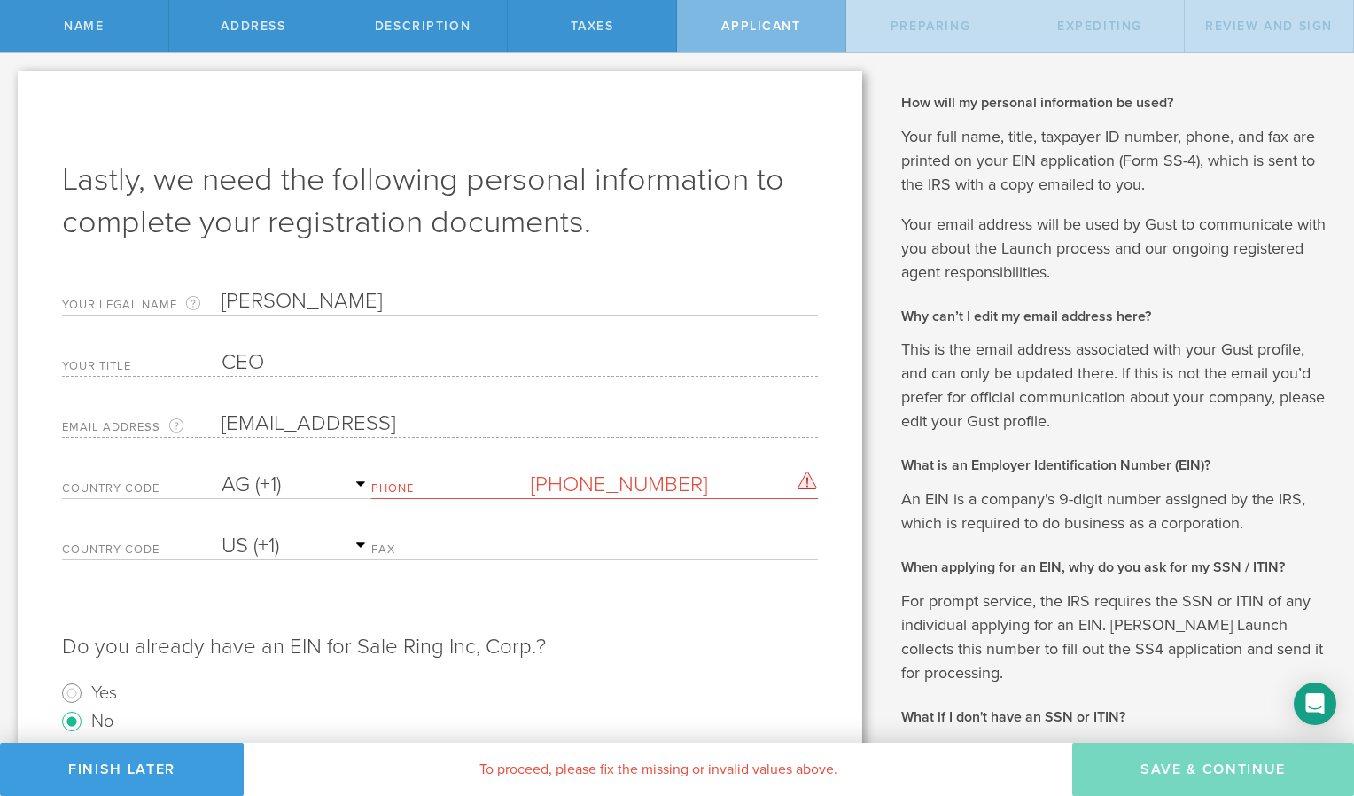
click at [464, 478] on div "Phone [PHONE_NUMBER] Please enter a valid phone number." at bounding box center [594, 480] width 447 height 36
click at [587, 487] on input "[PHONE_NUMBER]" at bounding box center [675, 484] width 288 height 27
type input "5"
type input "[PHONE_NUMBER]"
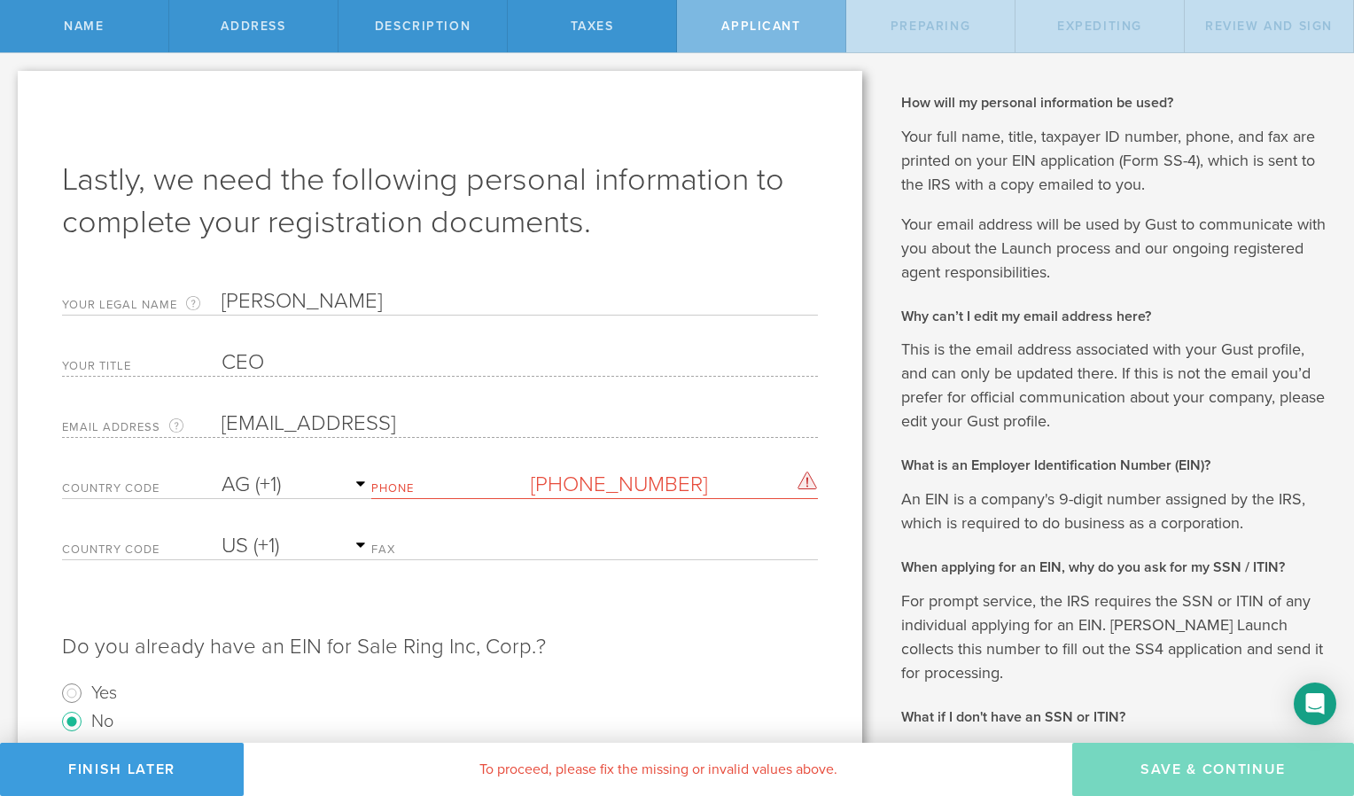
click at [682, 647] on p "Do you already have an EIN for Sale Ring Inc, Corp.?" at bounding box center [440, 638] width 756 height 46
click at [253, 482] on select "AC (+247) AD (+376) AE (+971) AF (+93) AG (+1) AI (+1) AL (+355) AM (+374) AO (…" at bounding box center [297, 484] width 150 height 27
select select "US"
click at [222, 471] on select "AC (+247) AD (+376) AE (+971) AF (+93) AG (+1) AI (+1) AL (+355) AM (+374) AO (…" at bounding box center [297, 484] width 150 height 27
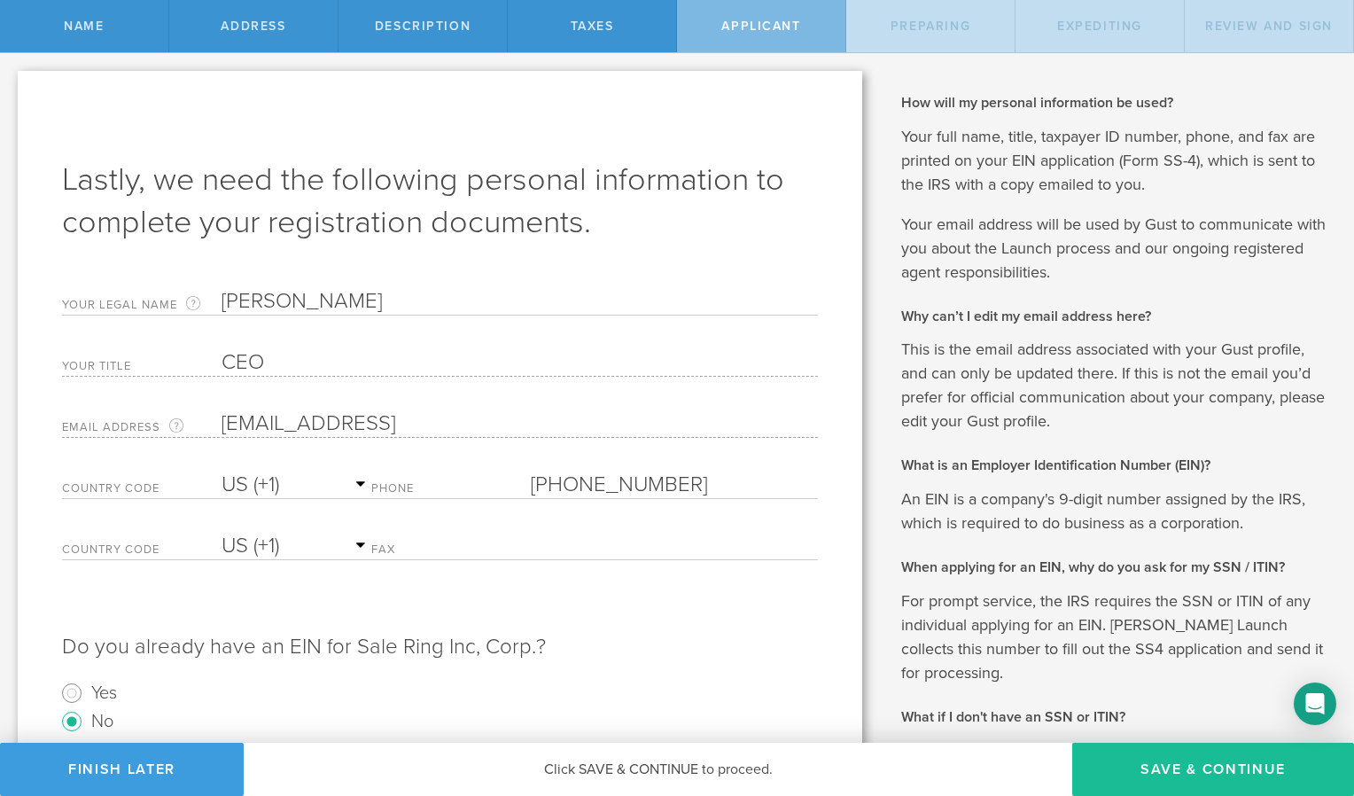
scroll to position [467, 0]
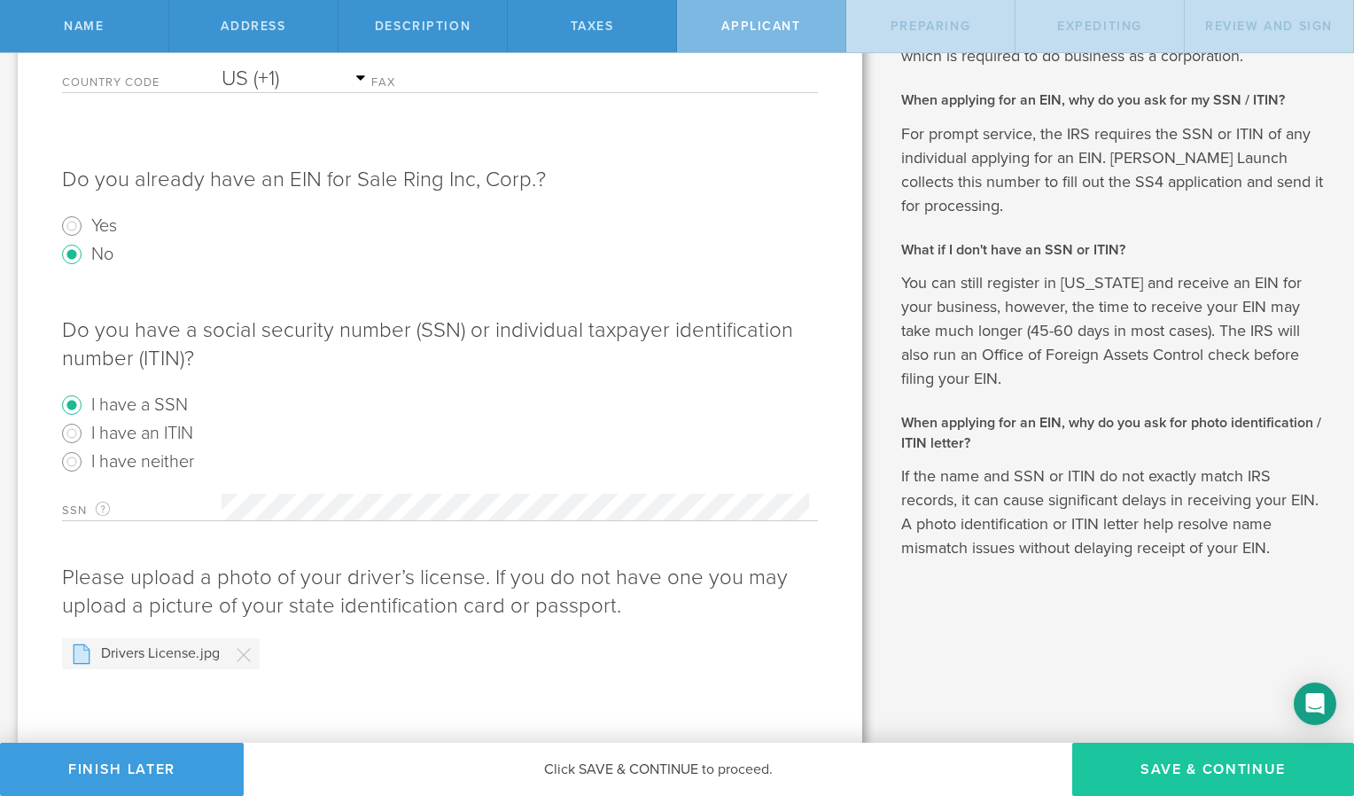
click at [1176, 771] on button "Save & Continue" at bounding box center [1213, 768] width 282 height 53
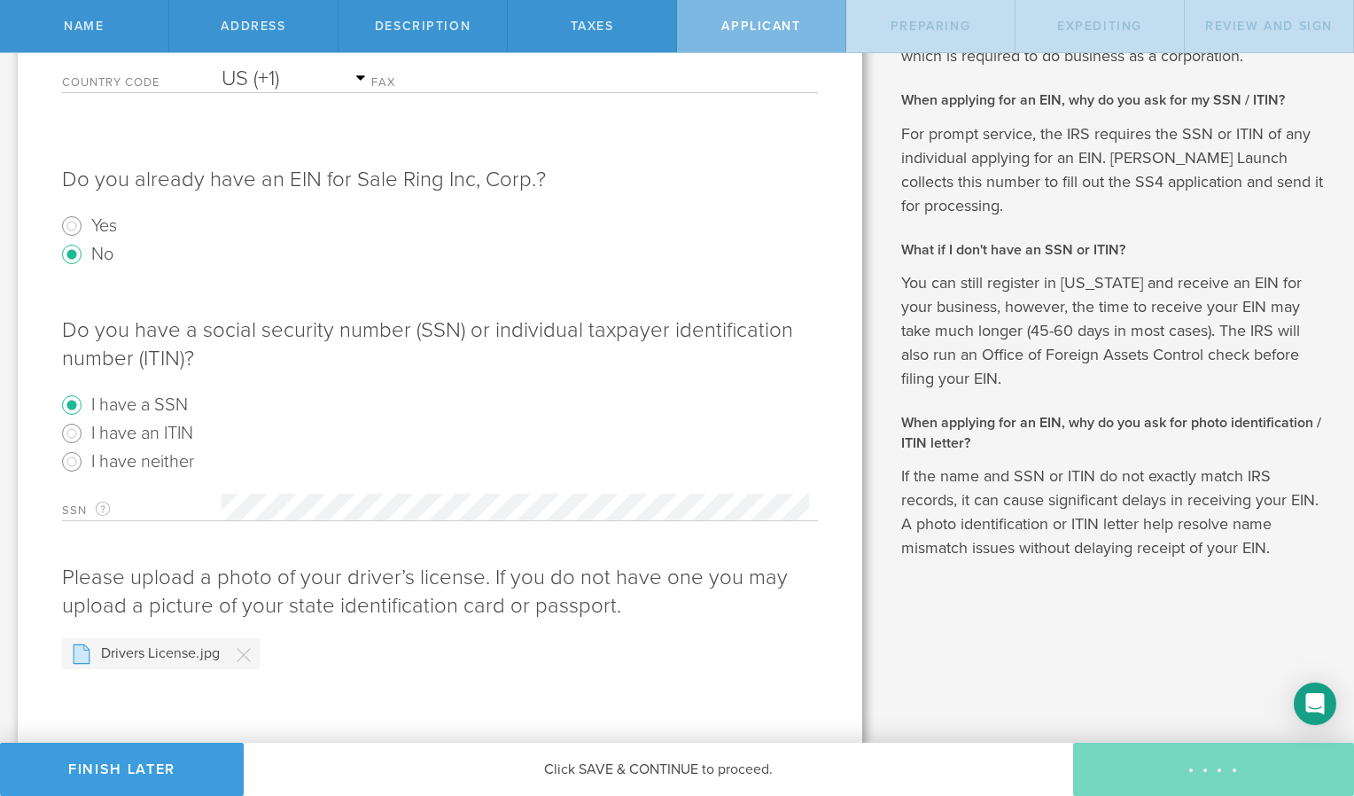
scroll to position [0, 0]
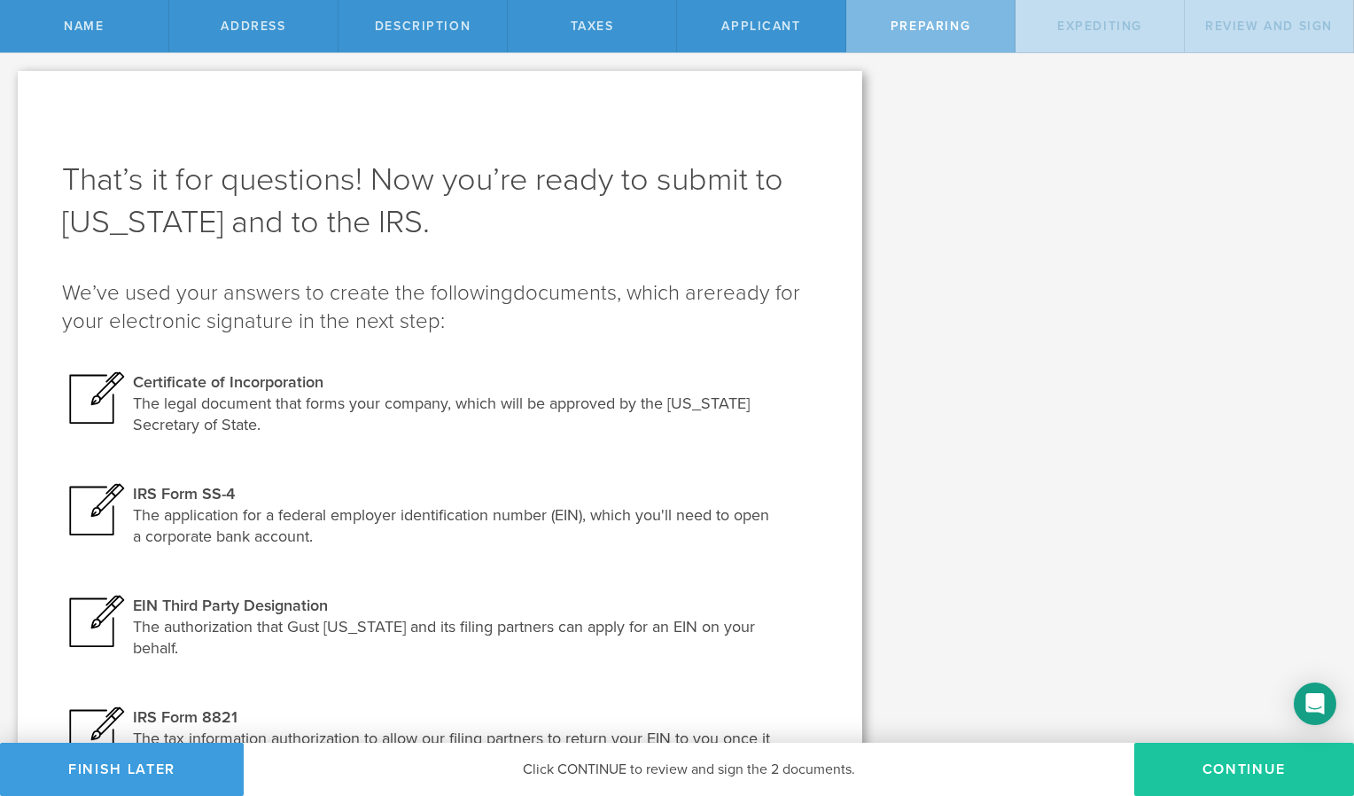
click at [1241, 769] on button "Continue" at bounding box center [1244, 768] width 220 height 53
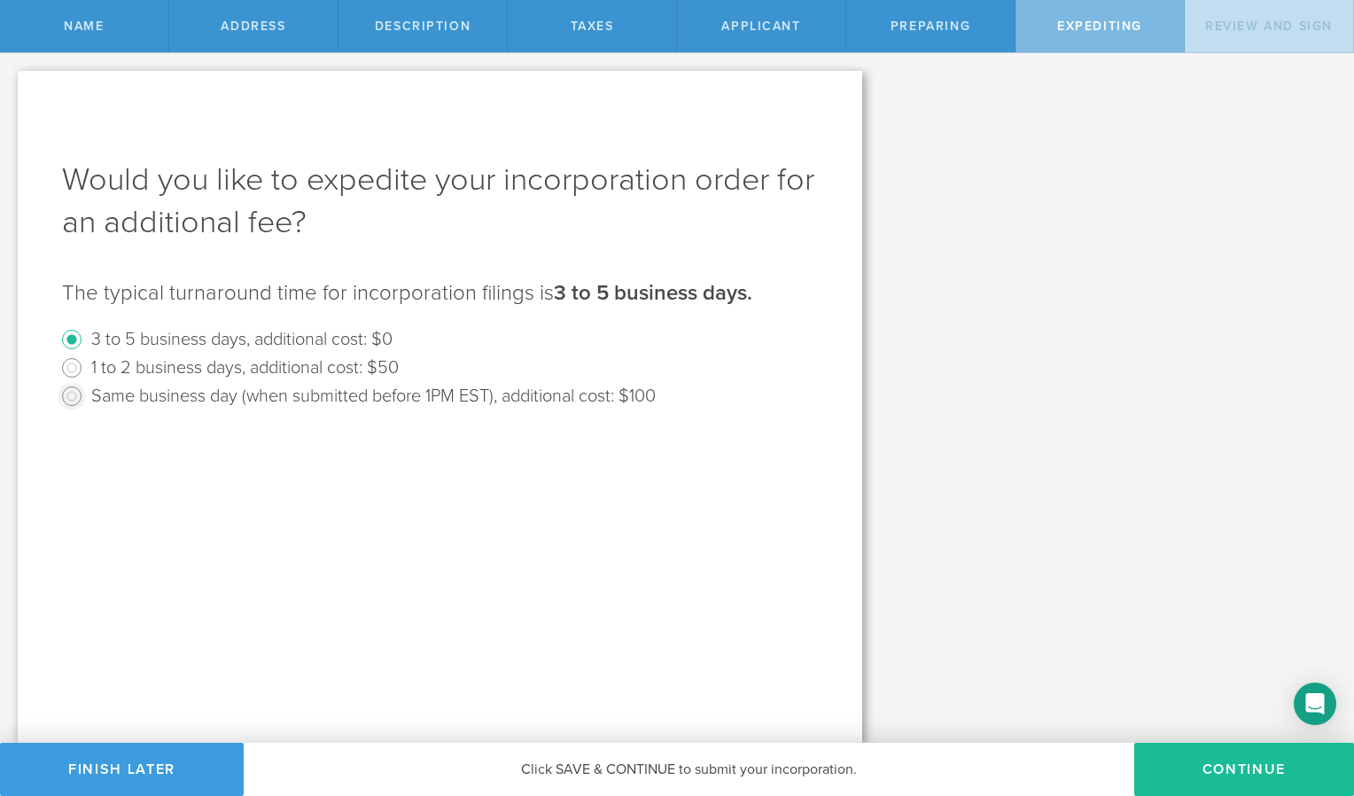
click at [78, 397] on input "Same business day (when submitted before 1PM EST), additional cost: $100" at bounding box center [72, 396] width 28 height 28
radio input "true"
radio input "false"
click at [1259, 772] on button "Continue" at bounding box center [1244, 768] width 220 height 53
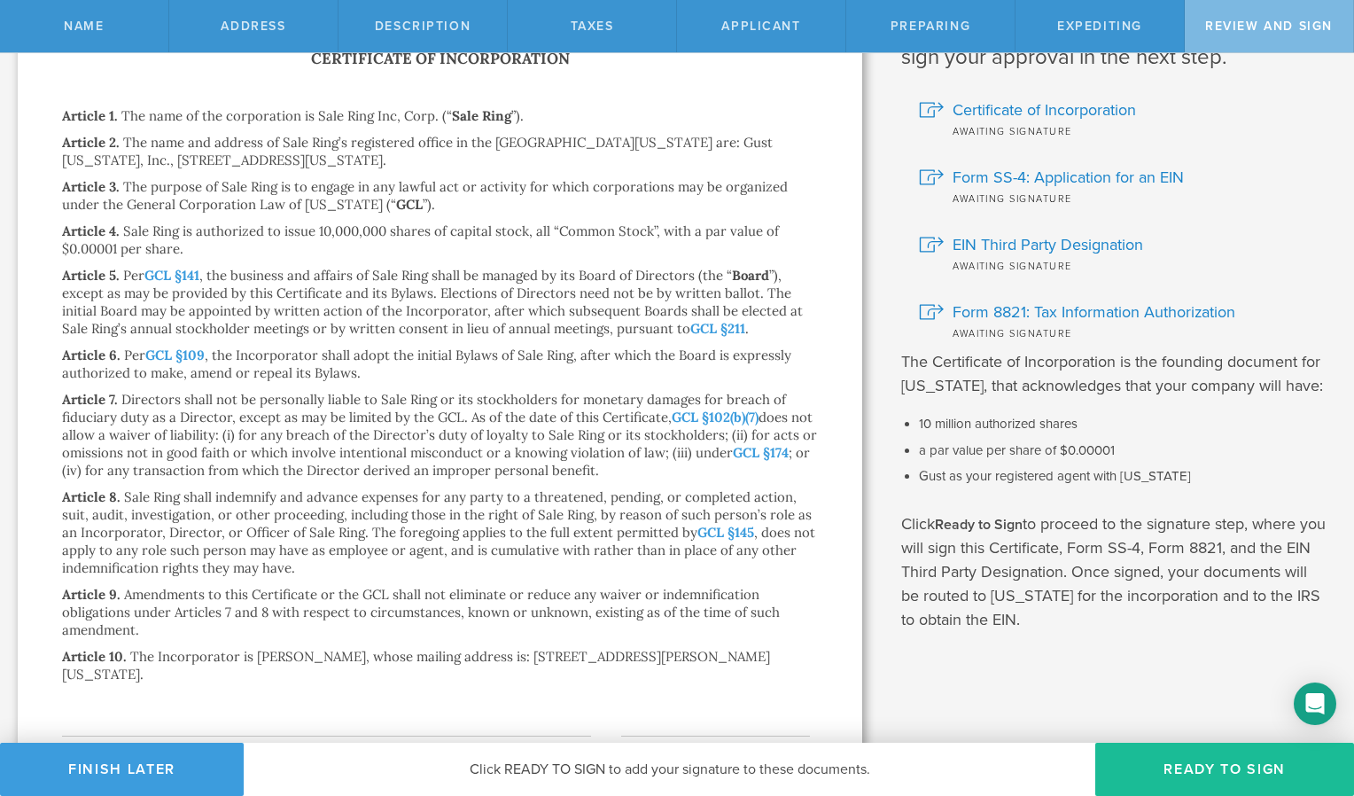
scroll to position [178, 0]
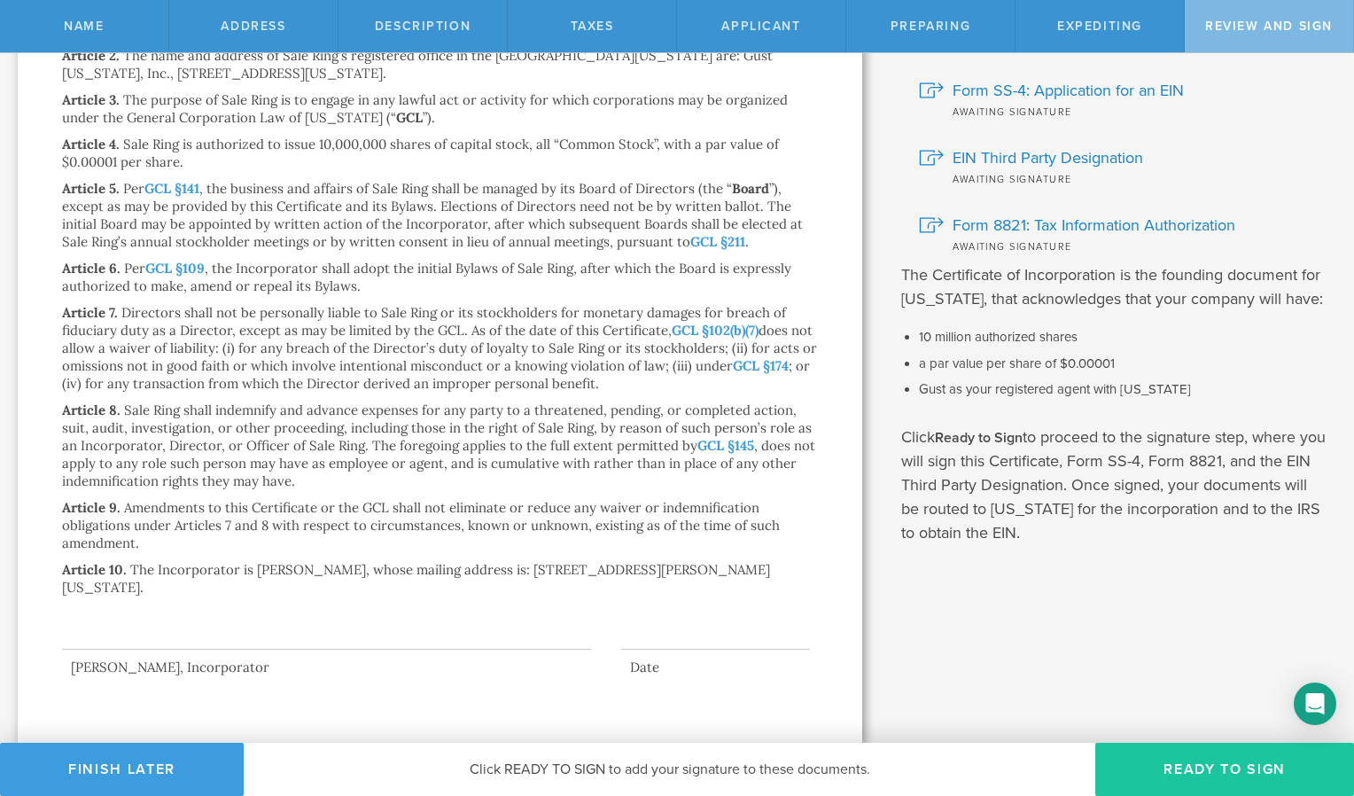
click at [1207, 766] on button "Ready to Sign" at bounding box center [1224, 768] width 259 height 53
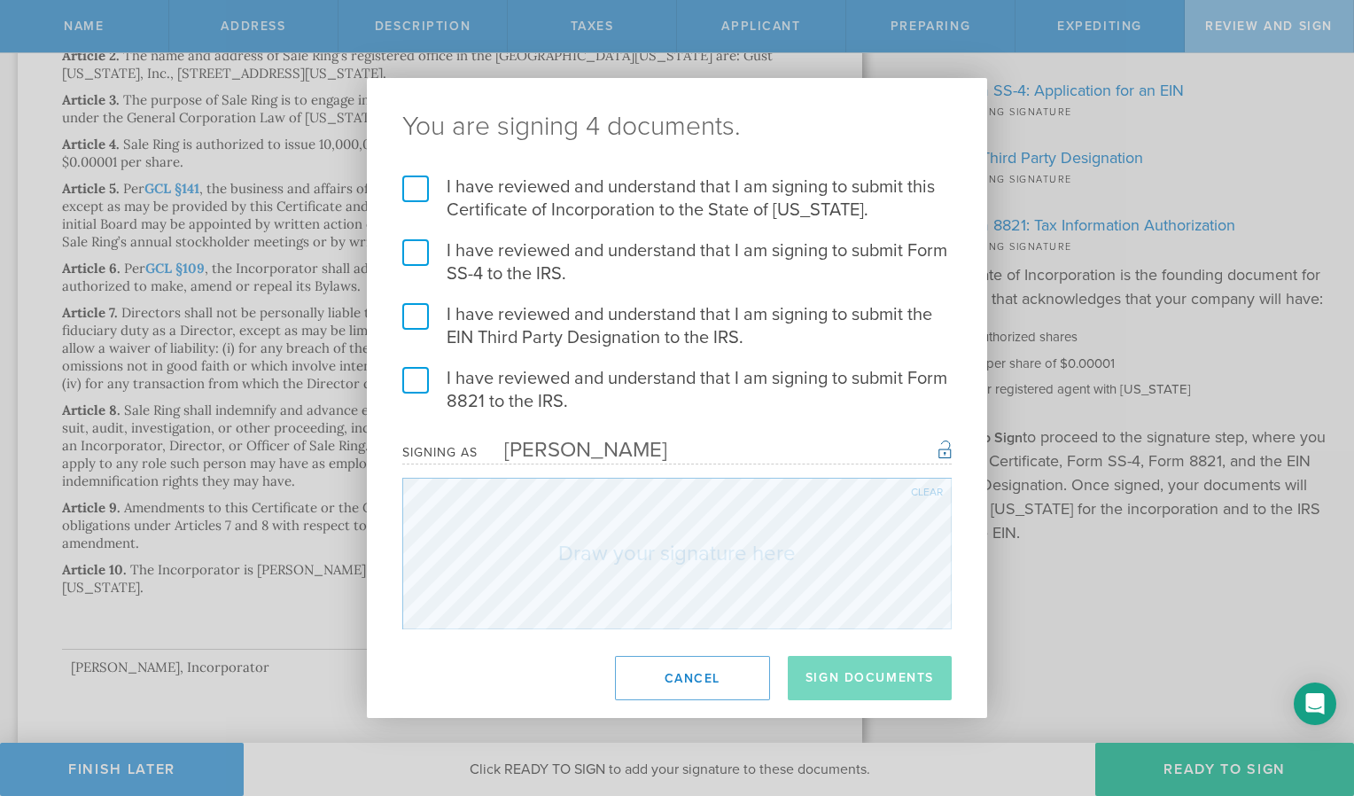
click at [414, 195] on label "I have reviewed and understand that I am signing to submit this Certificate of …" at bounding box center [676, 198] width 549 height 46
click at [0, 0] on input "I have reviewed and understand that I am signing to submit this Certificate of …" at bounding box center [0, 0] width 0 height 0
click at [415, 268] on label "I have reviewed and understand that I am signing to submit Form SS-4 to the IRS." at bounding box center [676, 262] width 549 height 46
click at [0, 0] on input "I have reviewed and understand that I am signing to submit Form SS-4 to the IRS." at bounding box center [0, 0] width 0 height 0
click at [415, 323] on label "I have reviewed and understand that I am signing to submit the EIN Third Party …" at bounding box center [676, 326] width 549 height 46
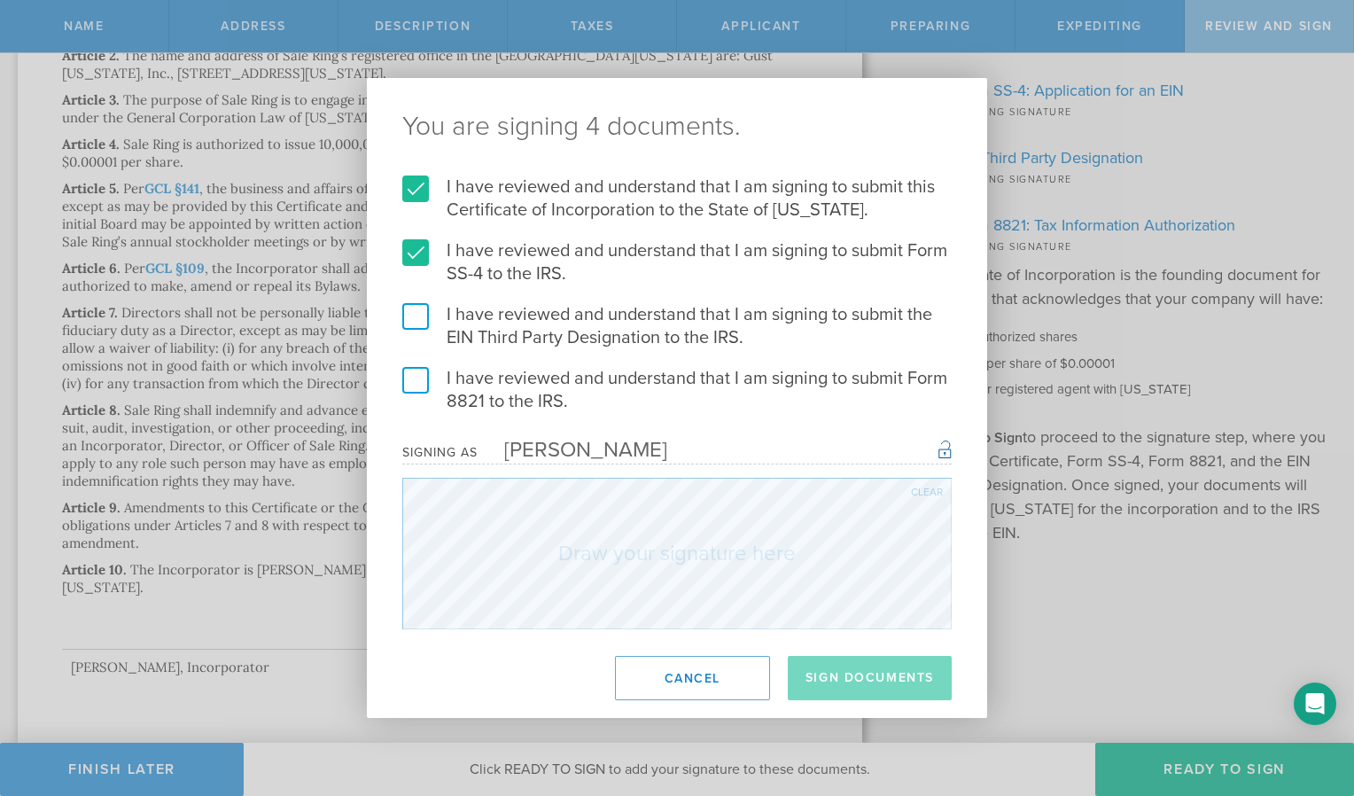
click at [0, 0] on input "I have reviewed and understand that I am signing to submit the EIN Third Party …" at bounding box center [0, 0] width 0 height 0
click at [414, 388] on label "I have reviewed and understand that I am signing to submit Form 8821 to the IRS." at bounding box center [676, 390] width 549 height 46
click at [0, 0] on input "I have reviewed and understand that I am signing to submit Form 8821 to the IRS." at bounding box center [0, 0] width 0 height 0
click at [877, 696] on button "Sign Documents" at bounding box center [870, 678] width 164 height 44
